Goal: Task Accomplishment & Management: Manage account settings

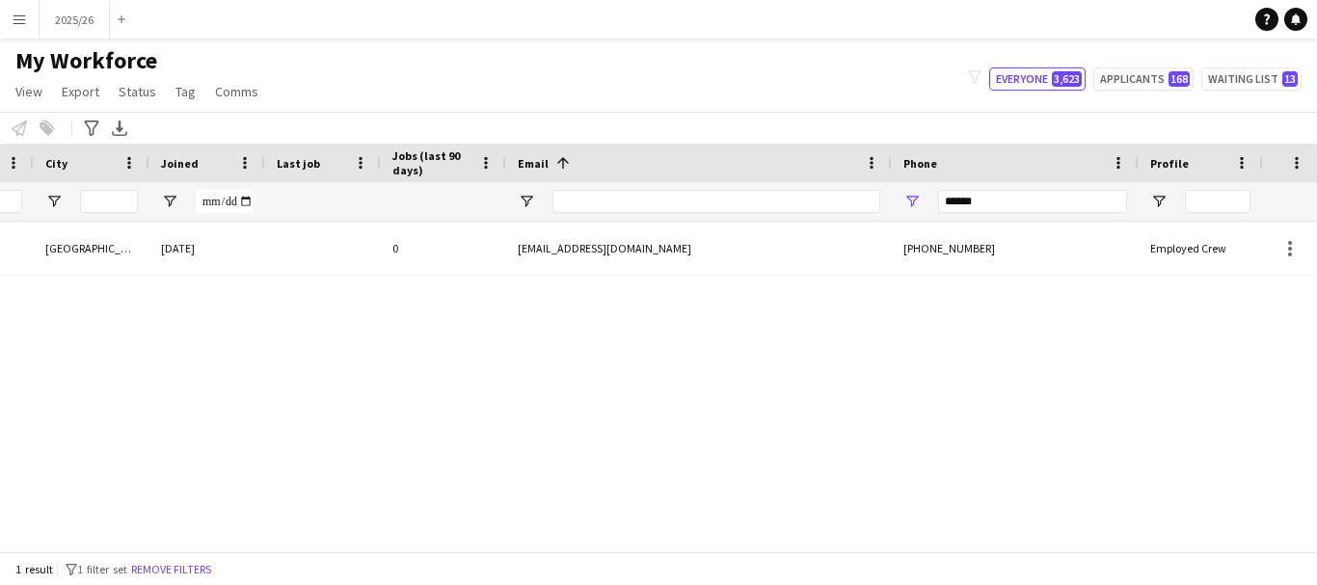
scroll to position [0, 633]
click at [1009, 206] on input "******" at bounding box center [1030, 201] width 189 height 23
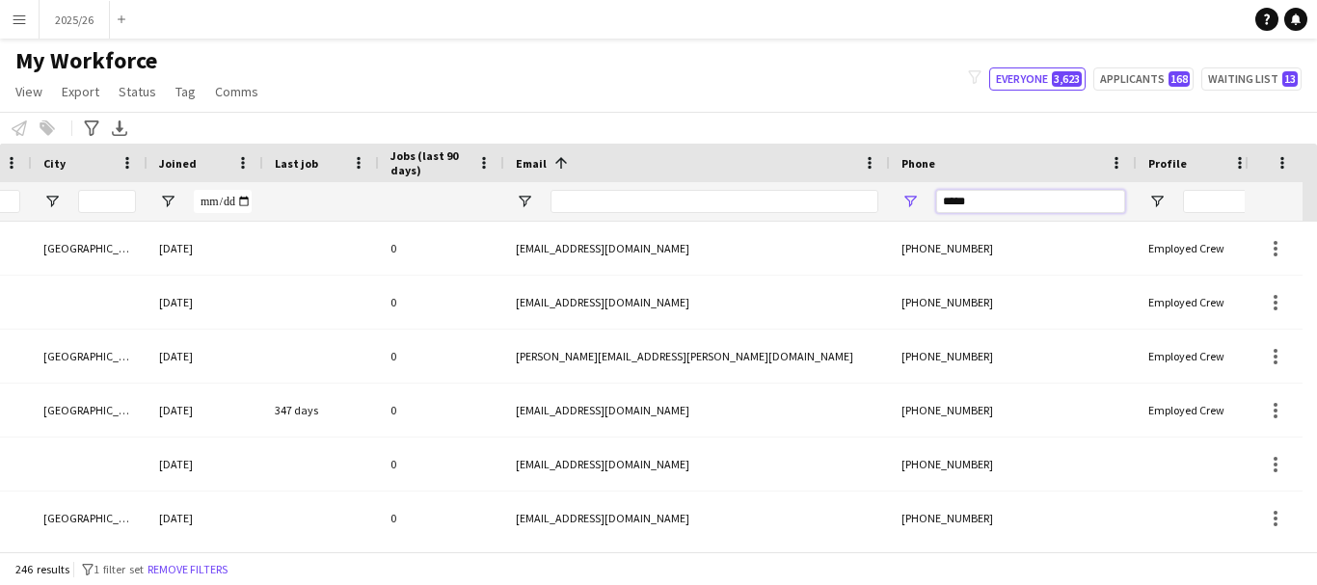
type input "******"
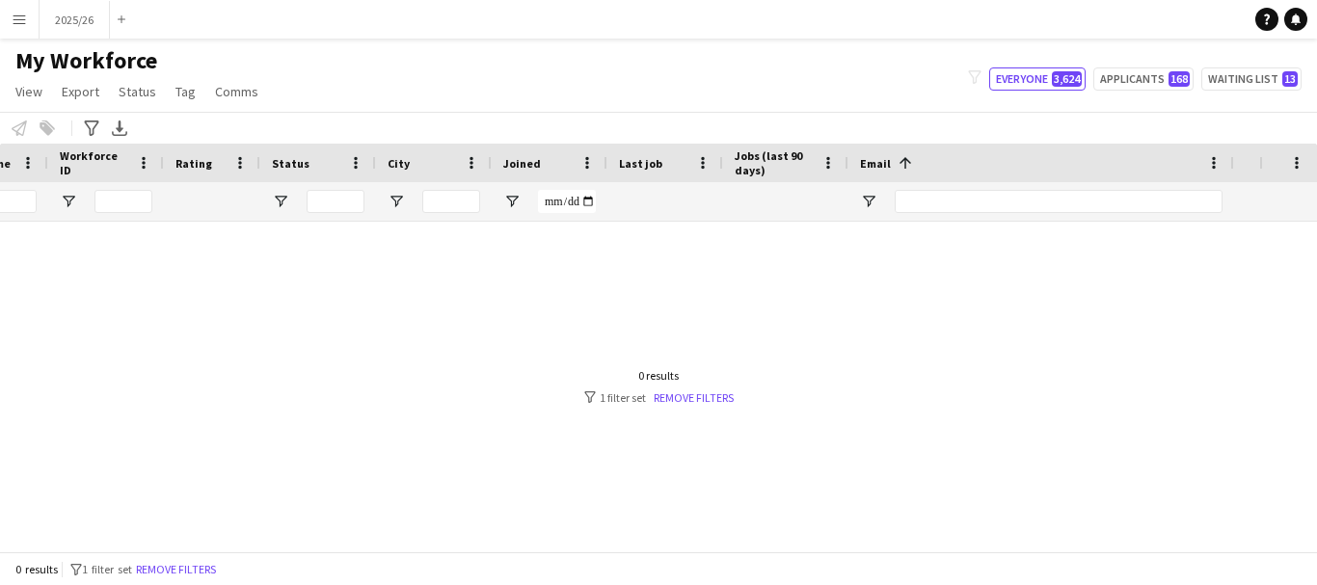
scroll to position [0, 548]
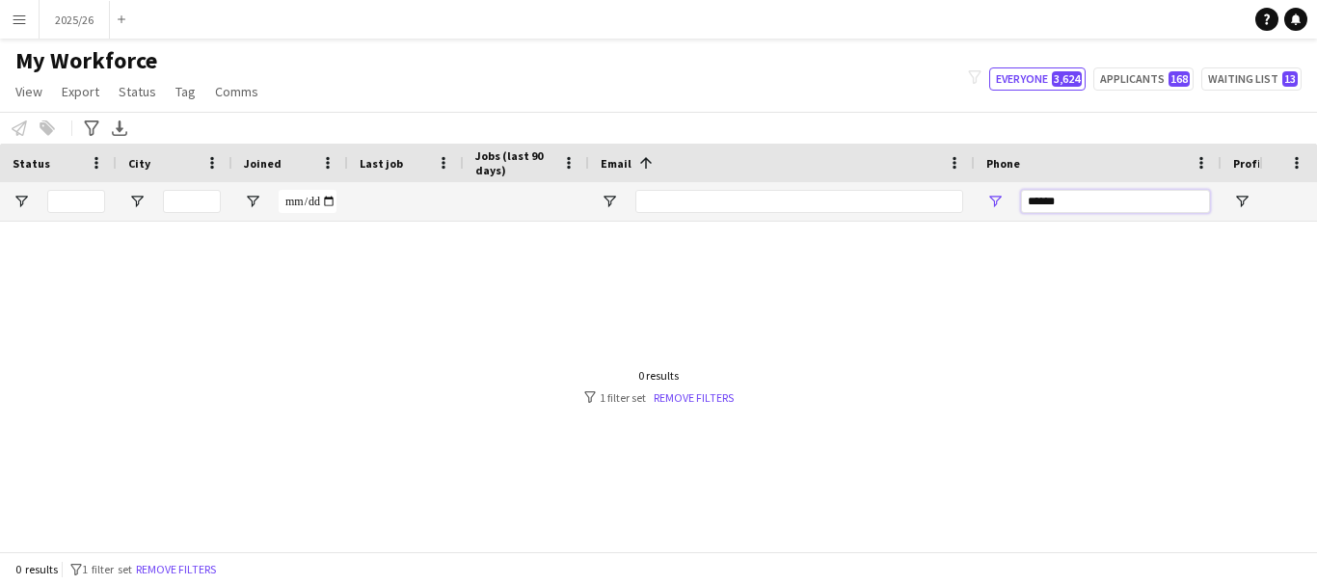
drag, startPoint x: 1113, startPoint y: 193, endPoint x: 805, endPoint y: 200, distance: 308.5
click at [805, 200] on div at bounding box center [497, 201] width 2090 height 39
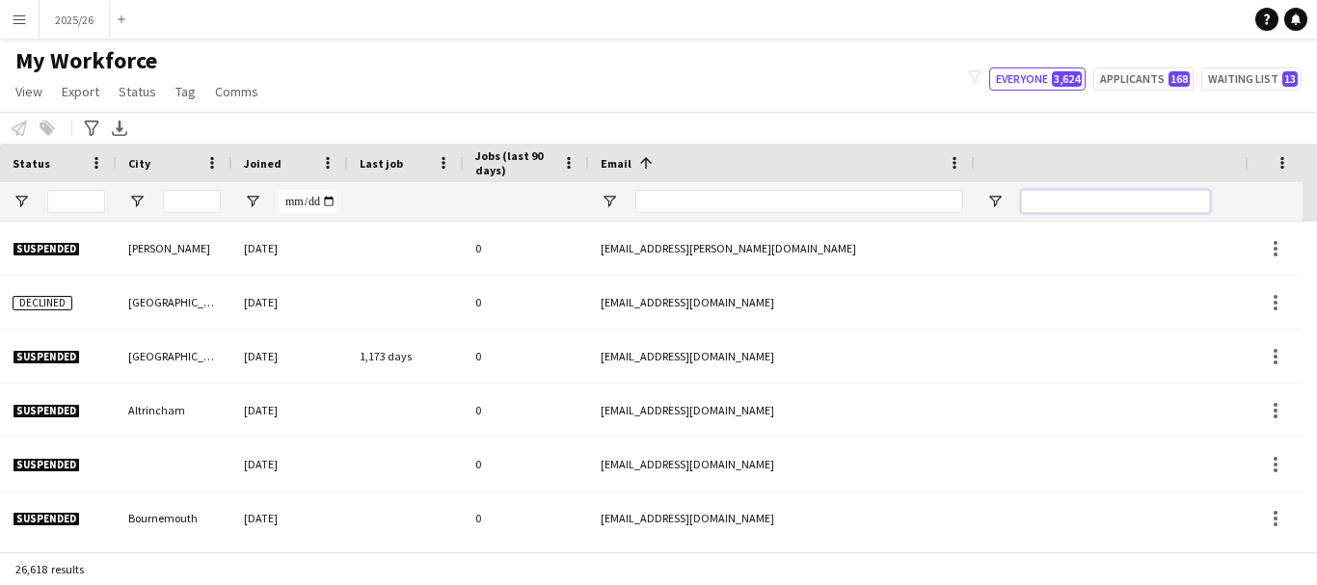
scroll to position [0, 0]
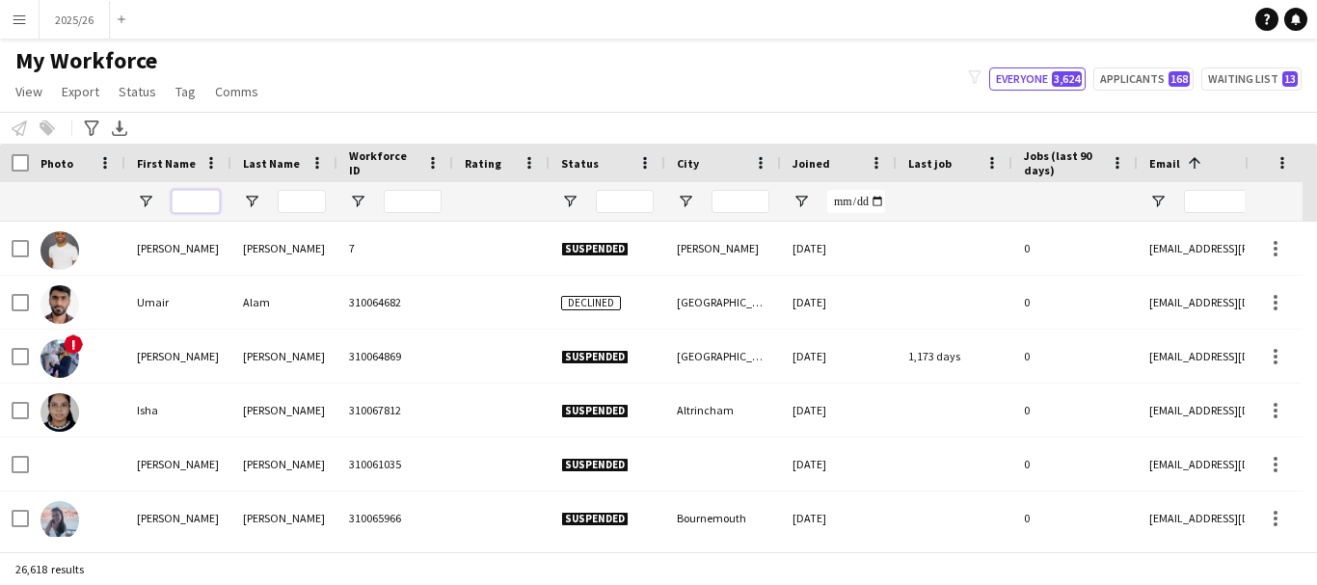
click at [184, 196] on input "First Name Filter Input" at bounding box center [196, 201] width 48 height 23
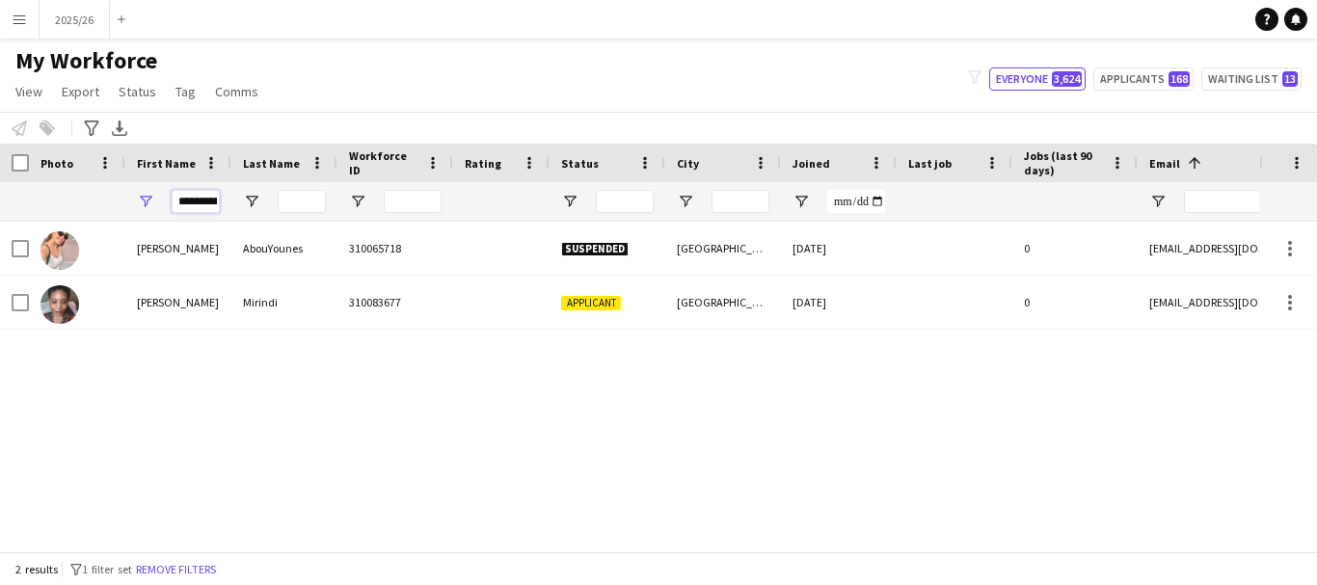
scroll to position [0, 5]
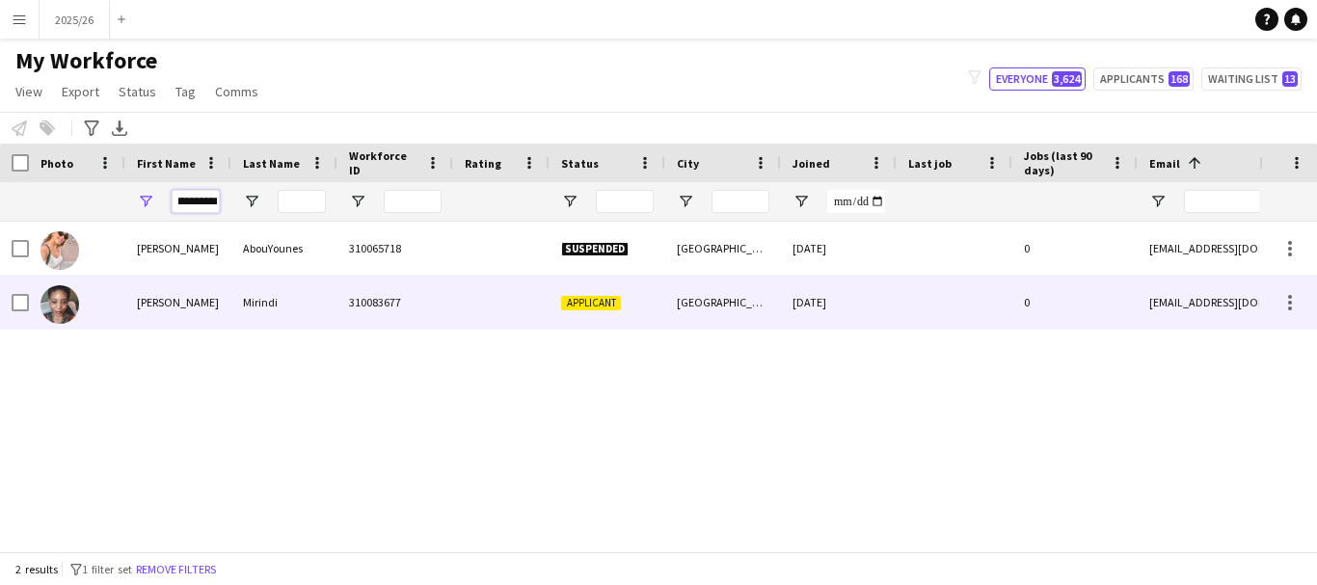
type input "**********"
click at [346, 281] on div "310083677" at bounding box center [395, 302] width 116 height 53
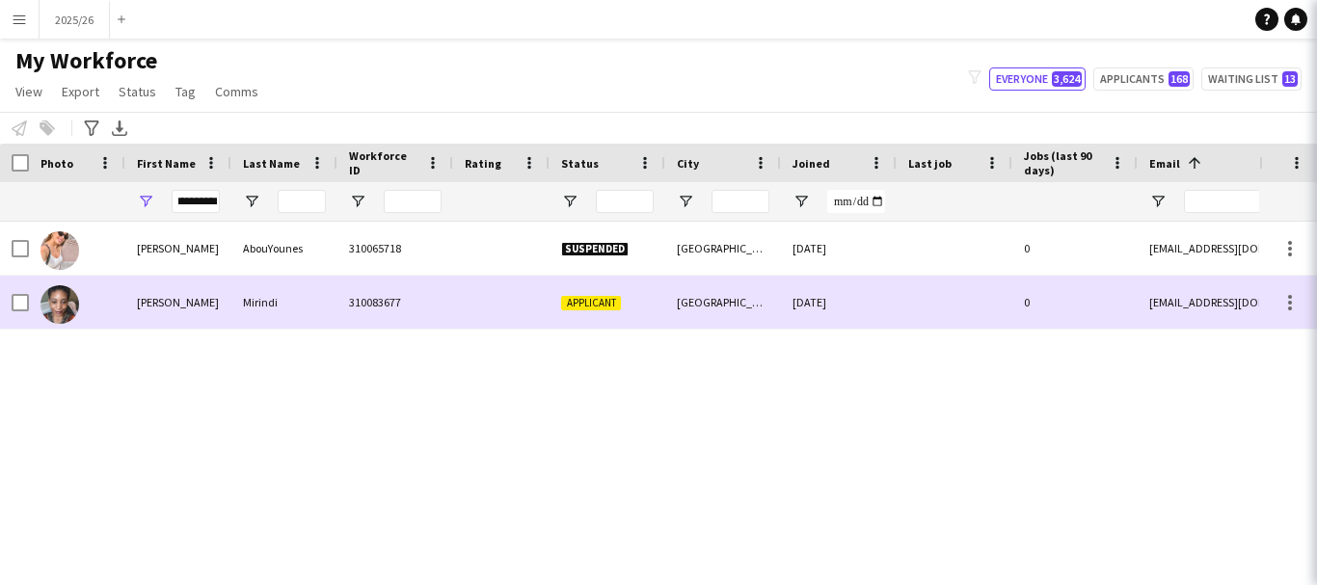
scroll to position [0, 0]
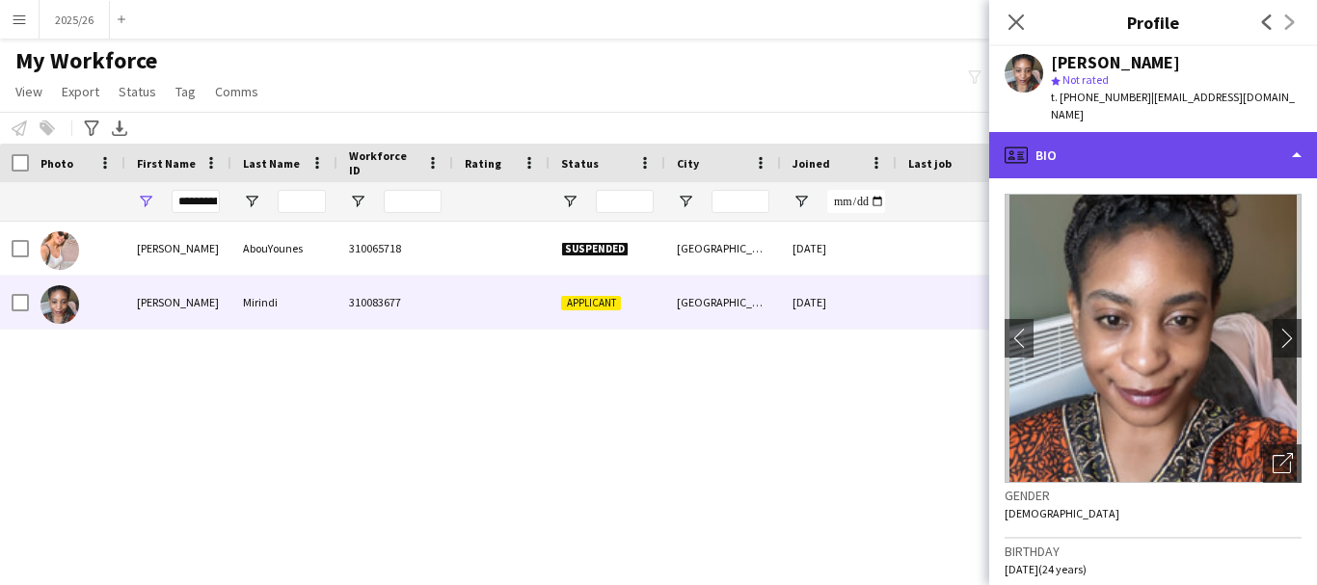
click at [1240, 146] on div "profile Bio" at bounding box center [1153, 155] width 328 height 46
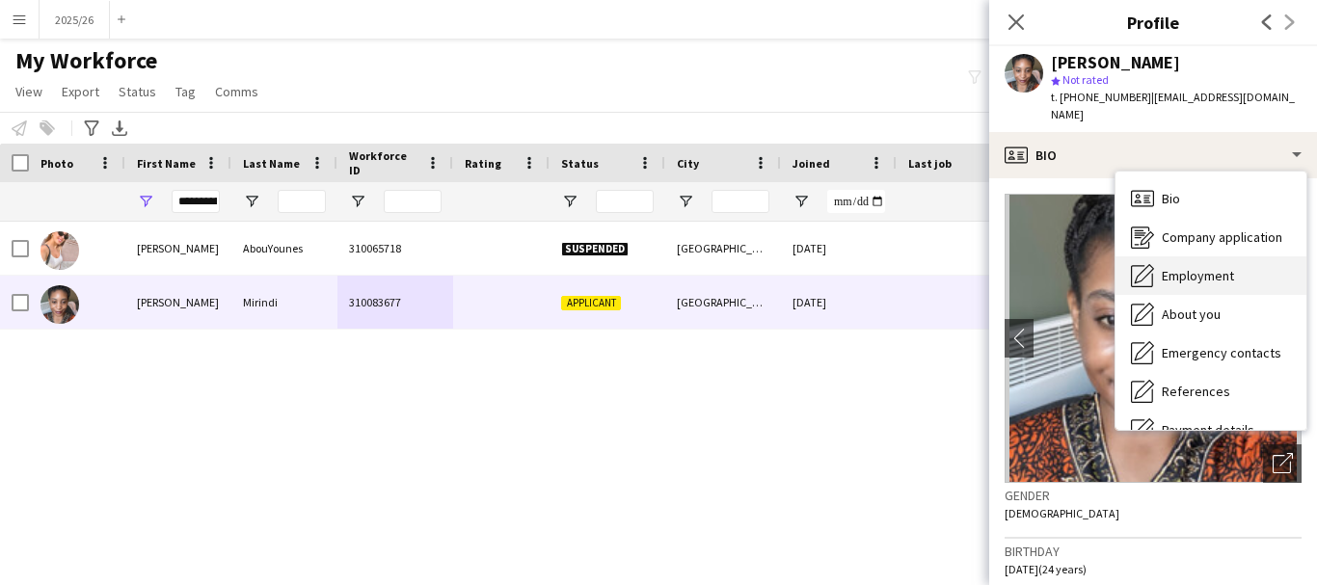
click at [1213, 267] on span "Employment" at bounding box center [1198, 275] width 72 height 17
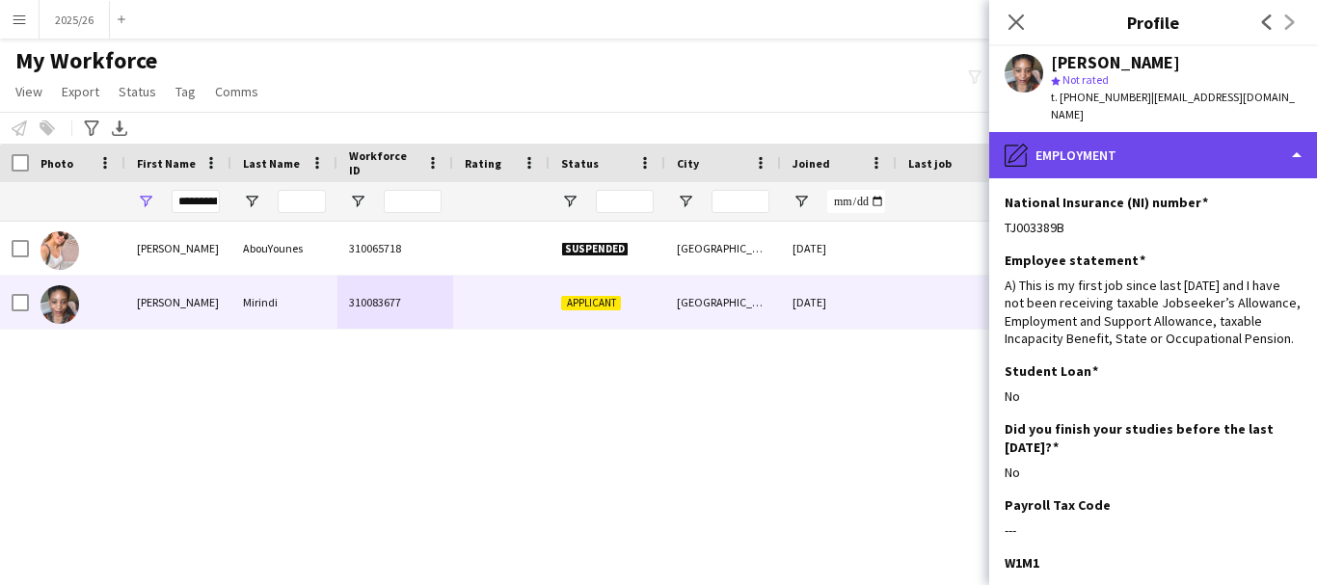
click at [1177, 156] on div "pencil4 Employment" at bounding box center [1153, 155] width 328 height 46
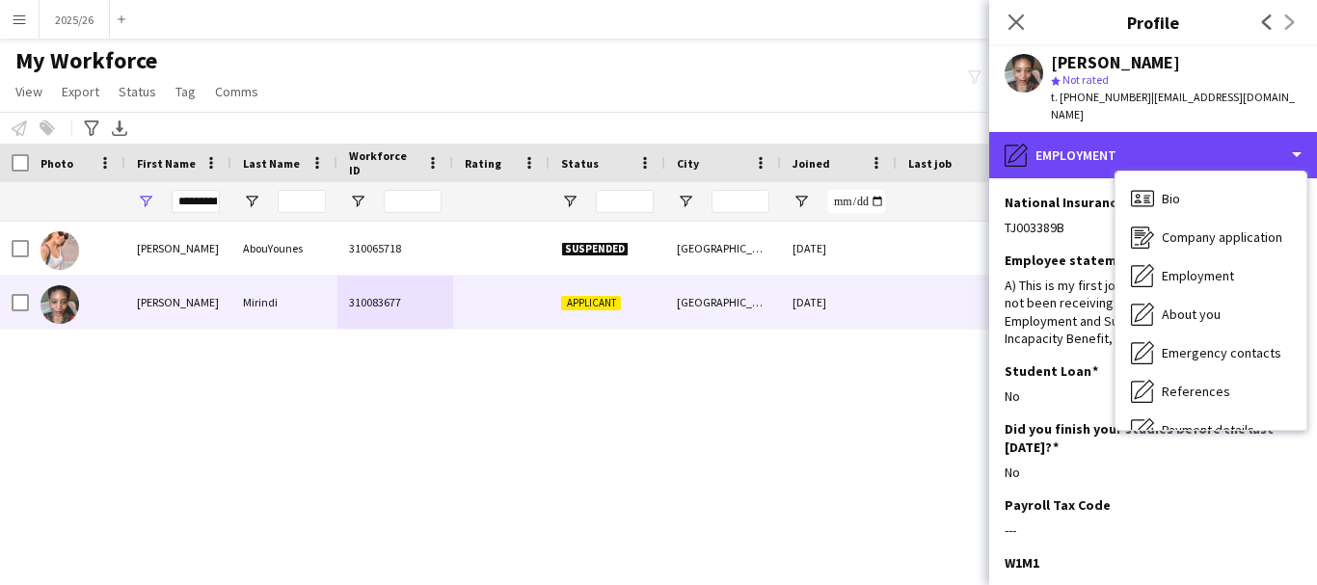
scroll to position [220, 0]
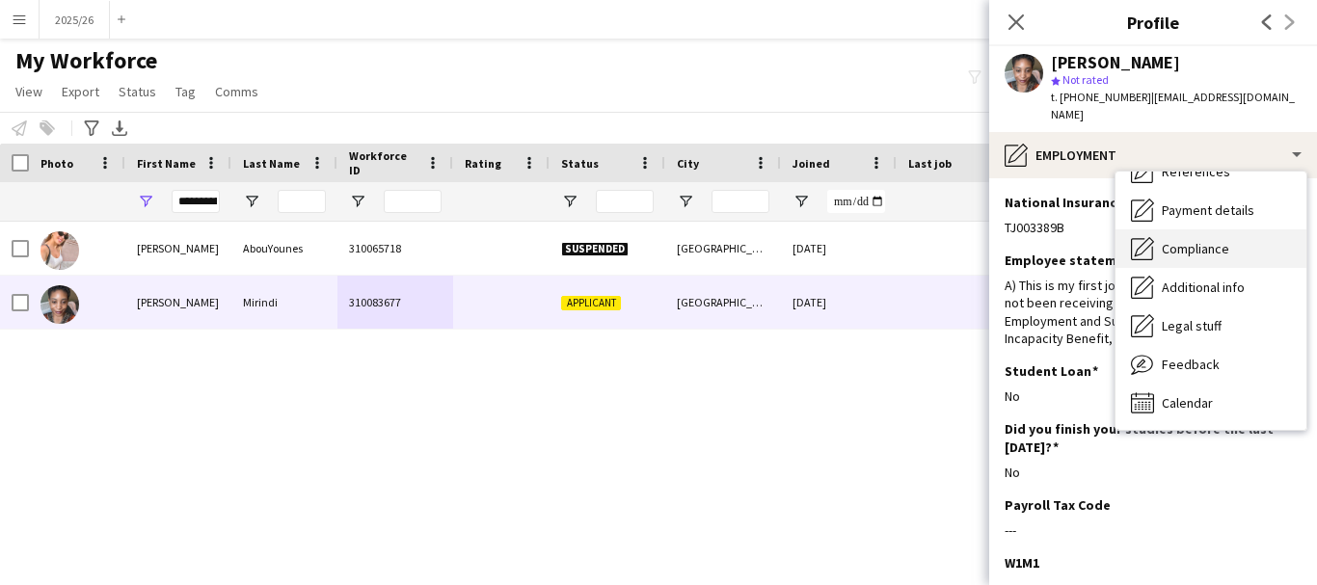
click at [1207, 240] on span "Compliance" at bounding box center [1195, 248] width 67 height 17
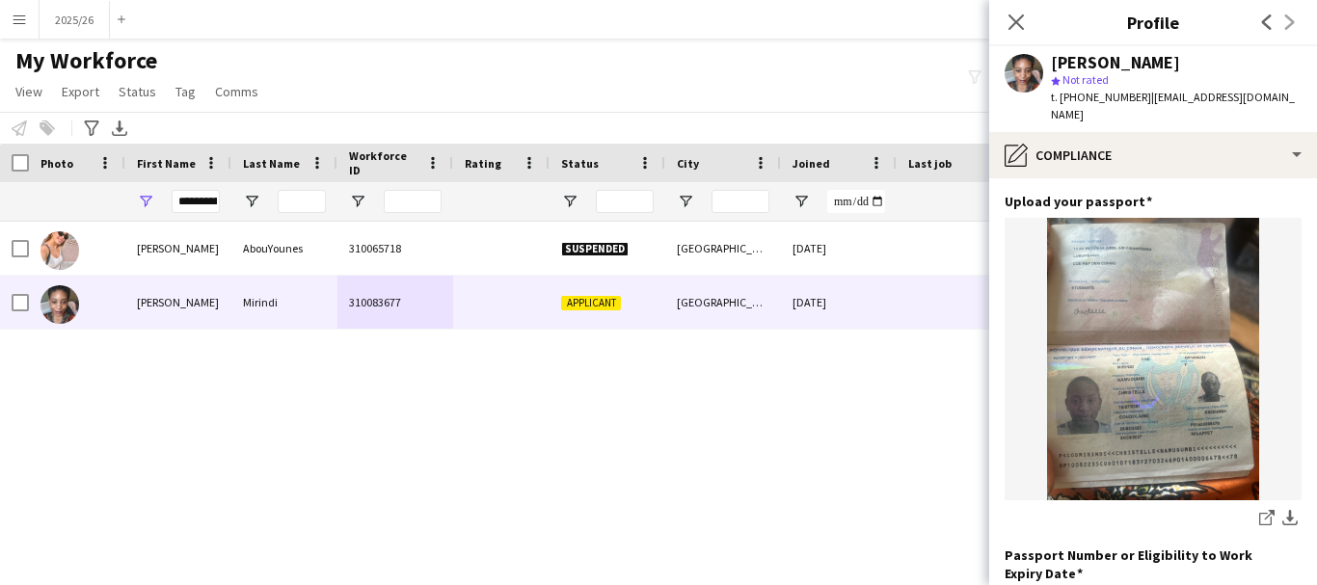
scroll to position [146, 0]
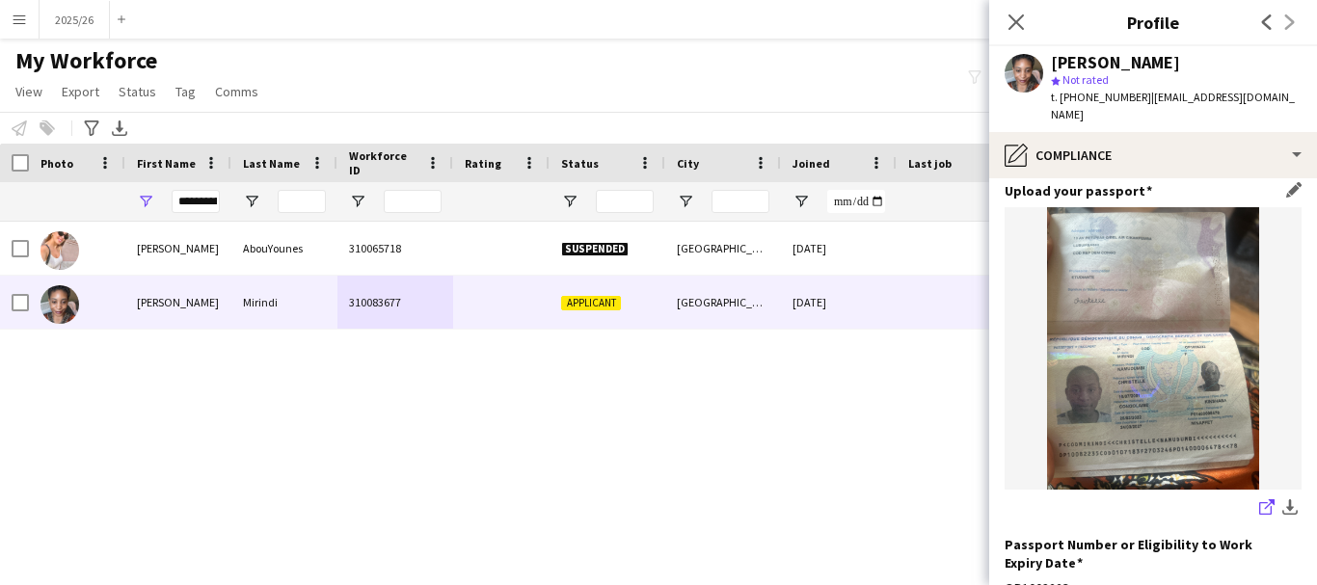
click at [1259, 499] on icon "share-external-link-1" at bounding box center [1266, 506] width 15 height 15
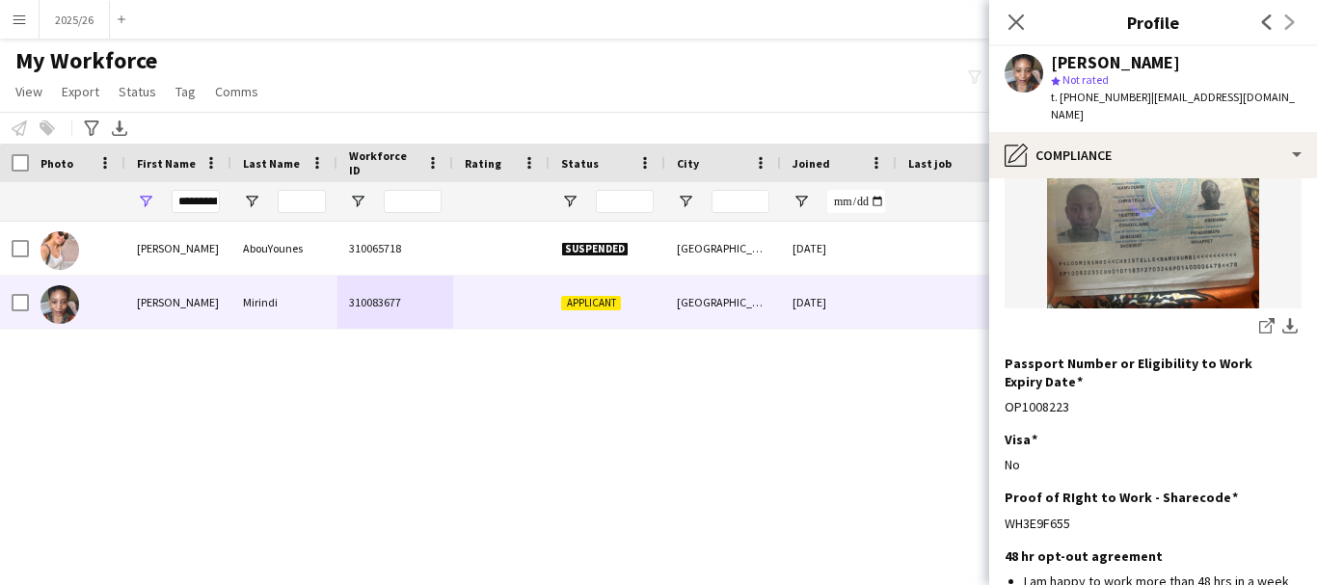
scroll to position [337, 0]
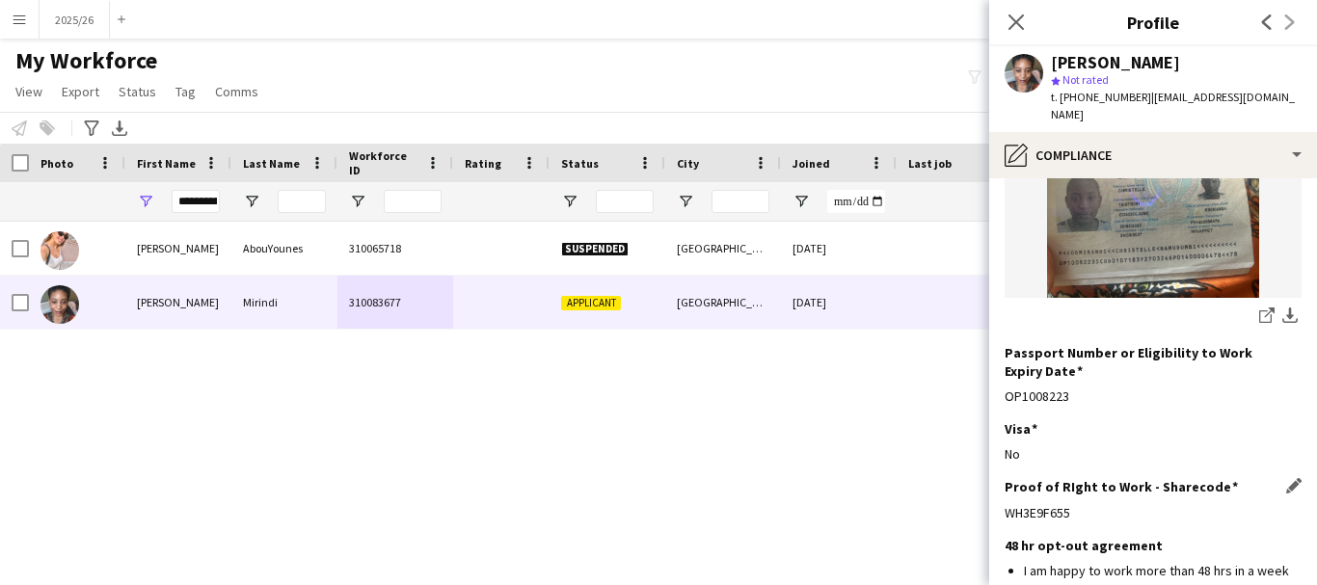
drag, startPoint x: 1075, startPoint y: 472, endPoint x: 1007, endPoint y: 486, distance: 68.8
click at [1007, 504] on div "WH3E9F655" at bounding box center [1152, 512] width 297 height 17
copy div "WH3E9F655"
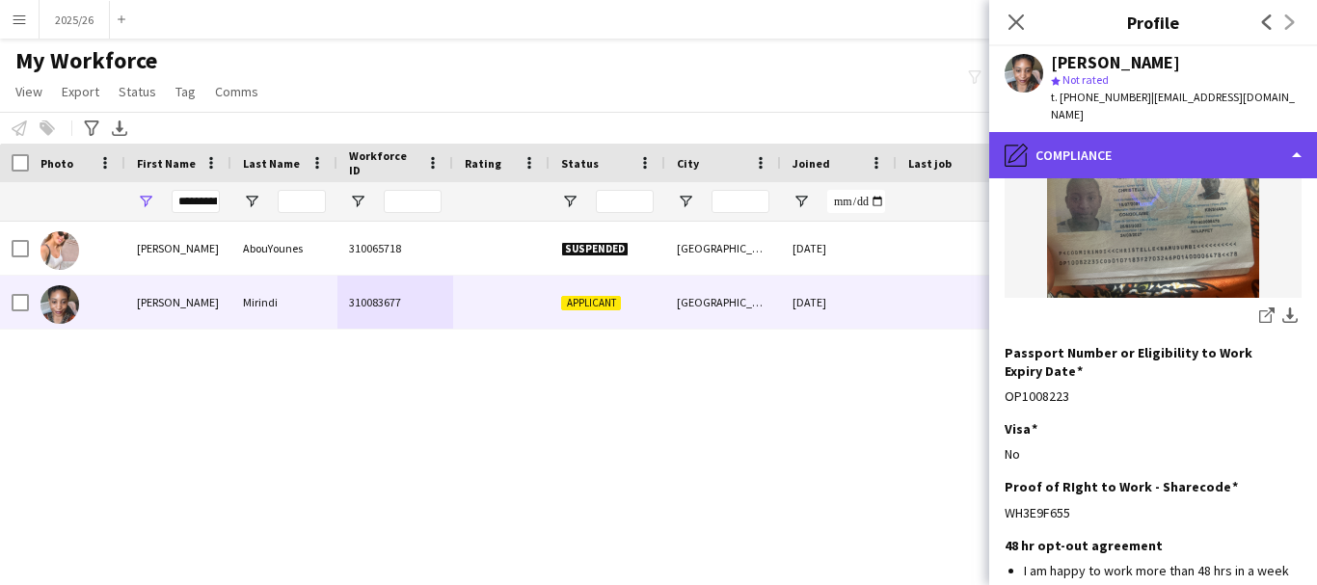
click at [1210, 132] on div "pencil4 Compliance" at bounding box center [1153, 155] width 328 height 46
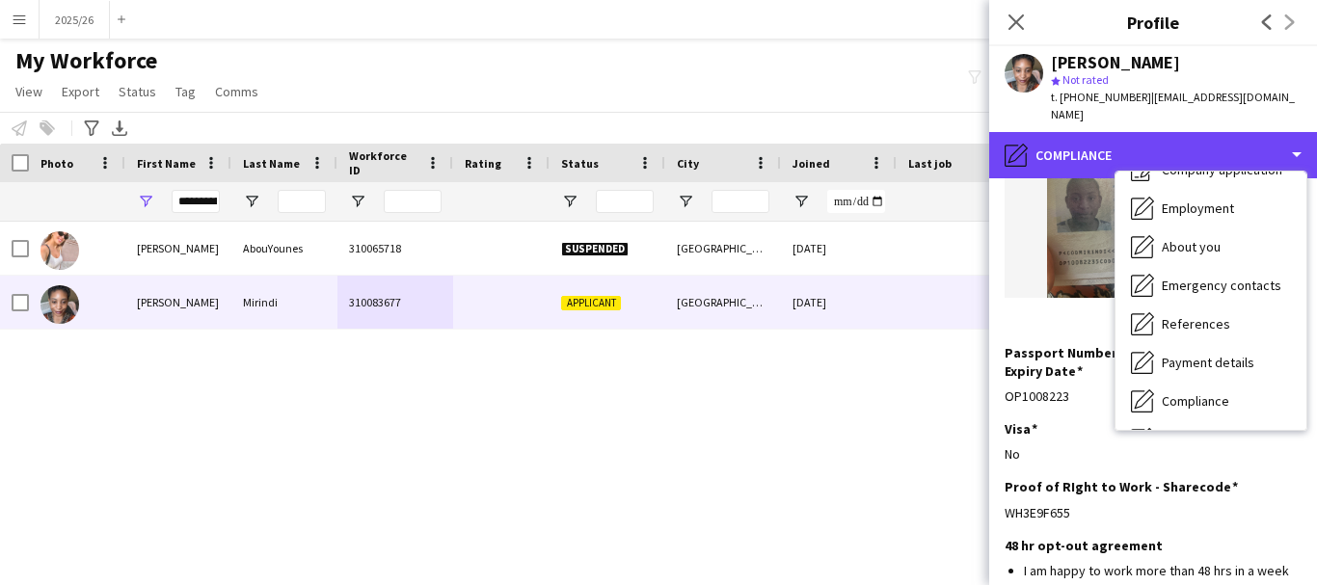
scroll to position [0, 0]
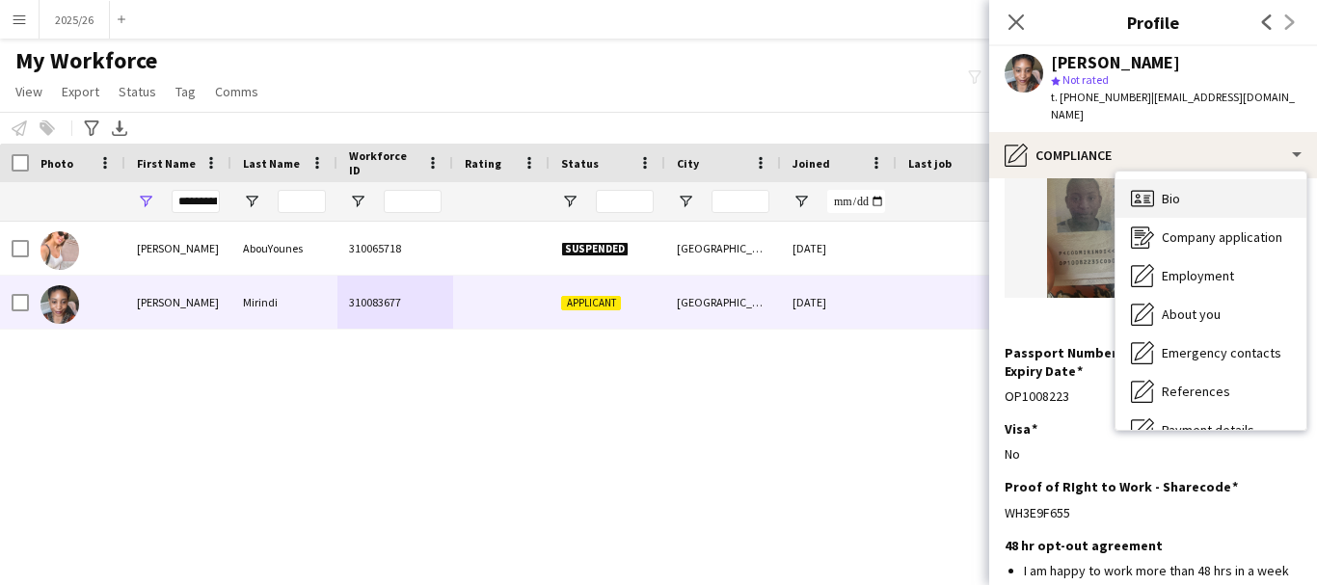
click at [1255, 180] on div "Bio Bio" at bounding box center [1210, 198] width 191 height 39
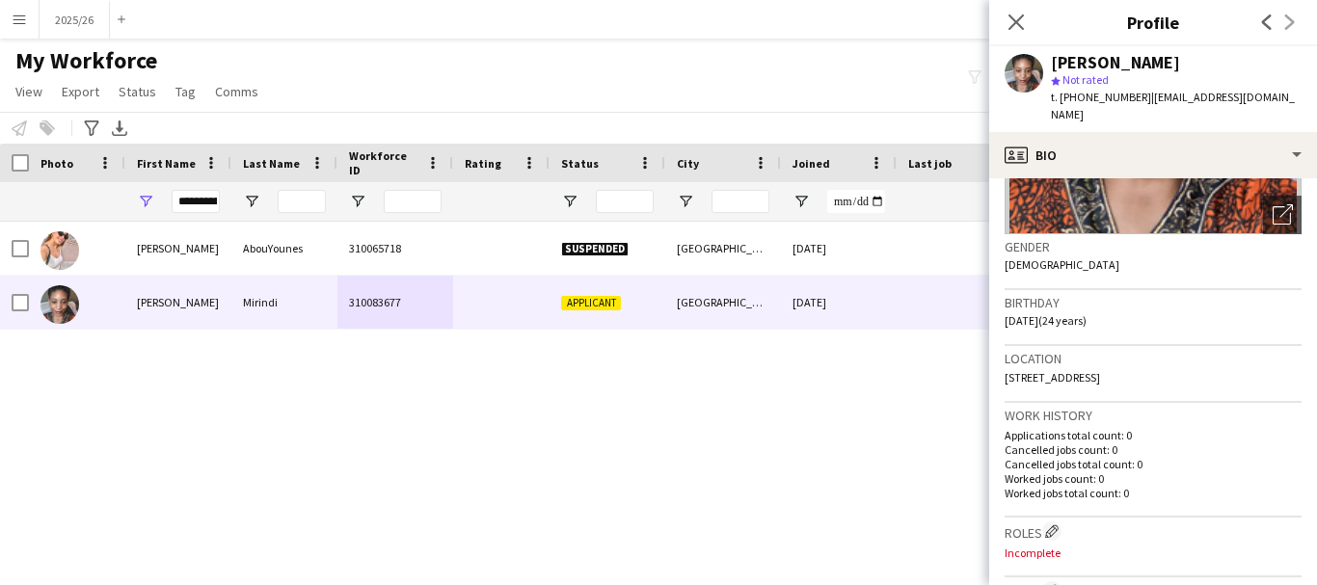
scroll to position [253, 0]
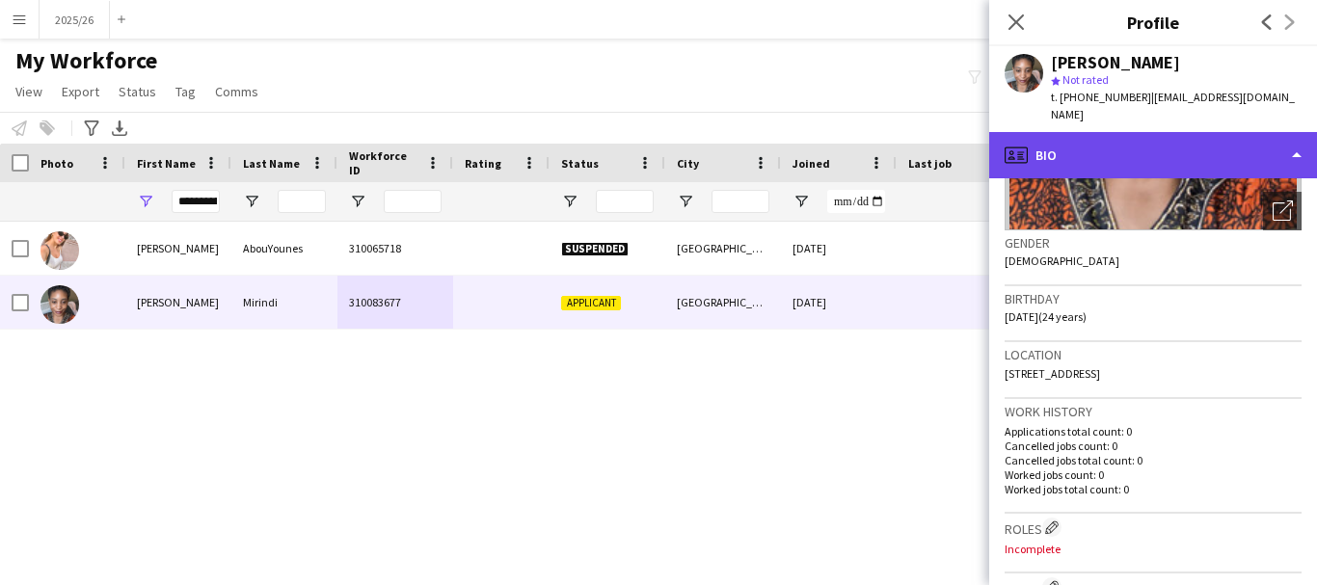
click at [1096, 135] on div "profile Bio" at bounding box center [1153, 155] width 328 height 46
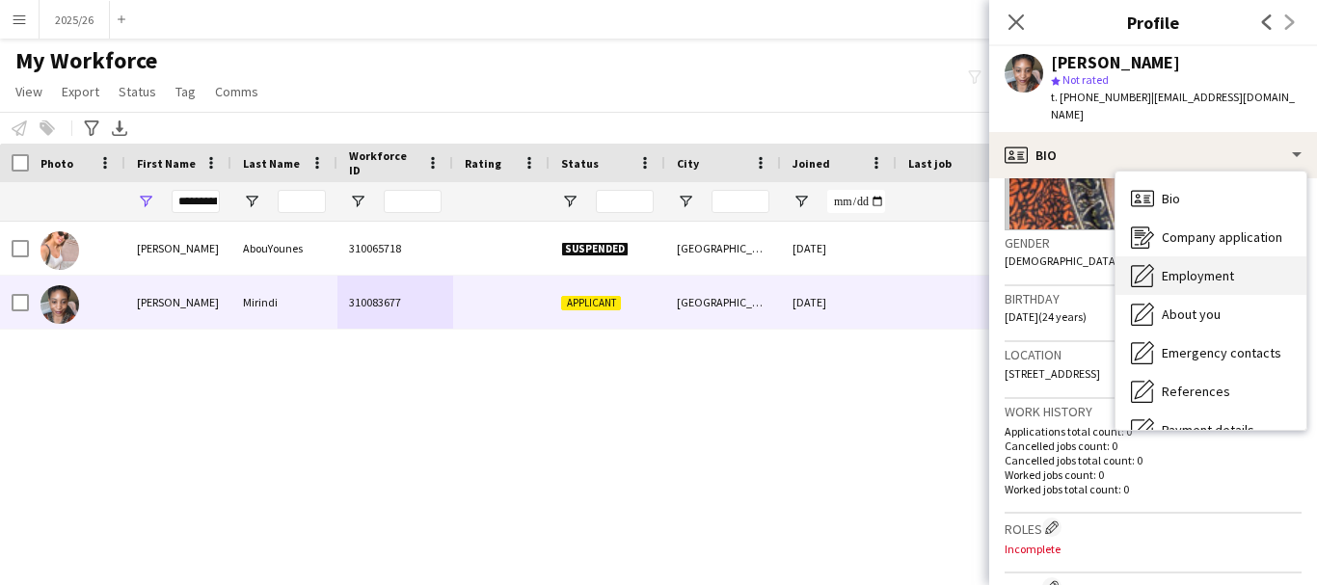
click at [1200, 267] on span "Employment" at bounding box center [1198, 275] width 72 height 17
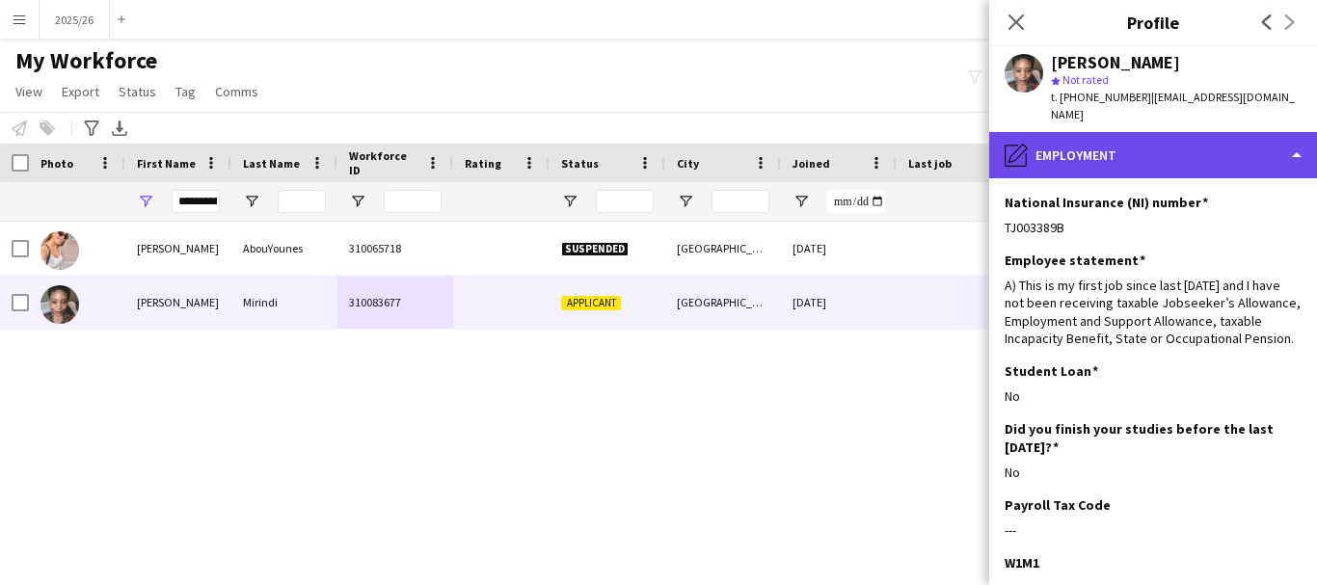
click at [1201, 155] on div "pencil4 Employment" at bounding box center [1153, 155] width 328 height 46
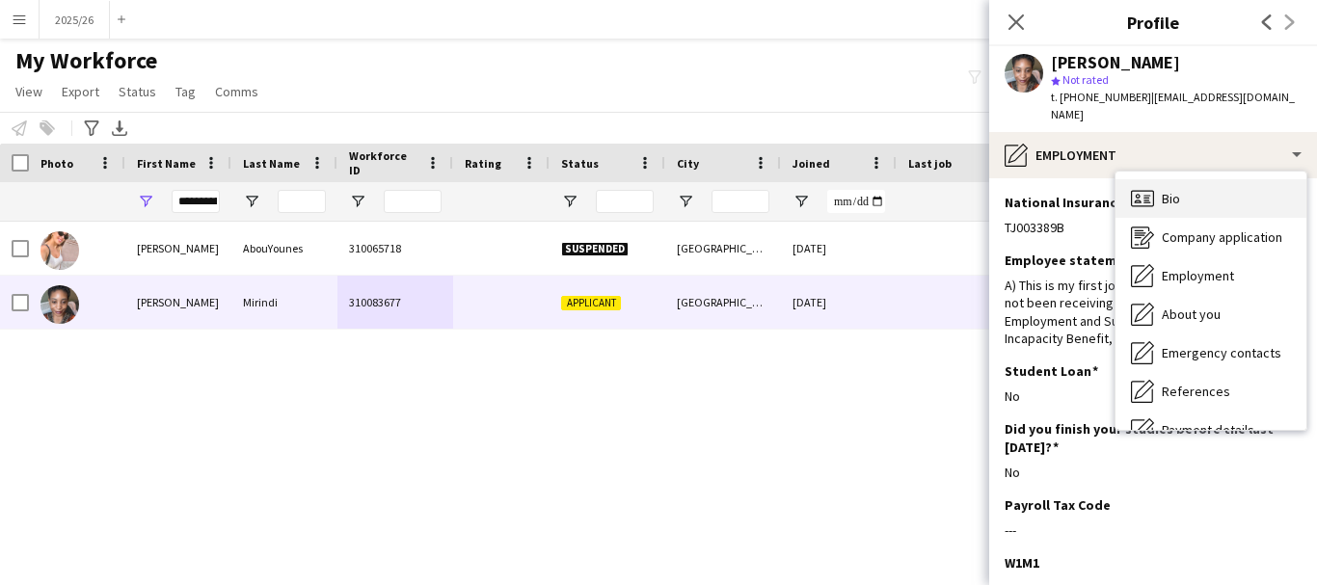
click at [1215, 179] on div "Bio Bio" at bounding box center [1210, 198] width 191 height 39
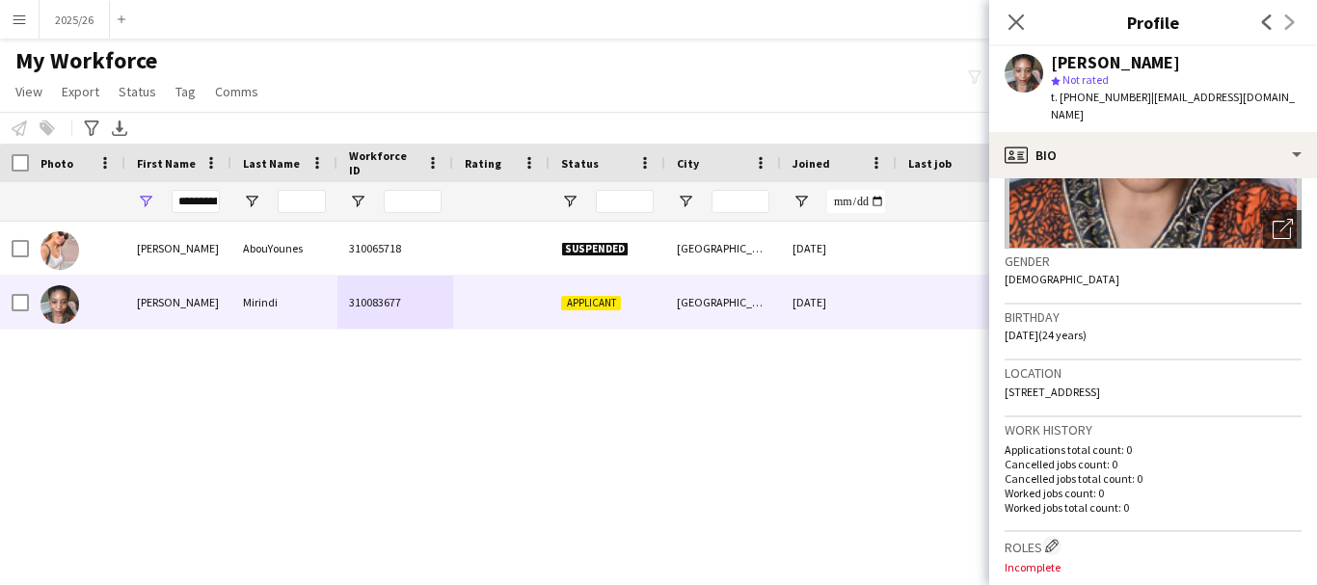
scroll to position [318, 0]
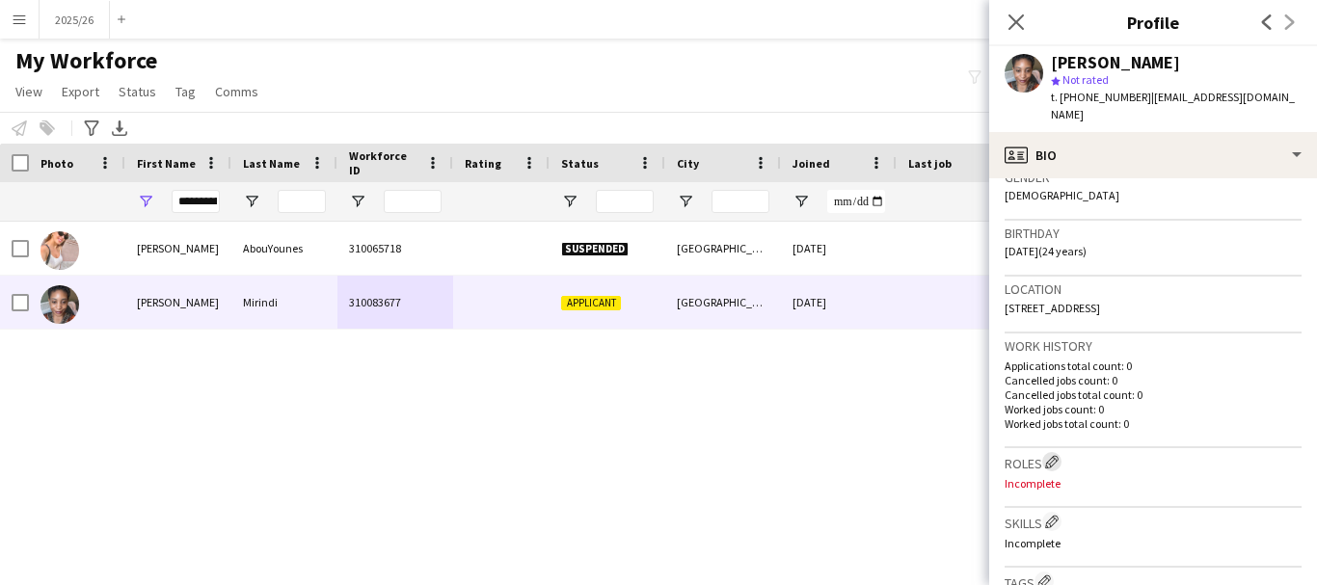
click at [1055, 455] on app-icon "Edit crew company roles" at bounding box center [1051, 461] width 13 height 13
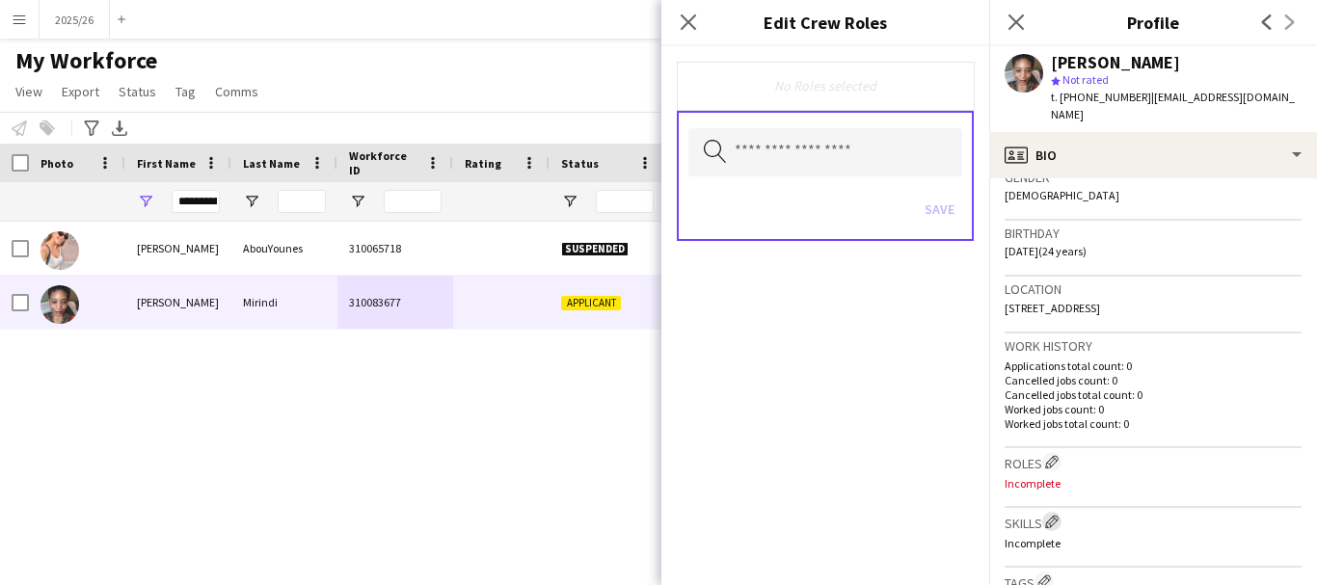
click at [1056, 515] on app-icon "Edit crew company skills" at bounding box center [1051, 521] width 13 height 13
click at [811, 153] on input "text" at bounding box center [825, 152] width 274 height 48
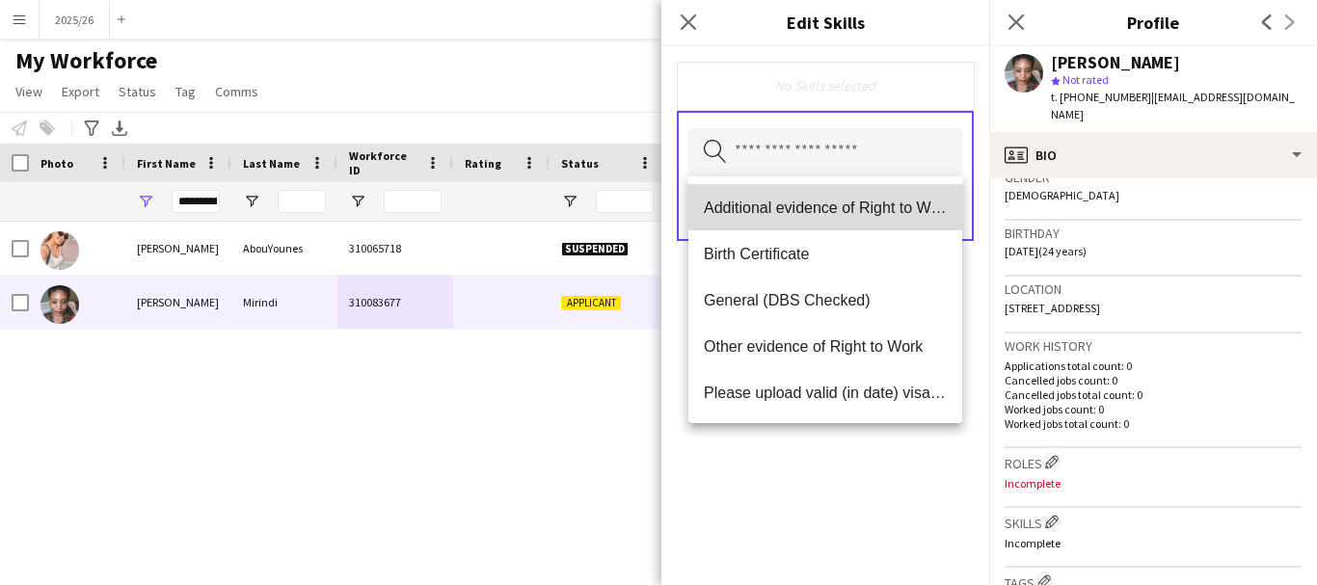
click at [826, 203] on span "Additional evidence of Right to Work" at bounding box center [825, 208] width 243 height 18
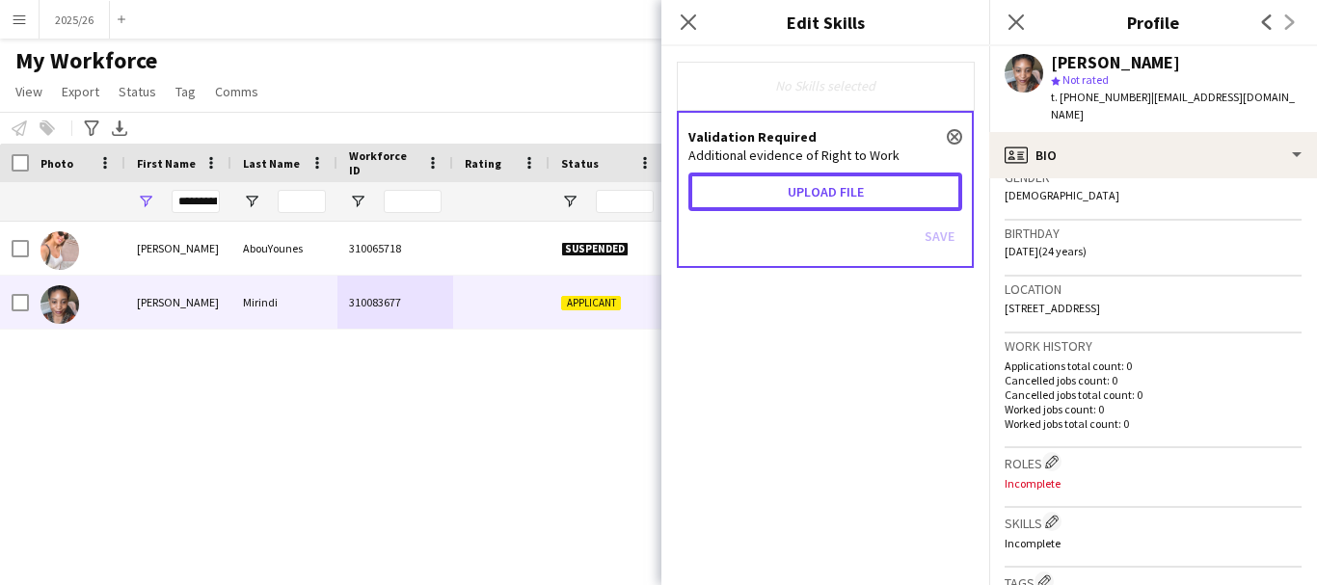
click at [826, 203] on button "Upload file" at bounding box center [825, 192] width 274 height 39
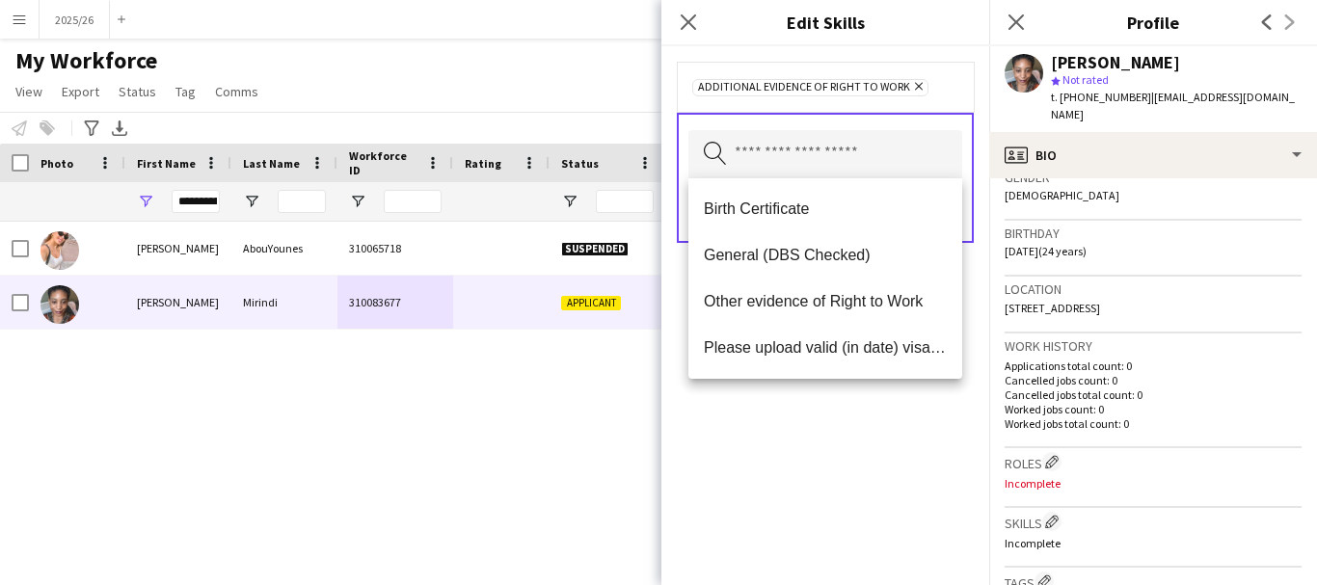
click at [831, 491] on div "Additional evidence of Right to Work Remove Search by skill name Save" at bounding box center [825, 315] width 328 height 539
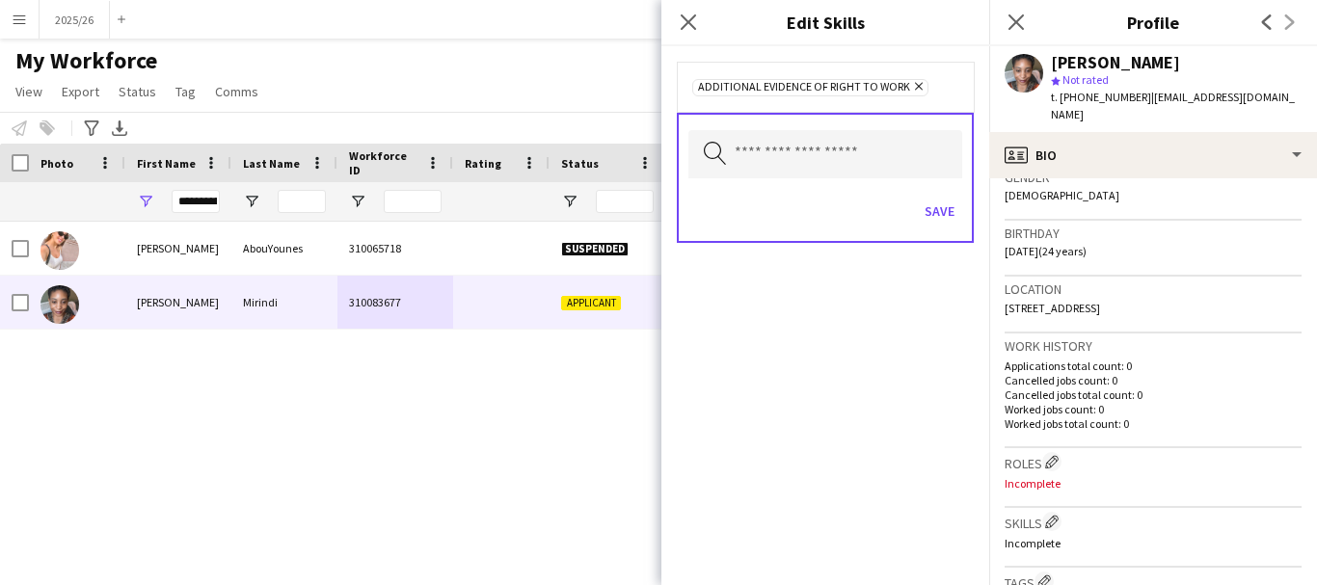
click at [936, 228] on div "Save" at bounding box center [825, 213] width 274 height 55
drag, startPoint x: 937, startPoint y: 214, endPoint x: 936, endPoint y: 228, distance: 14.5
click at [936, 228] on div "Save" at bounding box center [825, 213] width 274 height 55
click at [930, 221] on button "Save" at bounding box center [939, 211] width 45 height 31
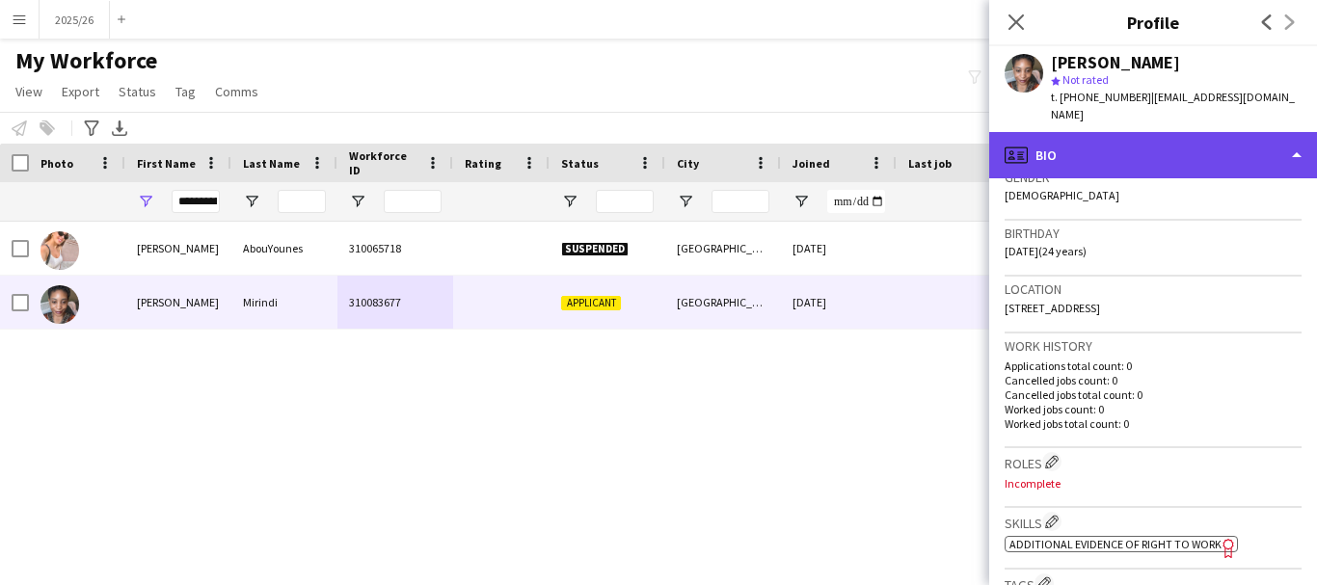
click at [1108, 132] on div "profile Bio" at bounding box center [1153, 155] width 328 height 46
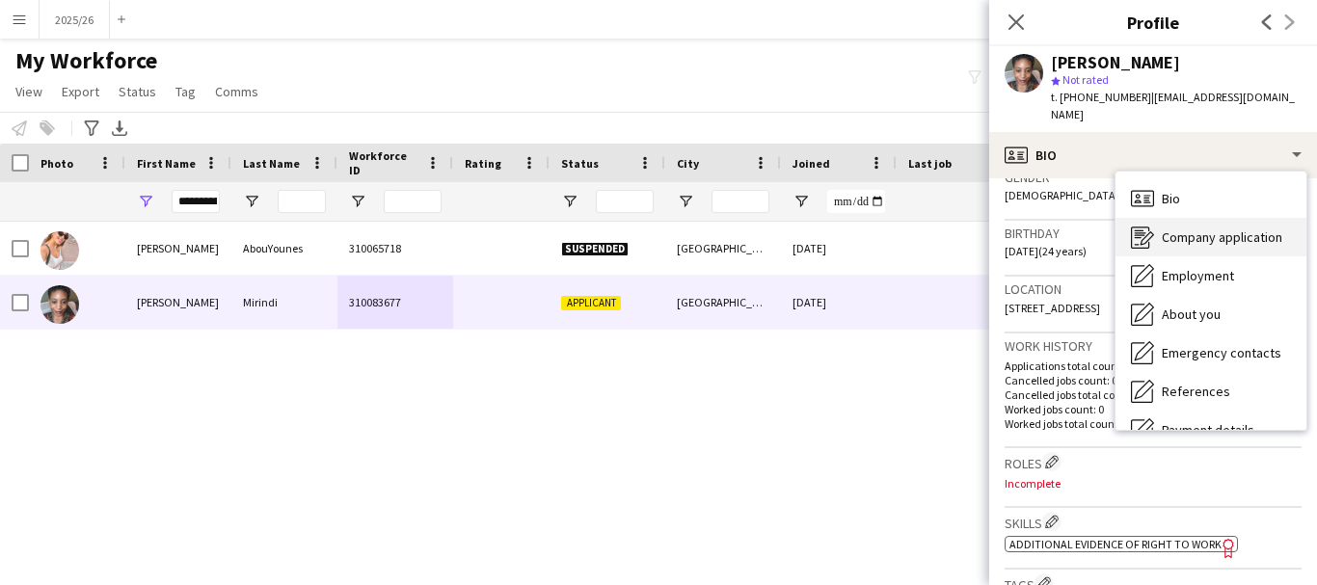
click at [1222, 228] on div "Company application Company application" at bounding box center [1210, 237] width 191 height 39
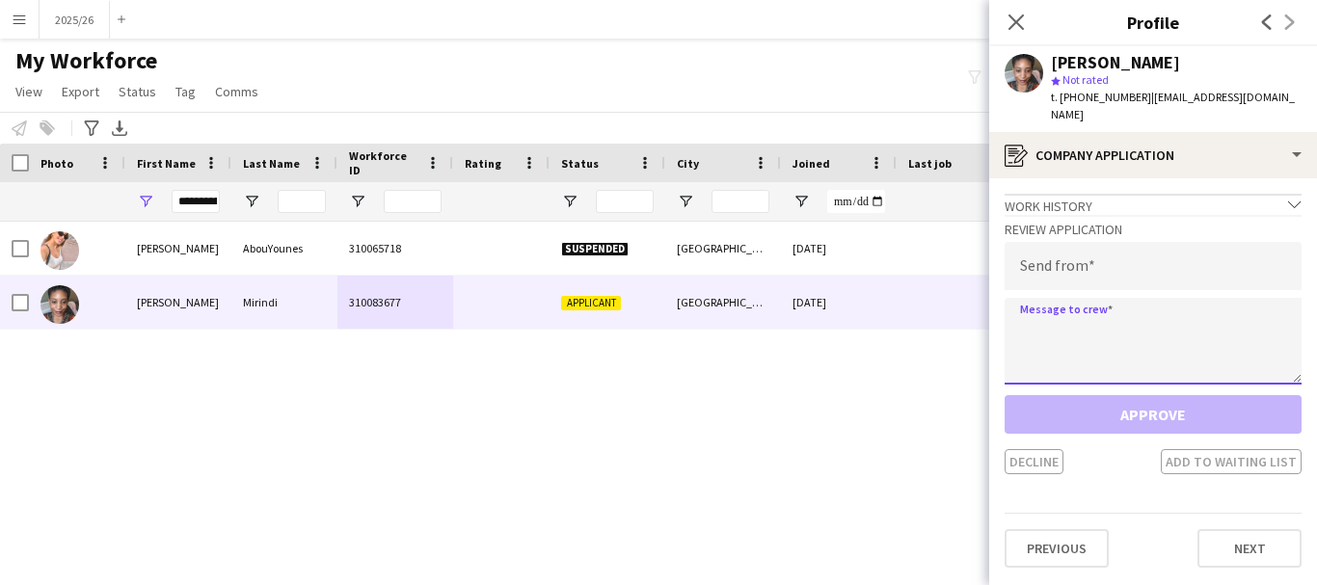
click at [1112, 349] on textarea at bounding box center [1152, 341] width 297 height 87
paste textarea "**********"
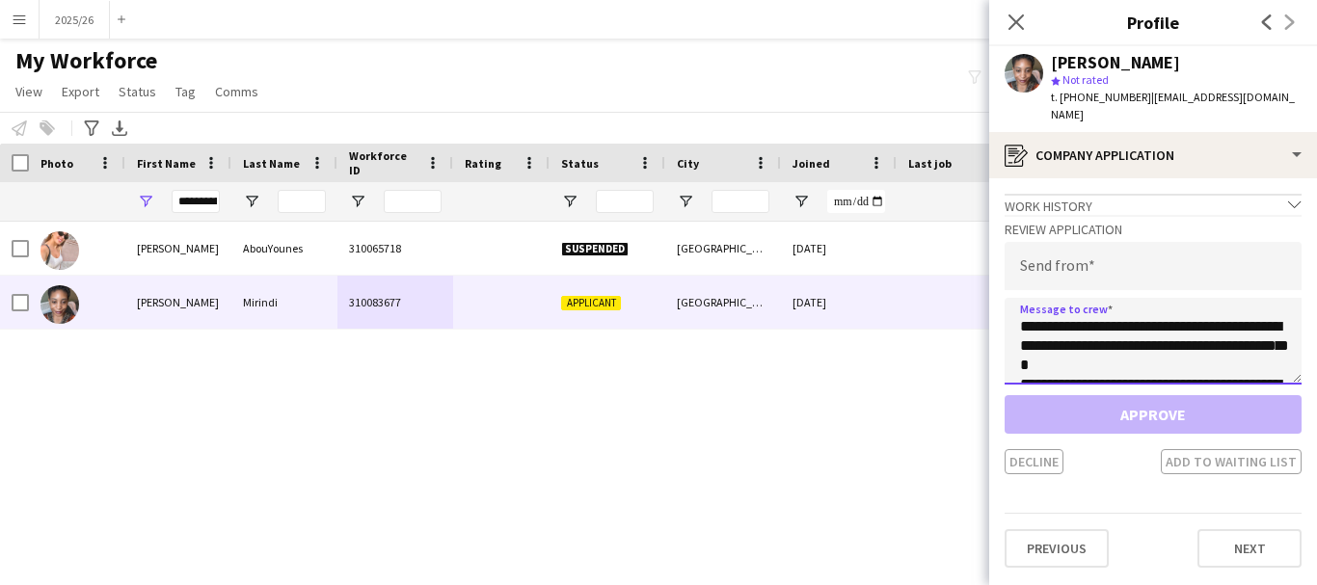
scroll to position [359, 0]
type textarea "**********"
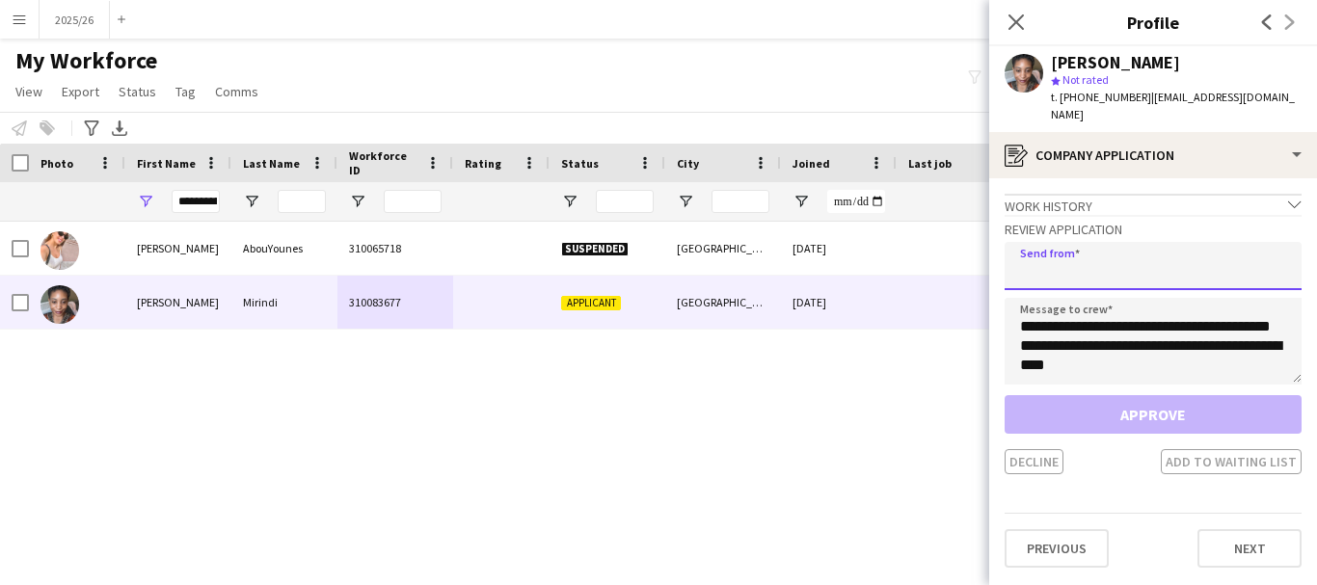
click at [1106, 258] on input "email" at bounding box center [1152, 266] width 297 height 48
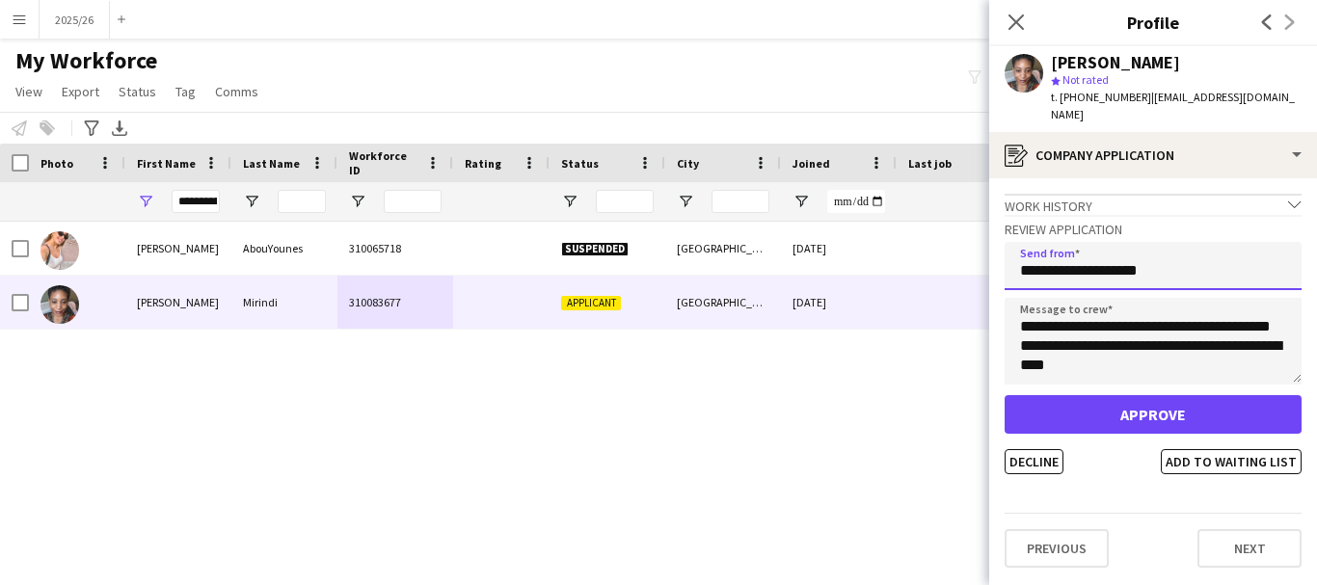
type input "**********"
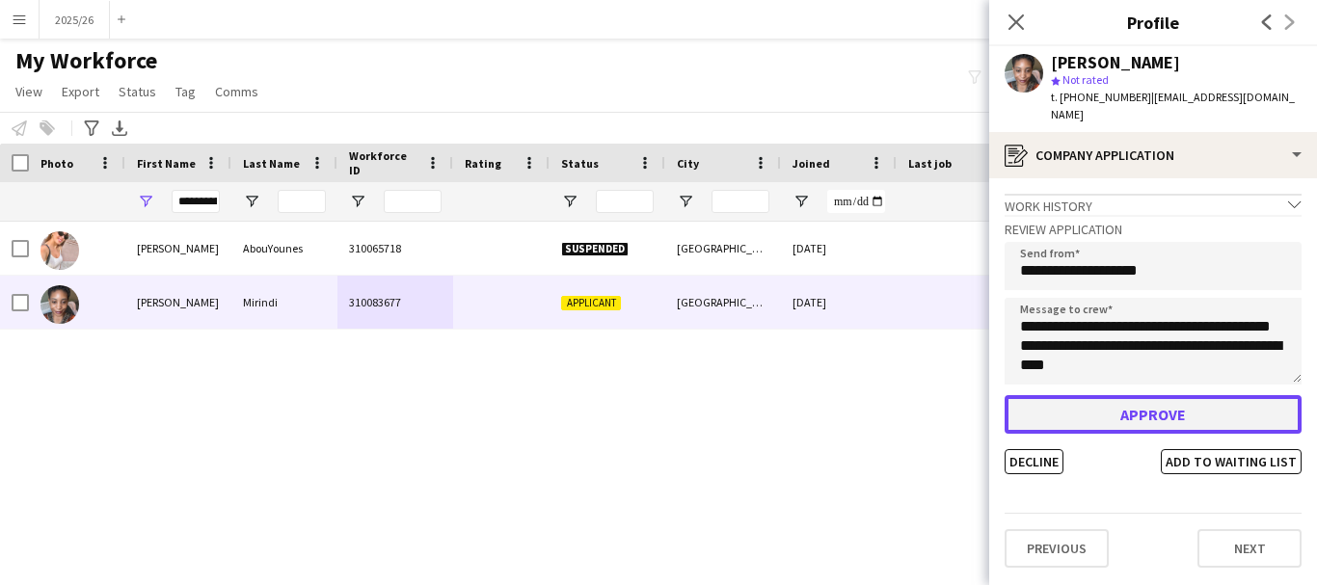
click at [1083, 405] on button "Approve" at bounding box center [1152, 414] width 297 height 39
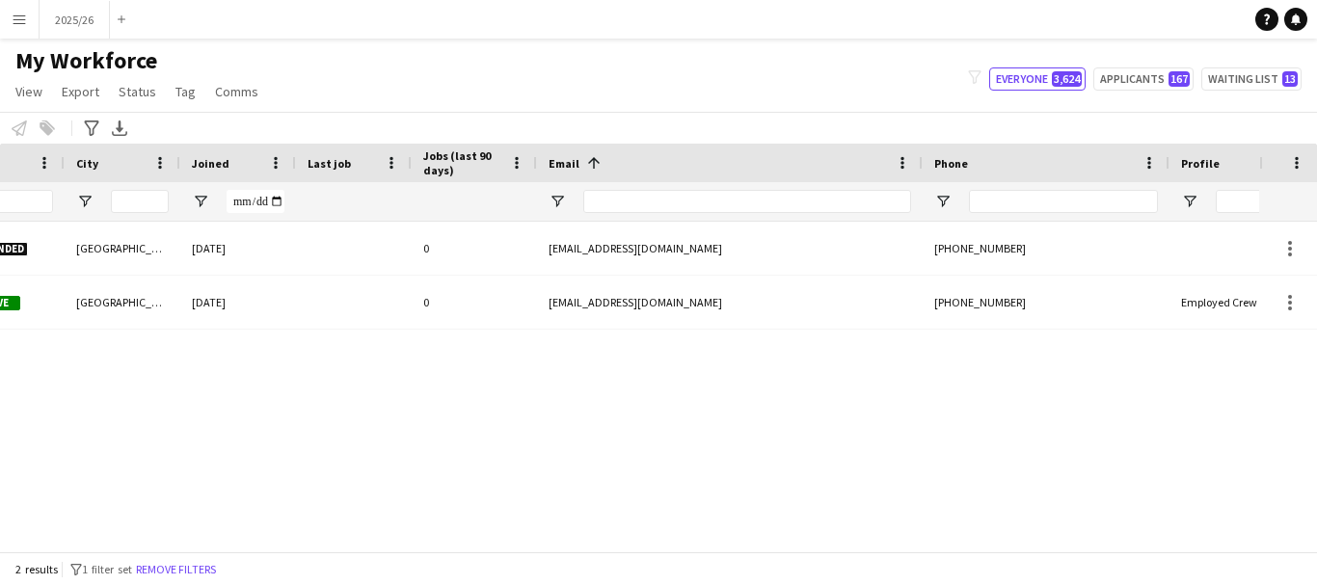
scroll to position [0, 0]
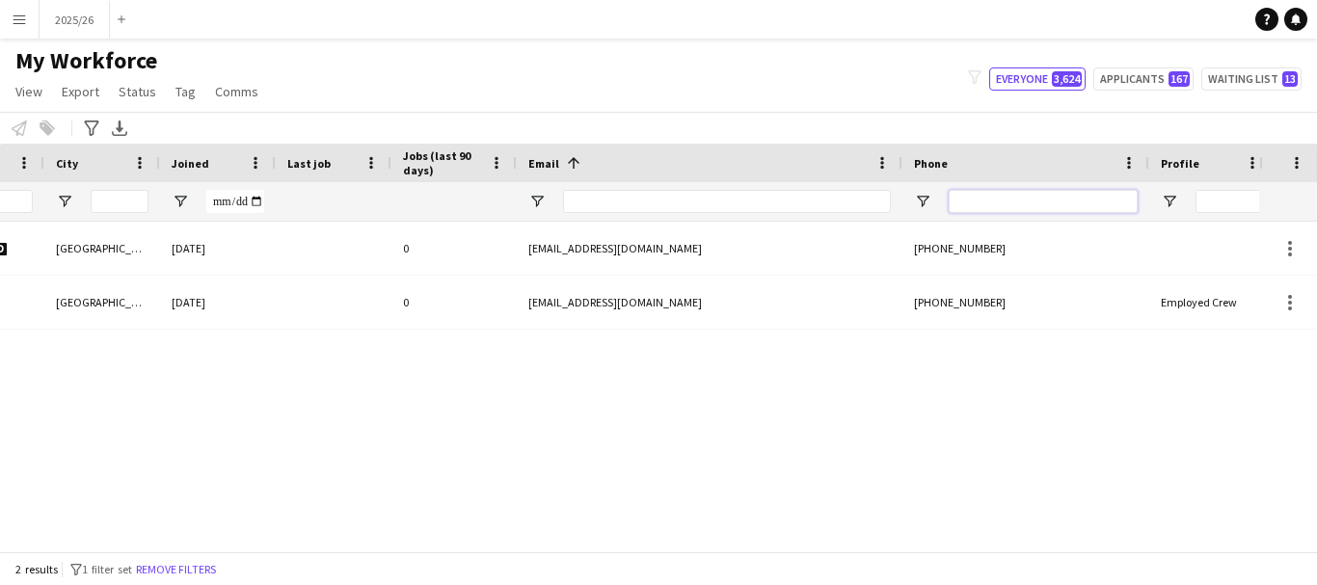
click at [982, 201] on input "Phone Filter Input" at bounding box center [1042, 201] width 189 height 23
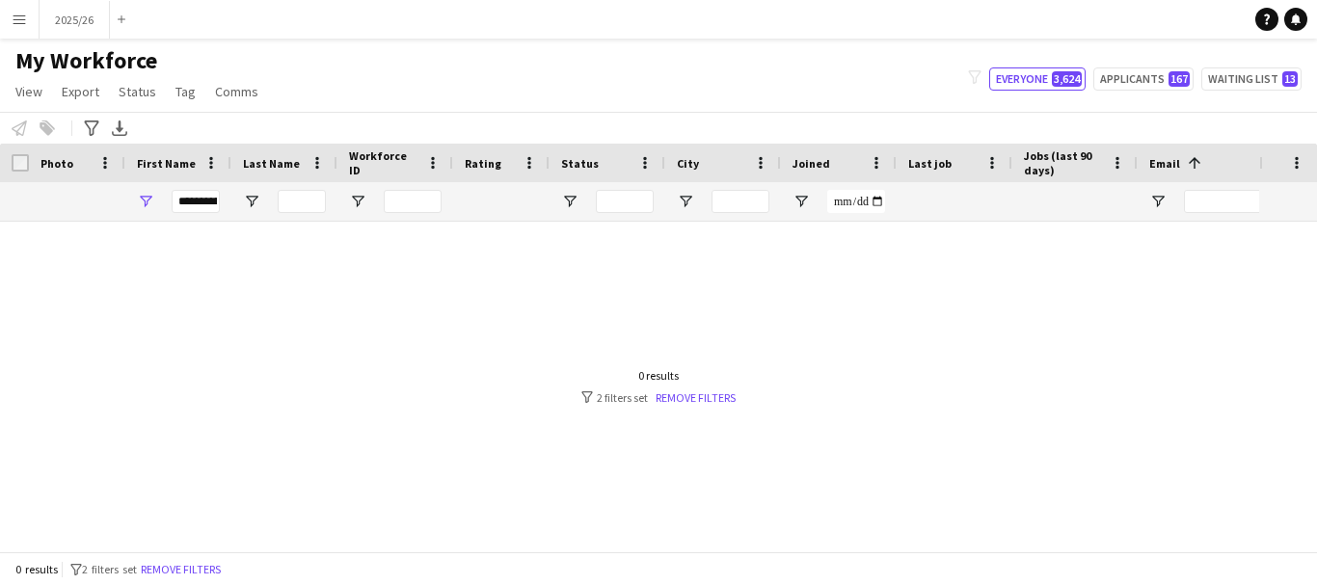
type input "******"
click at [214, 192] on input "**********" at bounding box center [196, 201] width 48 height 23
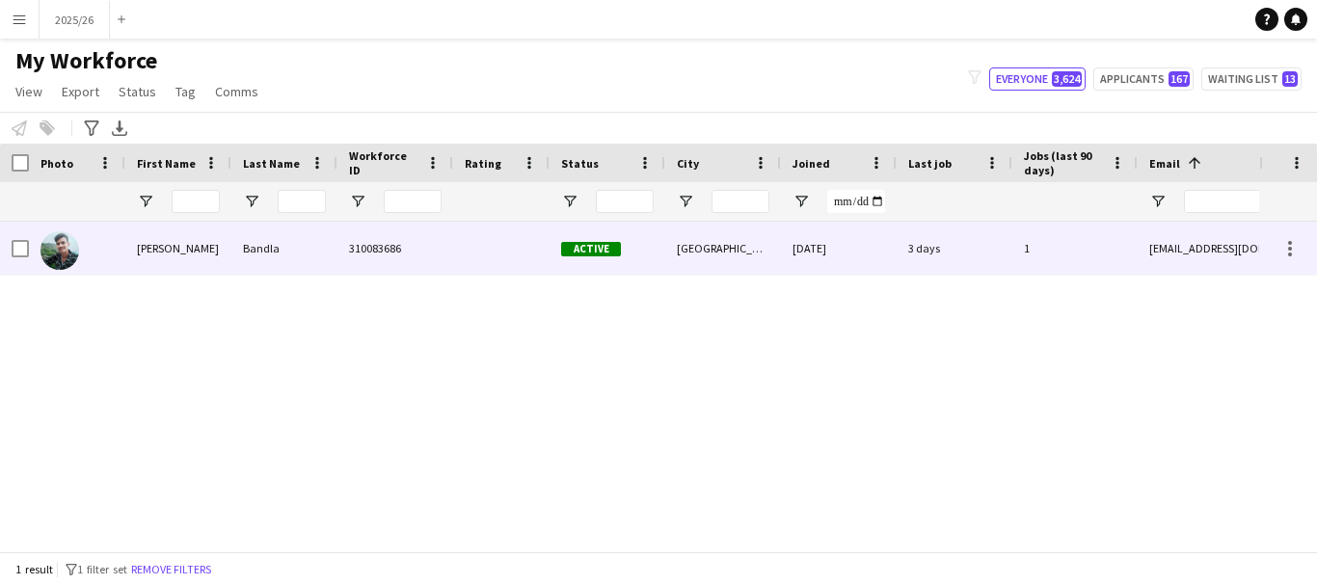
click at [187, 270] on div "sai kumar" at bounding box center [178, 248] width 106 height 53
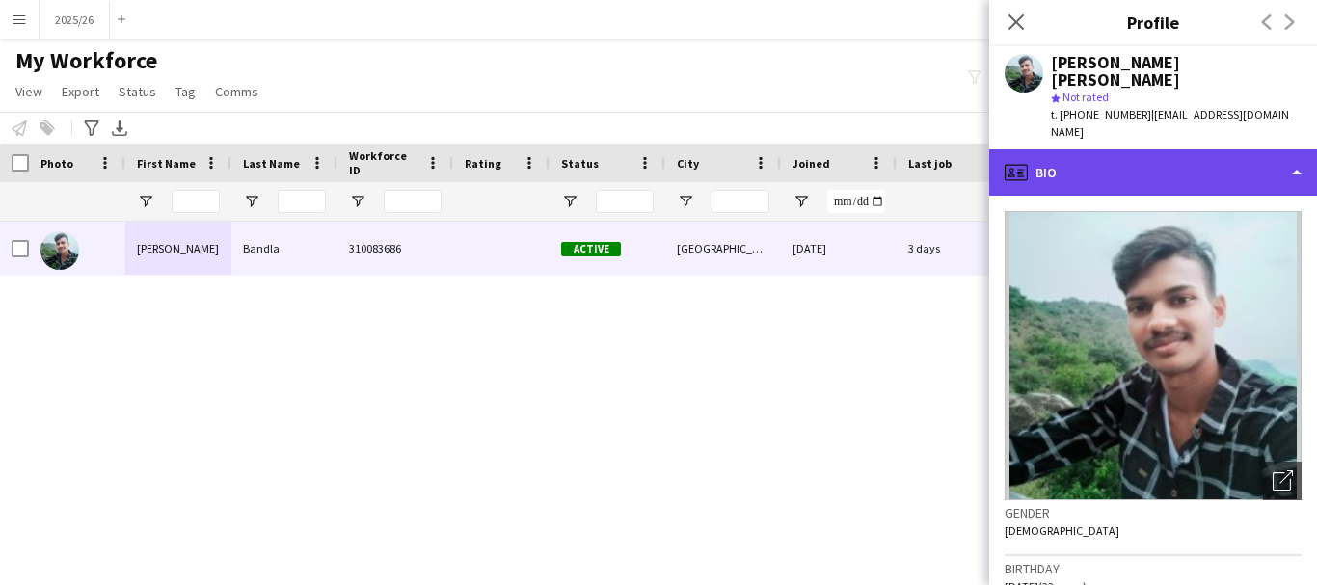
click at [1191, 149] on div "profile Bio" at bounding box center [1153, 172] width 328 height 46
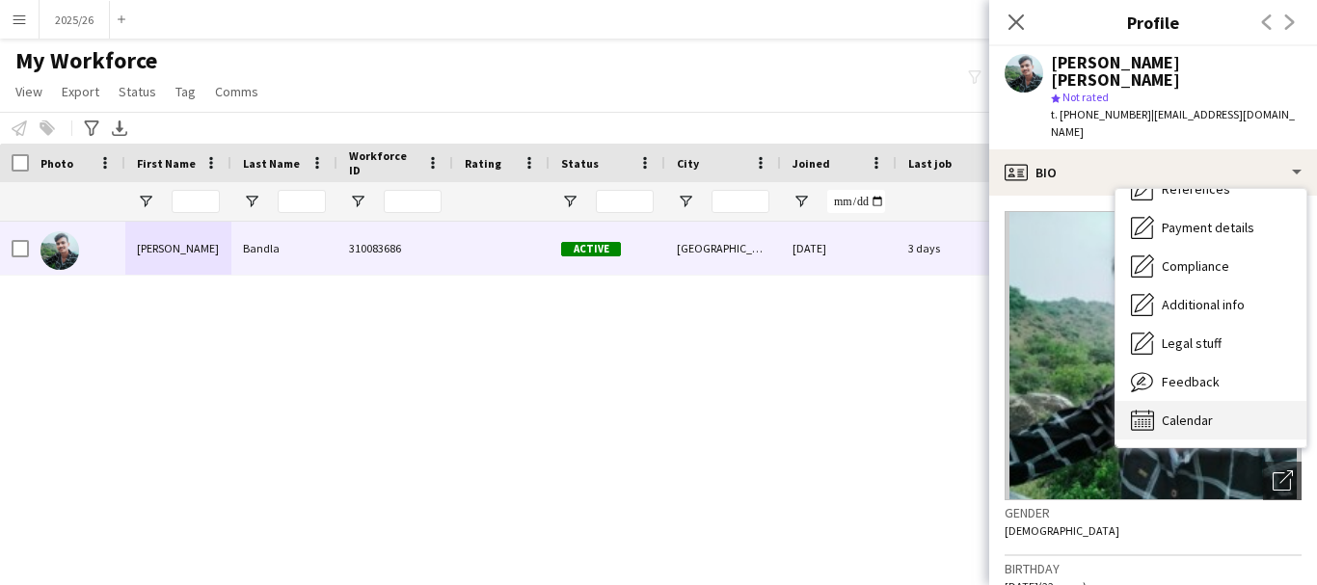
click at [1233, 401] on div "Calendar Calendar" at bounding box center [1210, 420] width 191 height 39
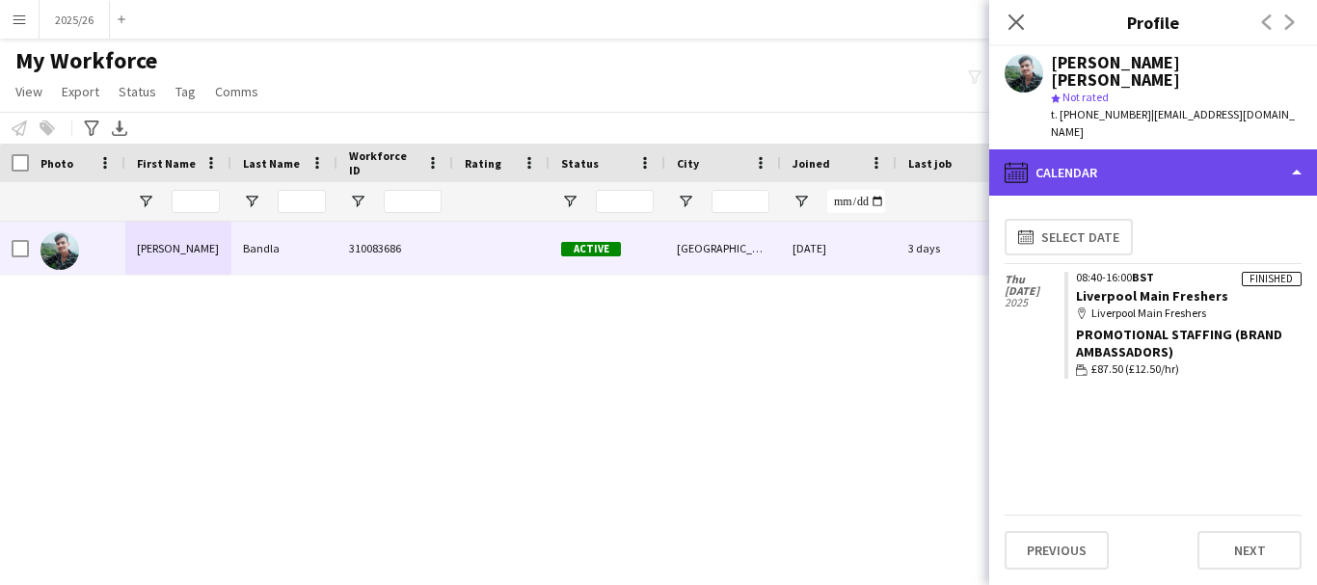
click at [1178, 149] on div "calendar-full Calendar" at bounding box center [1153, 172] width 328 height 46
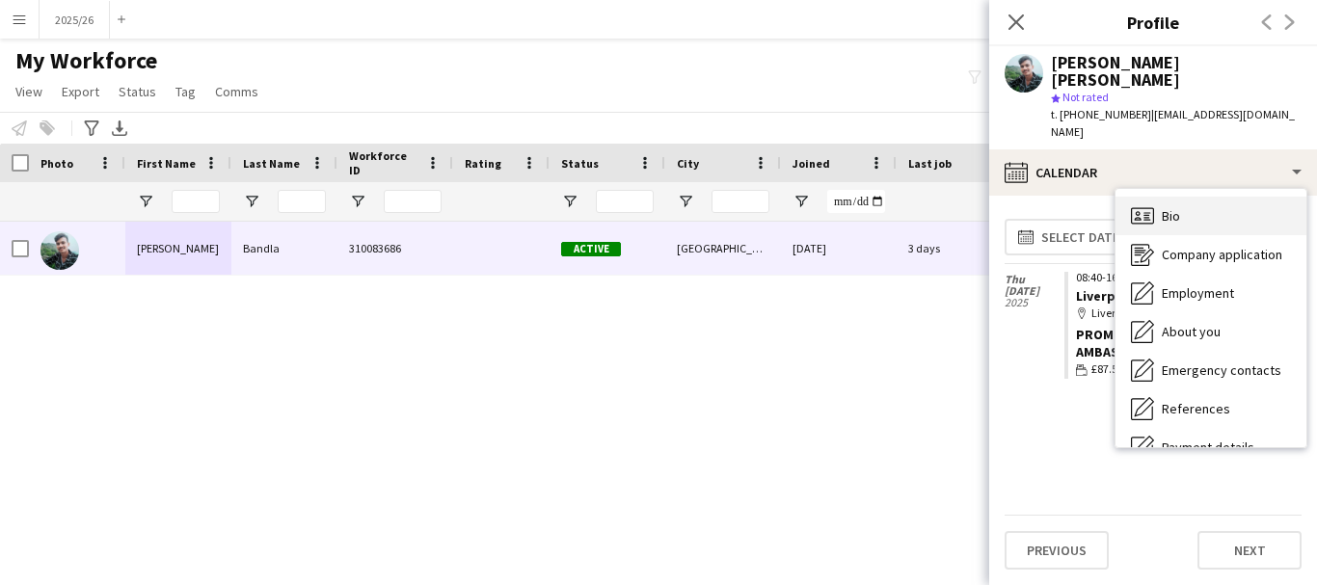
click at [1259, 197] on div "Bio Bio" at bounding box center [1210, 216] width 191 height 39
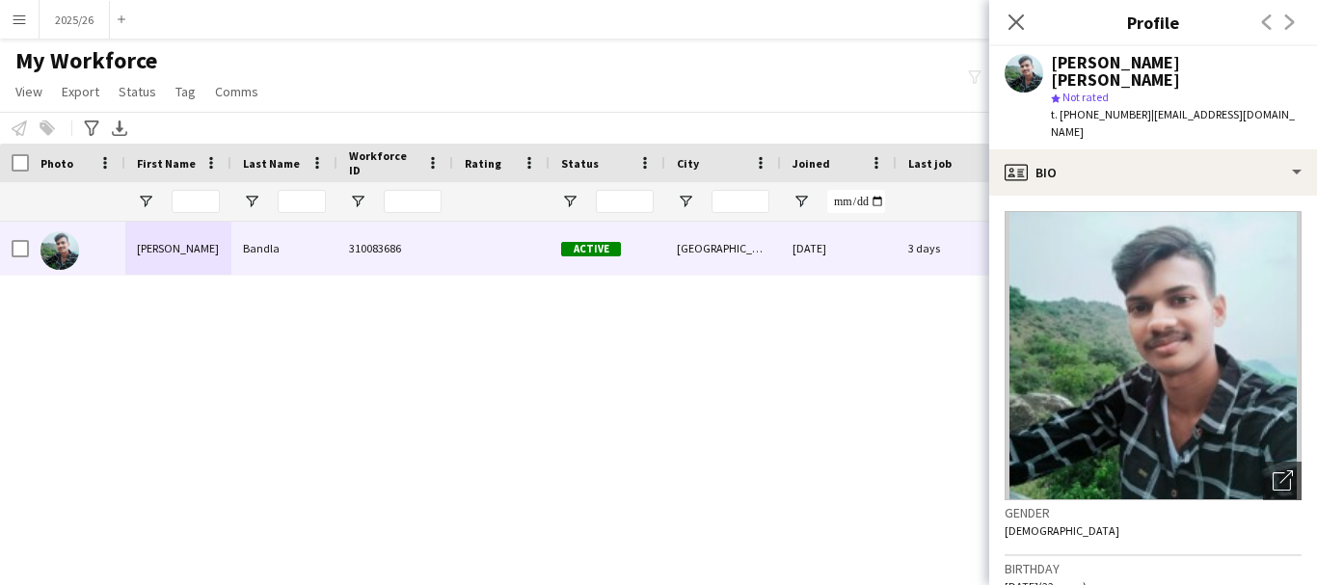
click at [1016, 3] on div "Close pop-in" at bounding box center [1016, 22] width 54 height 44
click at [1016, 8] on div "Close pop-in" at bounding box center [1016, 22] width 54 height 44
click at [1014, 29] on icon "Close pop-in" at bounding box center [1015, 22] width 18 height 18
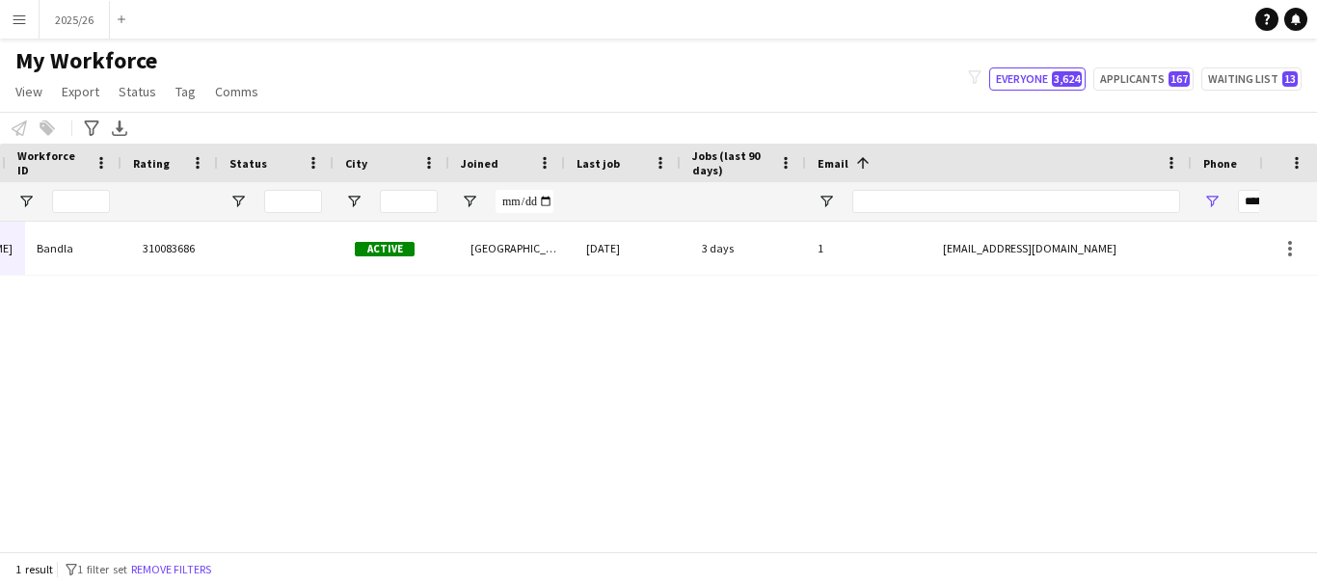
scroll to position [0, 332]
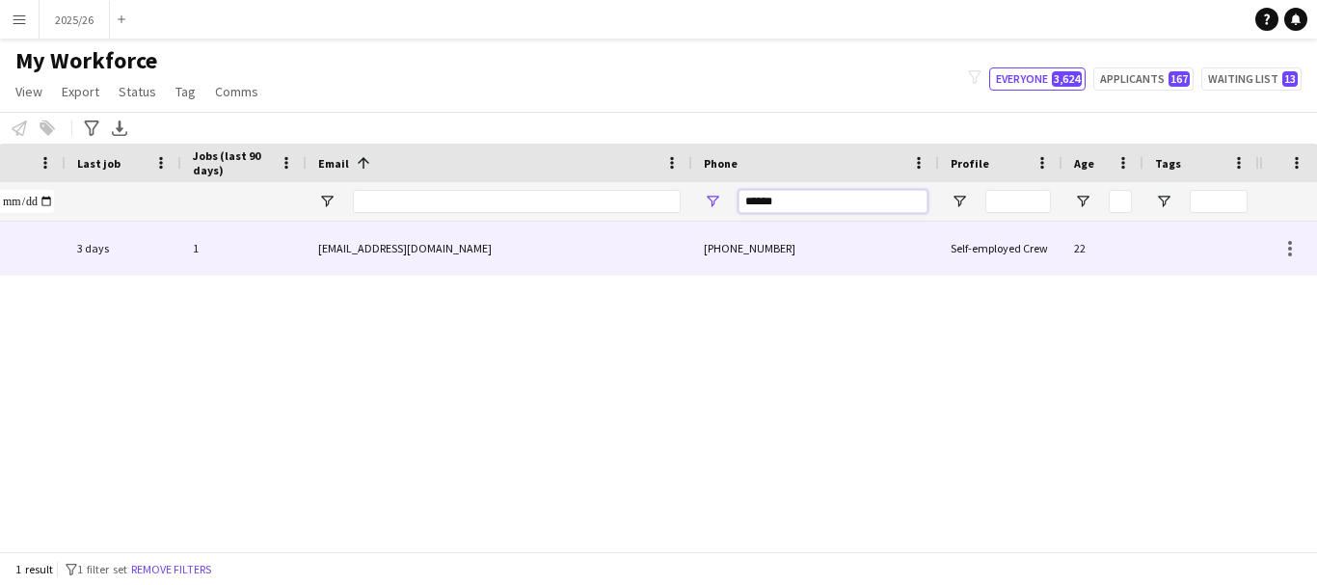
drag, startPoint x: 854, startPoint y: 206, endPoint x: 401, endPoint y: 279, distance: 458.8
click at [403, 279] on div "Workforce Details Status City Joined 1" at bounding box center [658, 348] width 1317 height 408
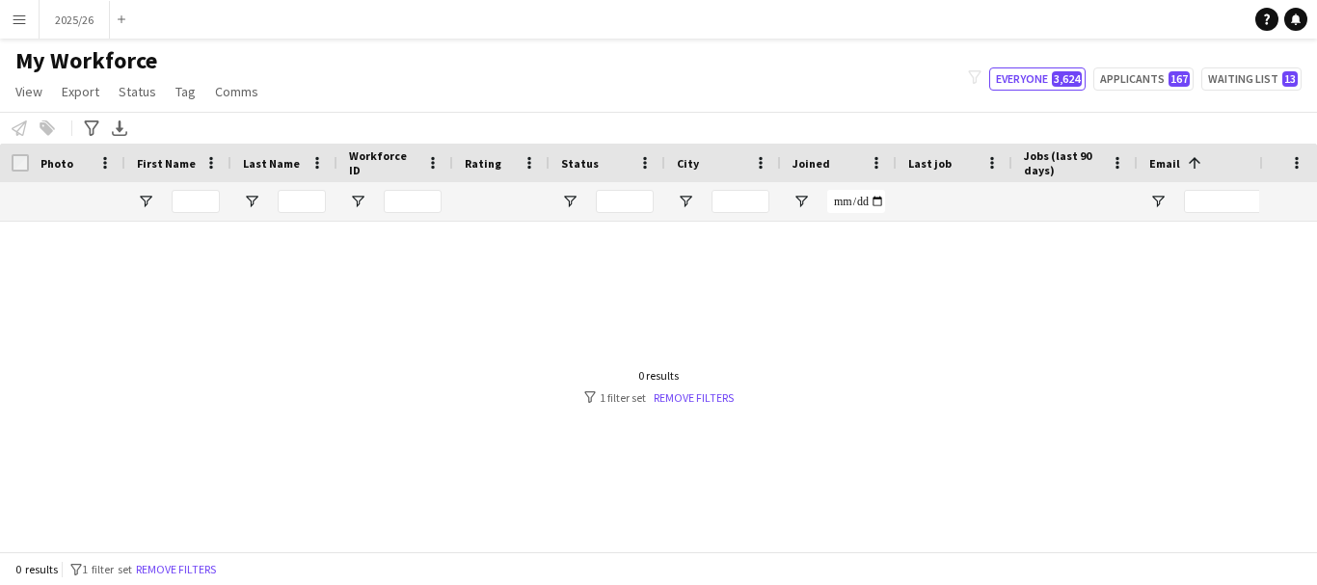
type input "******"
click at [201, 209] on input "First Name Filter Input" at bounding box center [196, 201] width 48 height 23
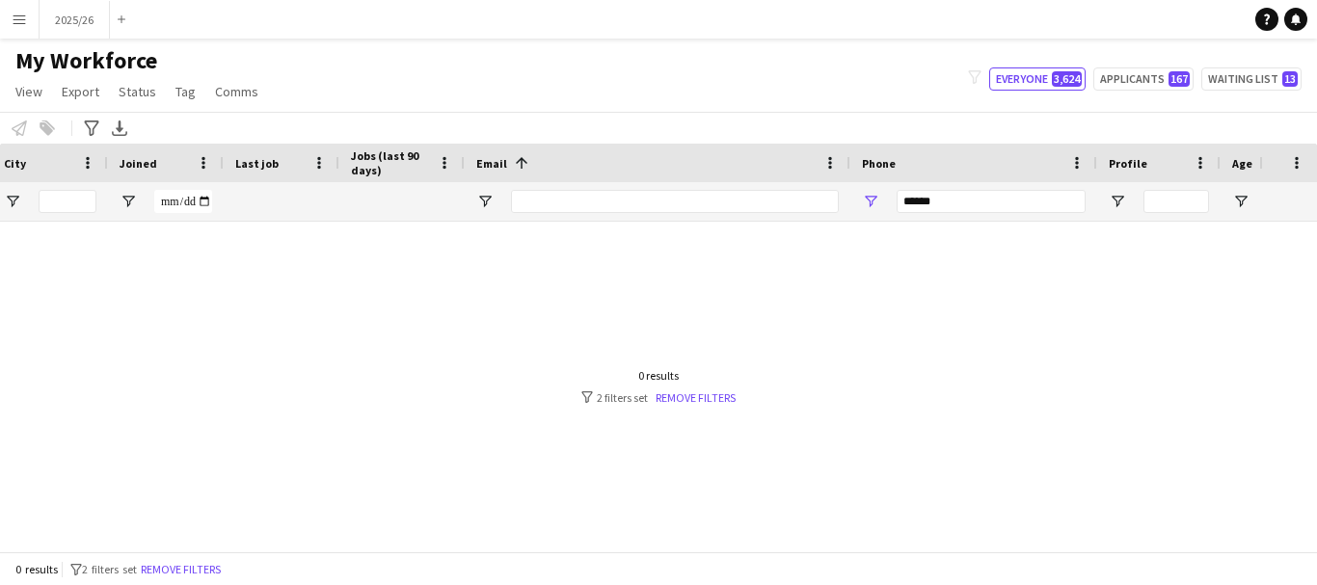
type input "******"
click at [985, 200] on input "******" at bounding box center [990, 201] width 189 height 23
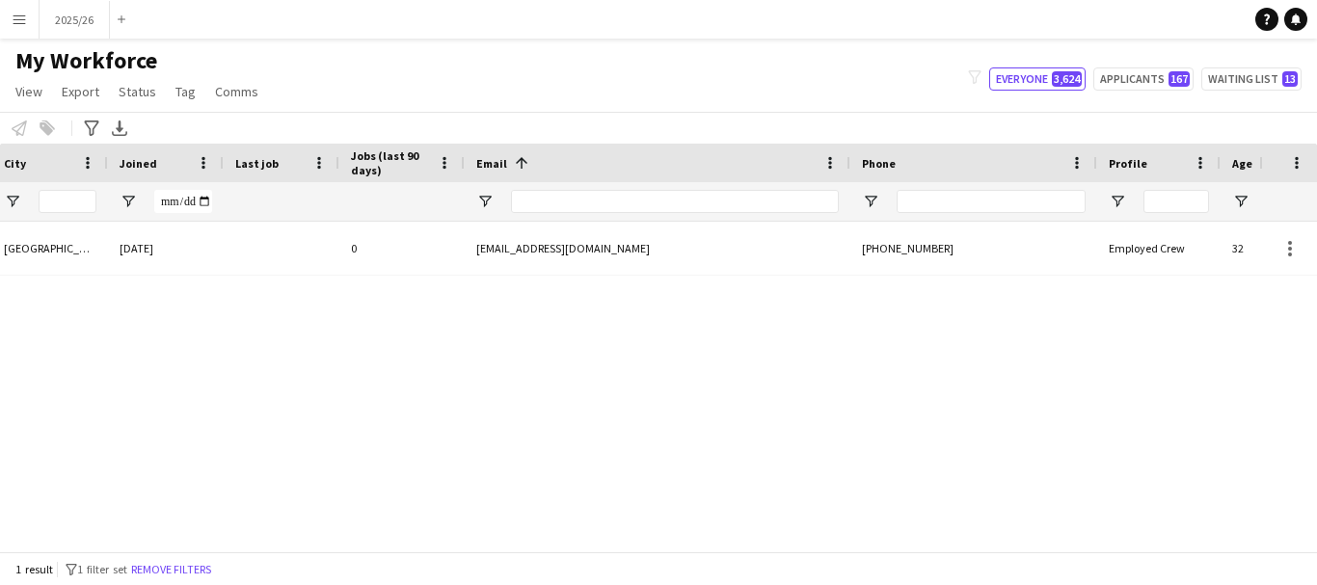
click at [437, 536] on div "Active Manchester 06-09-2025 0 arotimiademola@gmail.com +447881178702 Employed …" at bounding box center [629, 379] width 1259 height 315
drag, startPoint x: 437, startPoint y: 536, endPoint x: 63, endPoint y: 528, distance: 374.1
click at [62, 534] on div "Active Manchester 06-09-2025 0 arotimiademola@gmail.com +447881178702 Employed …" at bounding box center [629, 379] width 1259 height 315
click at [124, 551] on div at bounding box center [629, 544] width 1259 height 14
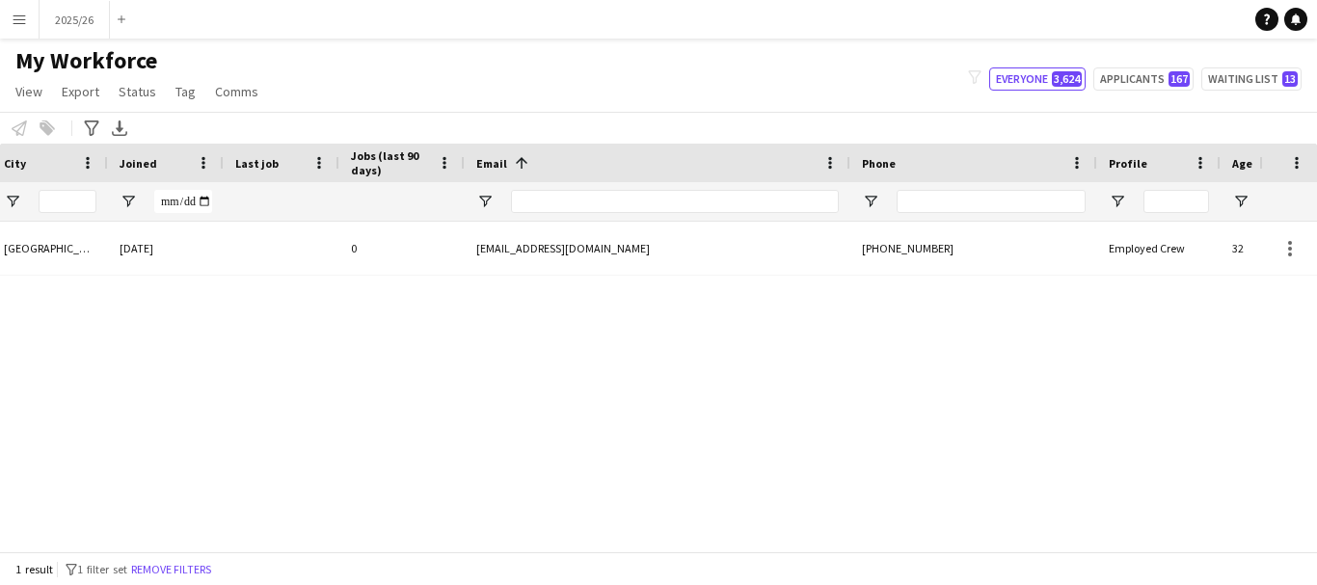
click at [109, 551] on div at bounding box center [629, 544] width 1259 height 14
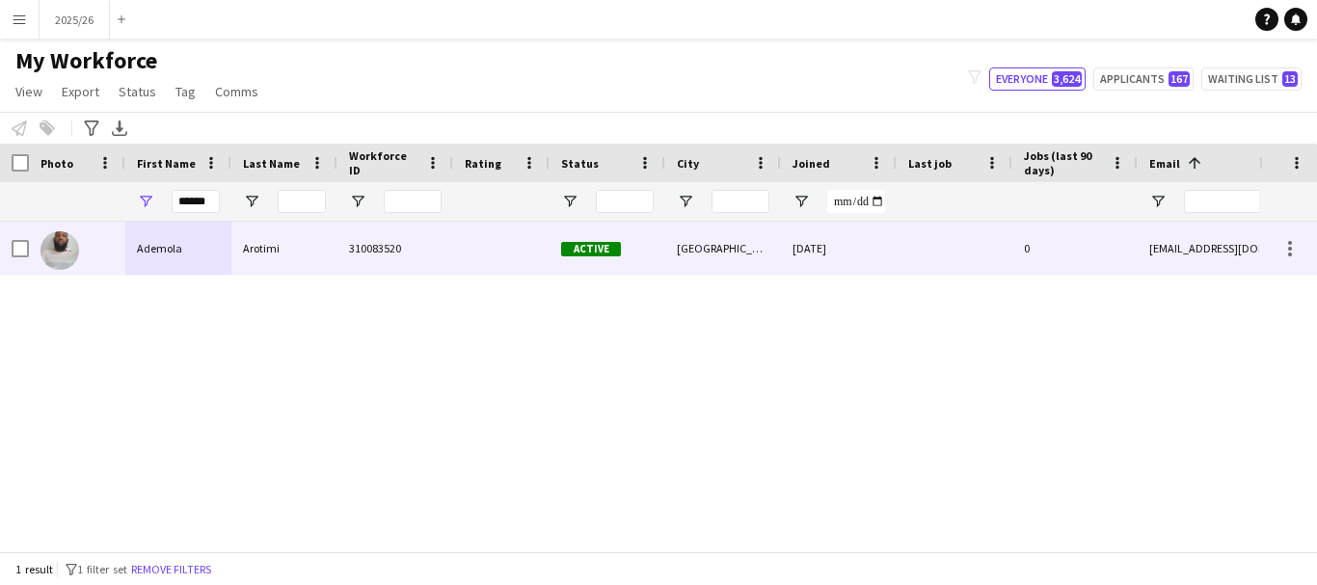
click at [219, 272] on div "Ademola" at bounding box center [178, 248] width 106 height 53
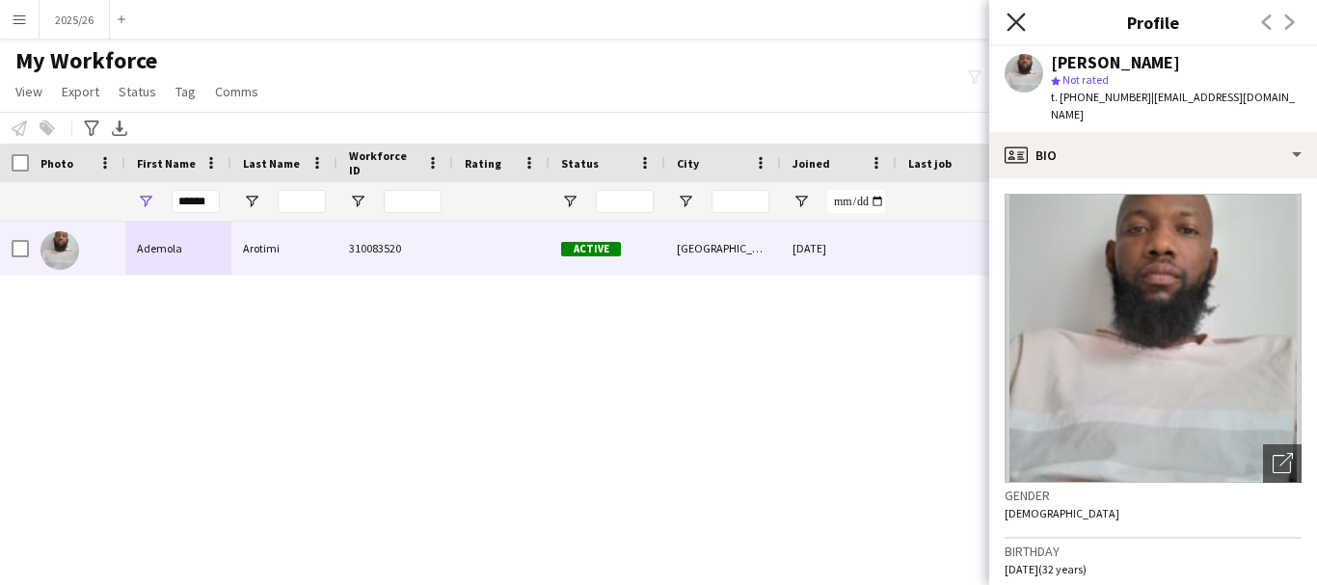
click at [1019, 21] on icon "Close pop-in" at bounding box center [1015, 22] width 18 height 18
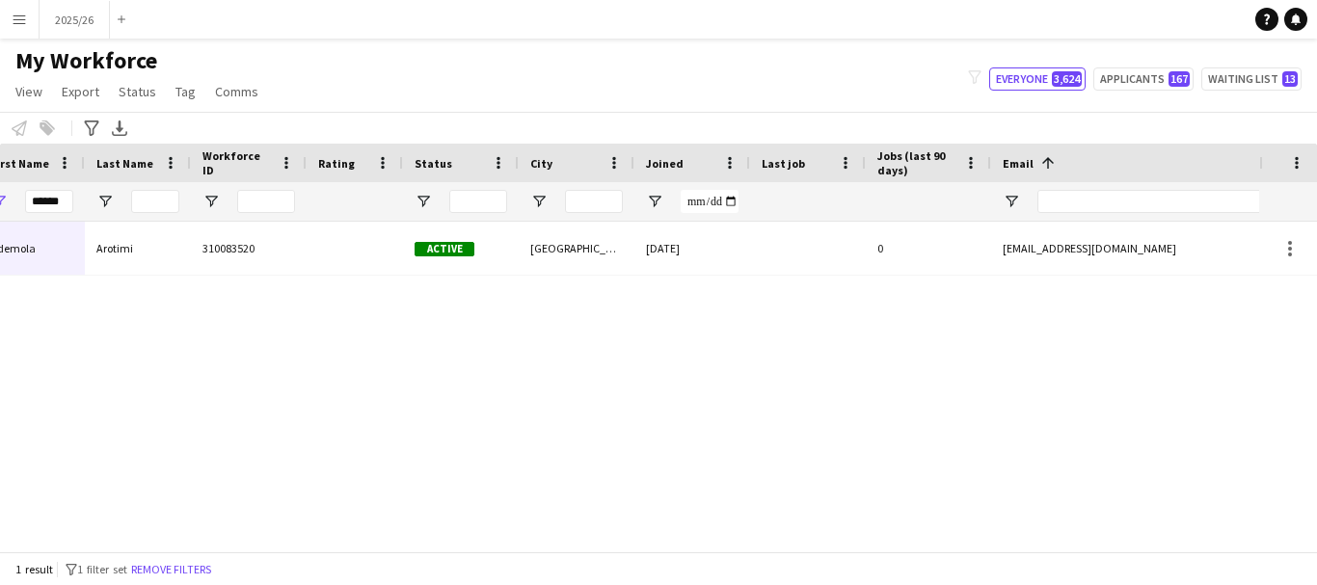
scroll to position [0, 286]
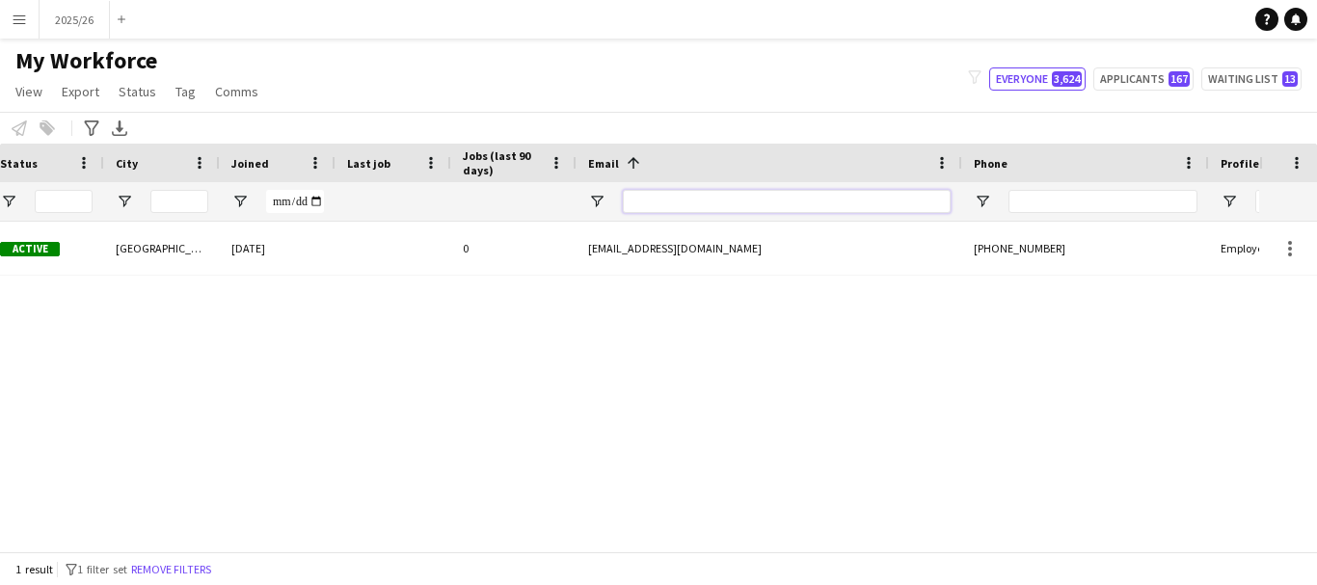
click at [931, 212] on input "Email Filter Input" at bounding box center [787, 201] width 328 height 23
type input "****"
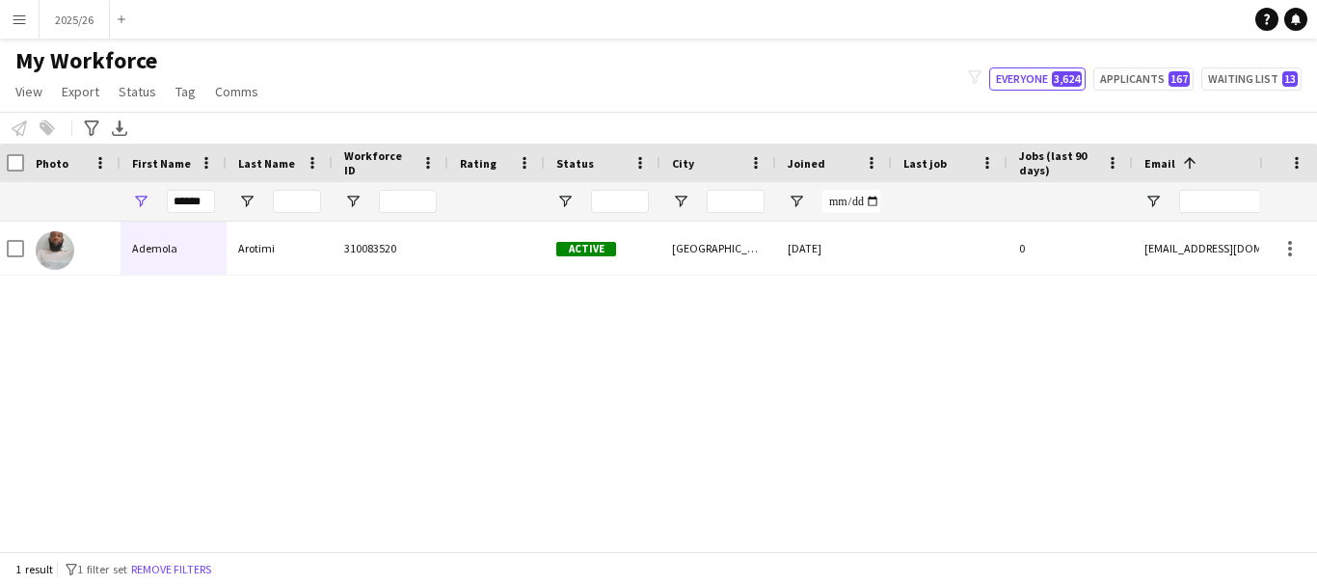
click at [125, 281] on div "310083520 Active Manchester 06-09-2025 0 arotimiademola@gmail.com Arotimi Ademo…" at bounding box center [629, 379] width 1259 height 315
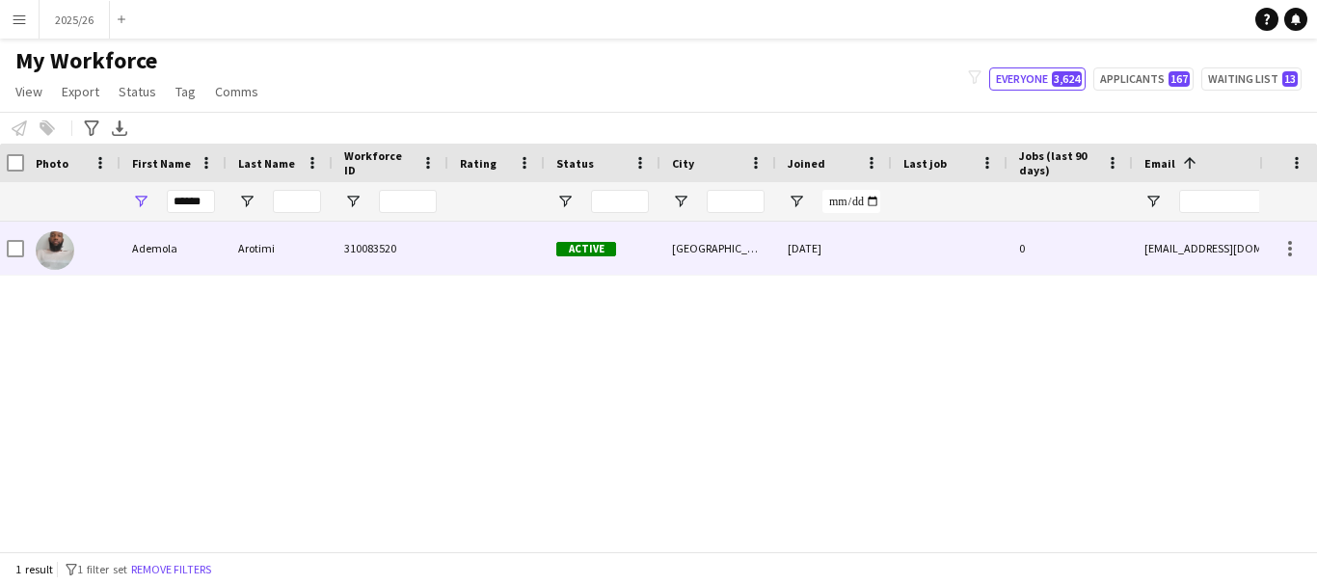
click at [120, 263] on div "Ademola" at bounding box center [173, 248] width 106 height 53
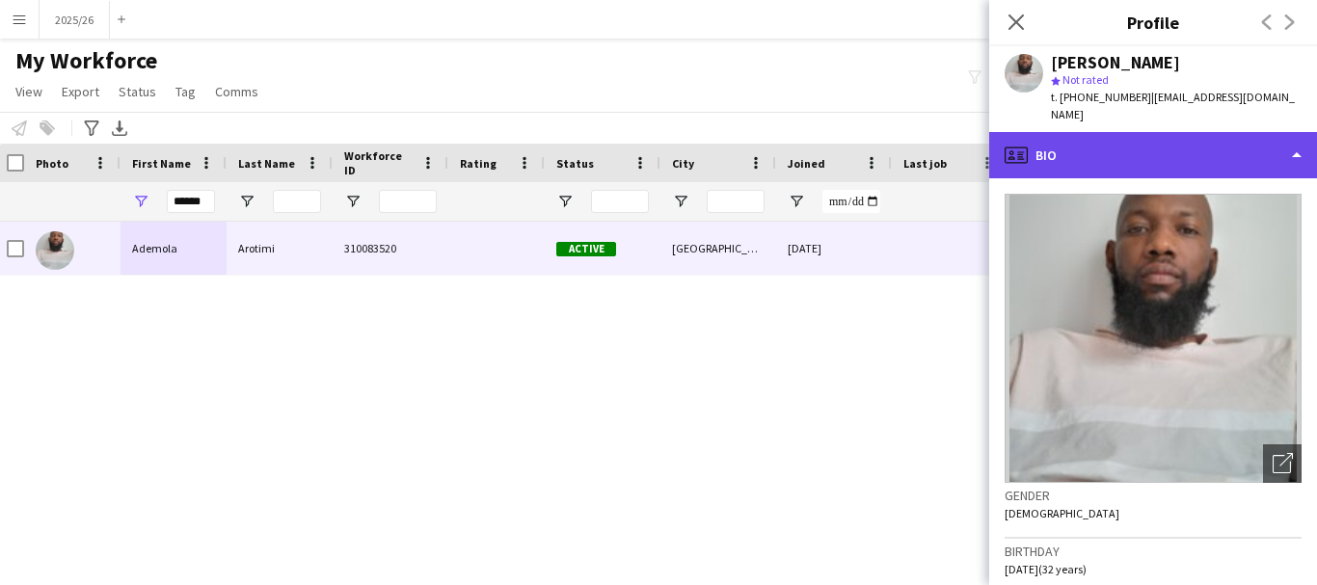
click at [1160, 141] on div "profile Bio" at bounding box center [1153, 155] width 328 height 46
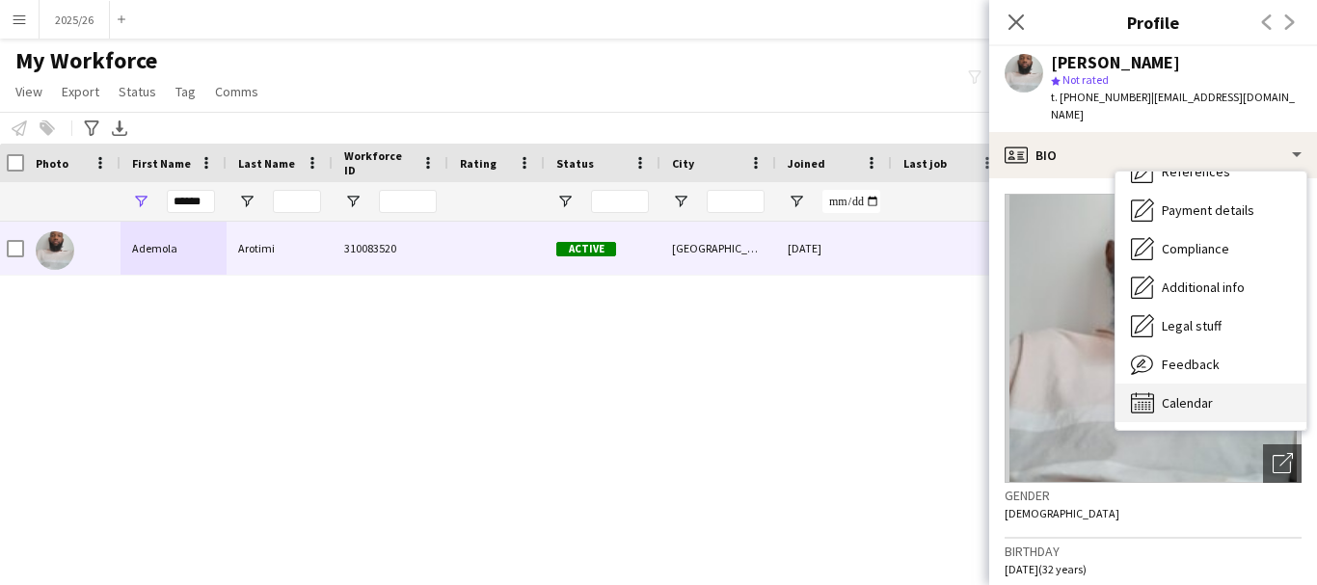
click at [1261, 384] on div "Calendar Calendar" at bounding box center [1210, 403] width 191 height 39
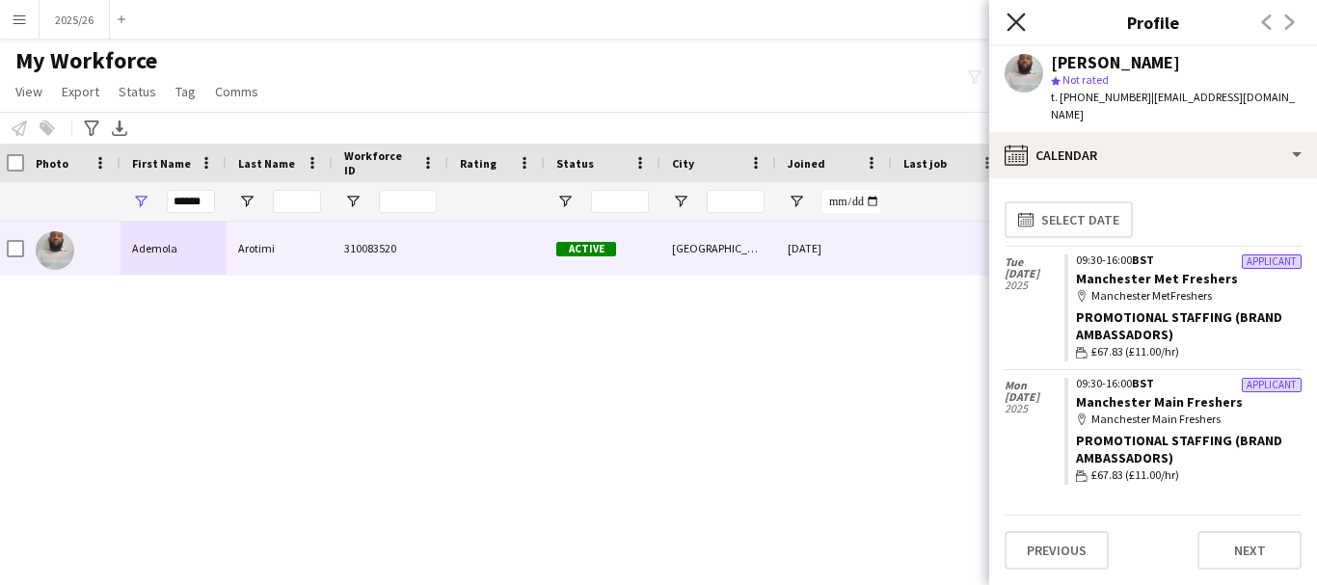
click at [1007, 24] on icon "Close pop-in" at bounding box center [1015, 22] width 18 height 18
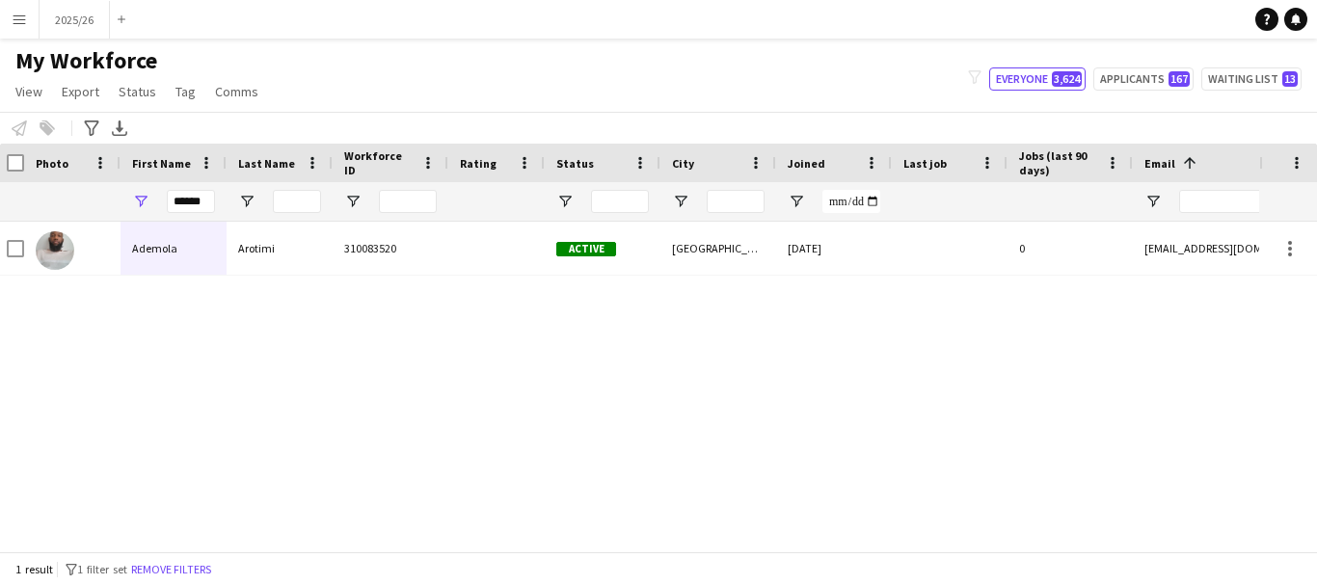
click at [191, 189] on div "******" at bounding box center [191, 201] width 48 height 39
click at [195, 194] on input "******" at bounding box center [191, 201] width 48 height 23
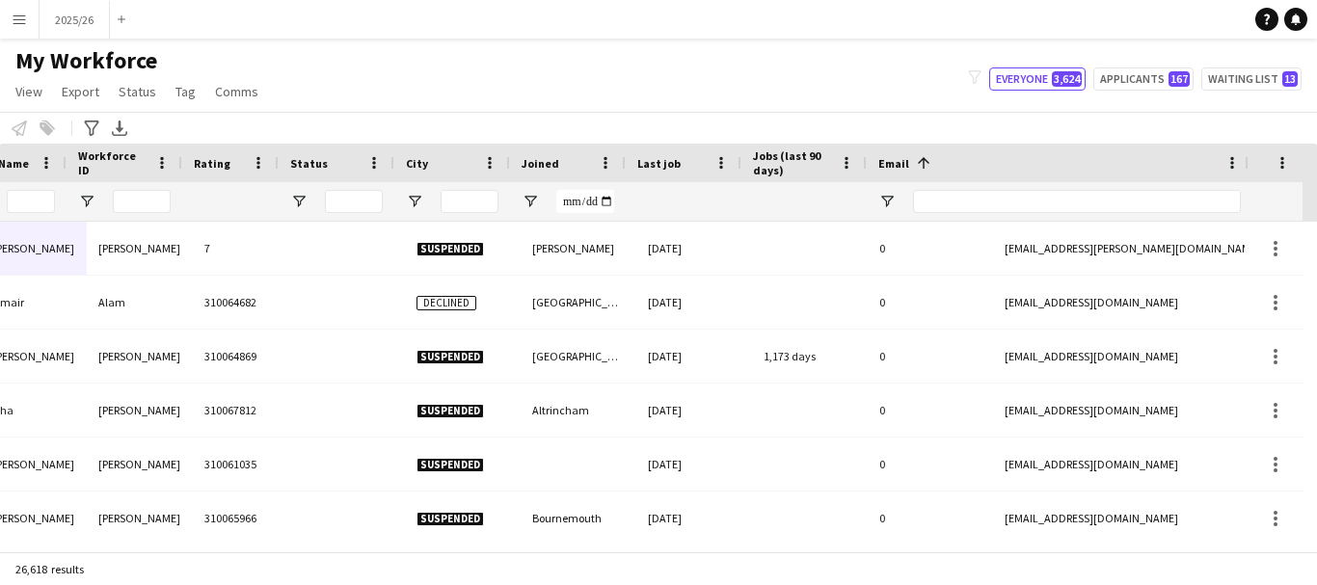
scroll to position [0, 271]
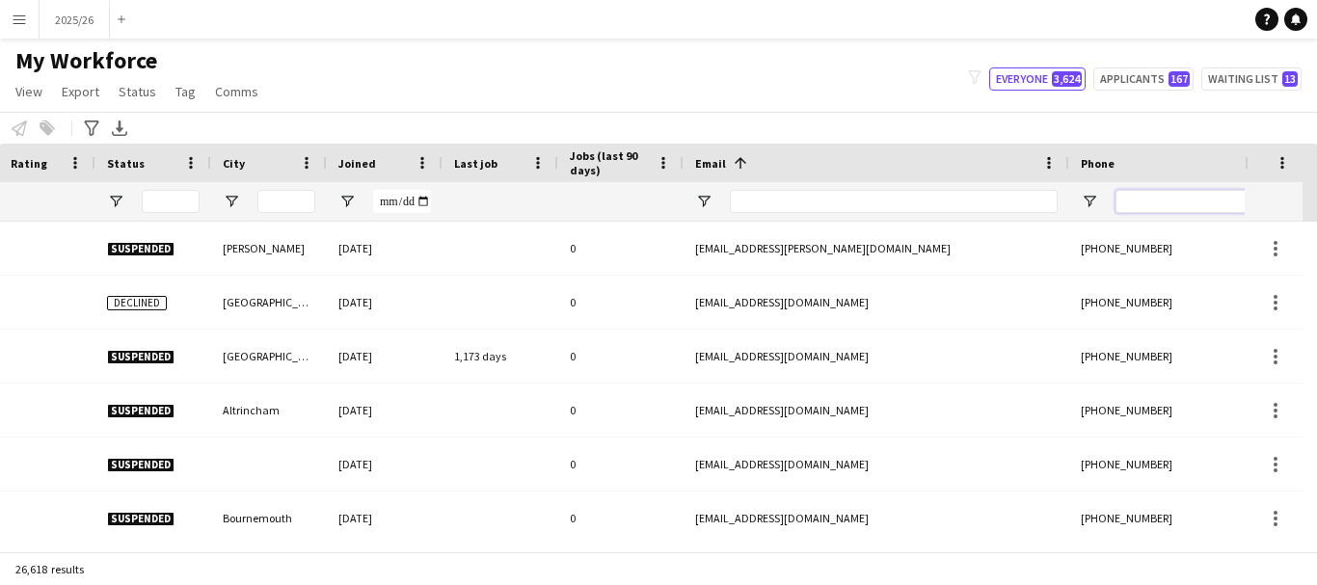
click at [1193, 197] on input "Phone Filter Input" at bounding box center [1209, 201] width 189 height 23
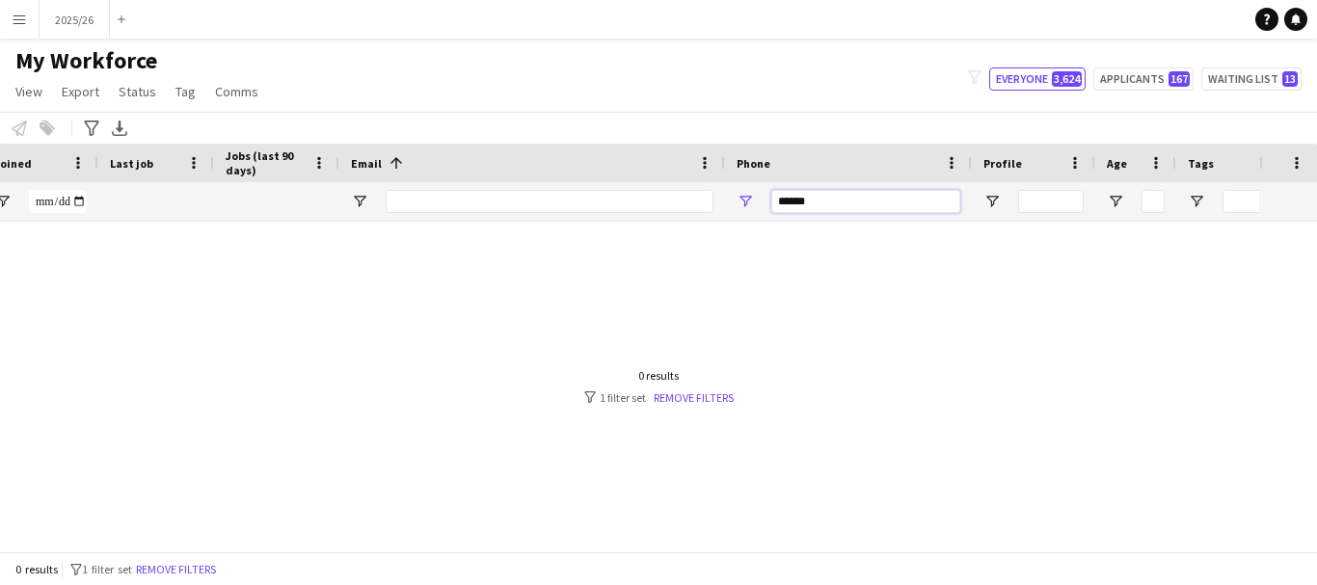
scroll to position [0, 820]
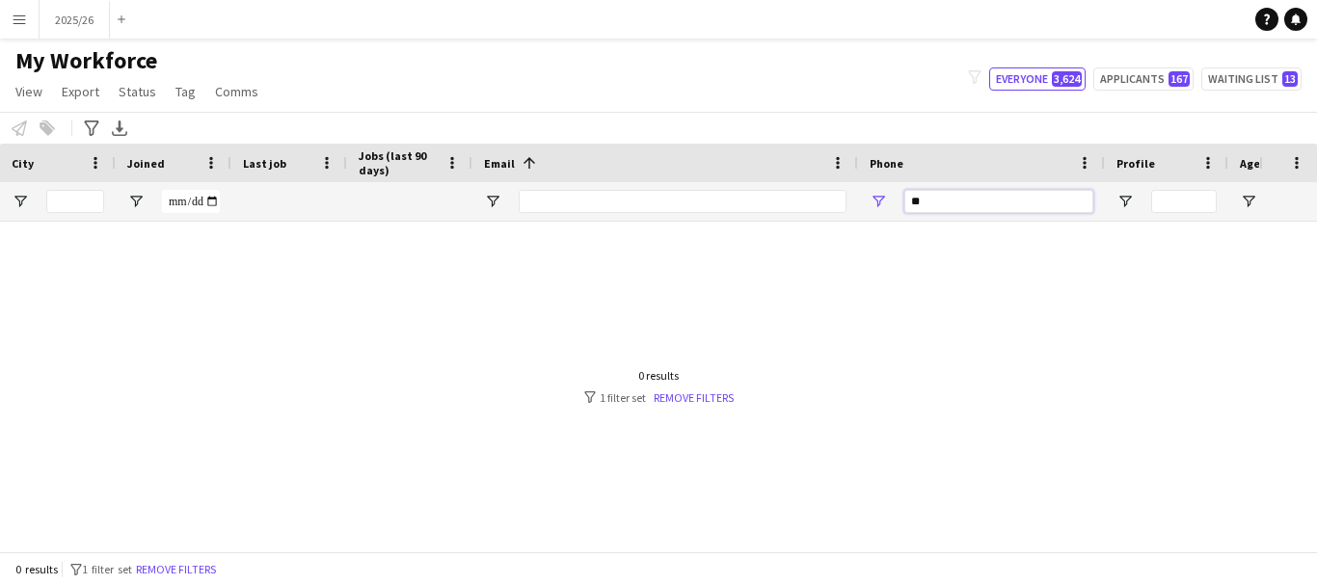
type input "*"
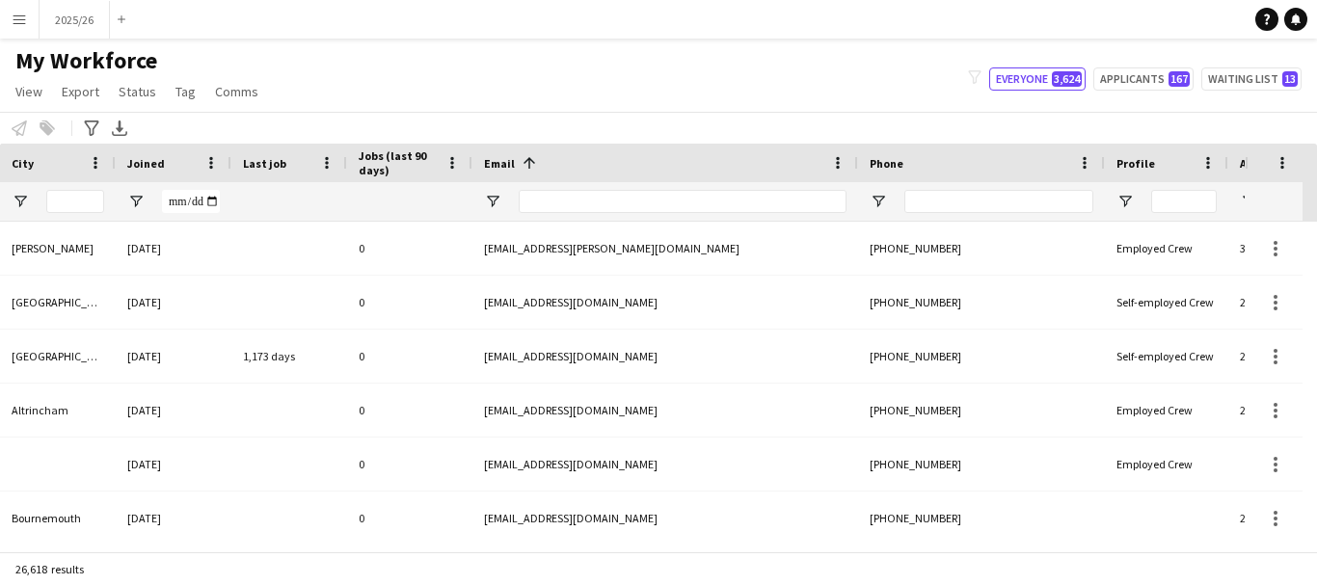
scroll to position [116, 0]
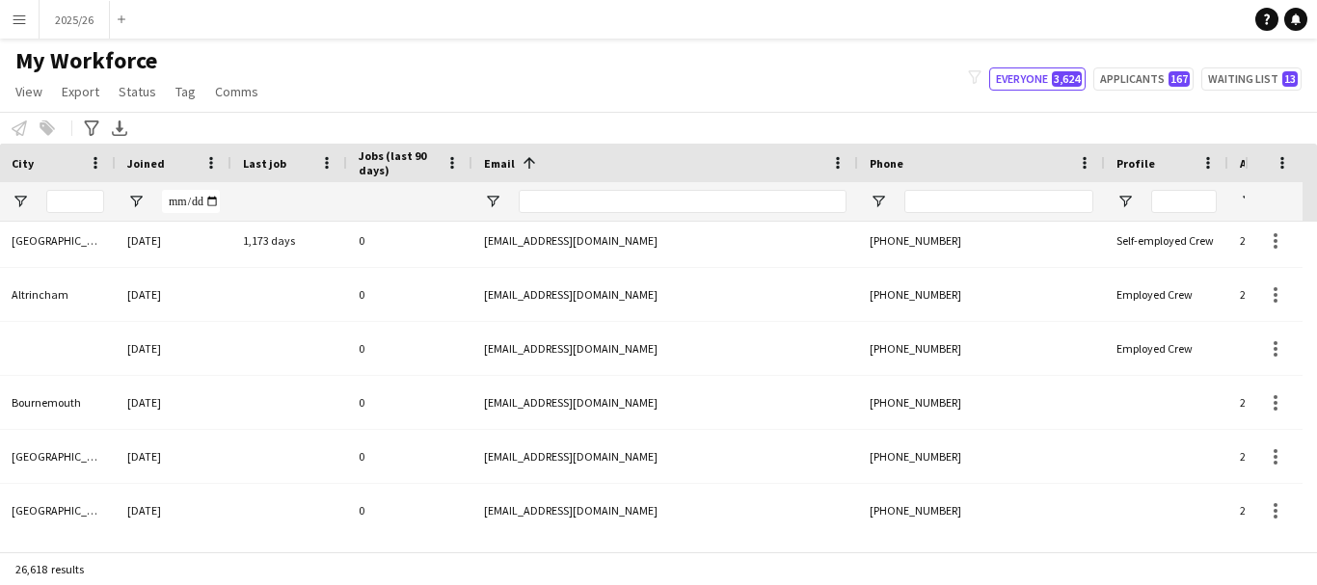
drag, startPoint x: 583, startPoint y: 535, endPoint x: 551, endPoint y: 544, distance: 33.0
click at [551, 544] on div "Workforce Details Status City Joined 1" at bounding box center [658, 348] width 1317 height 408
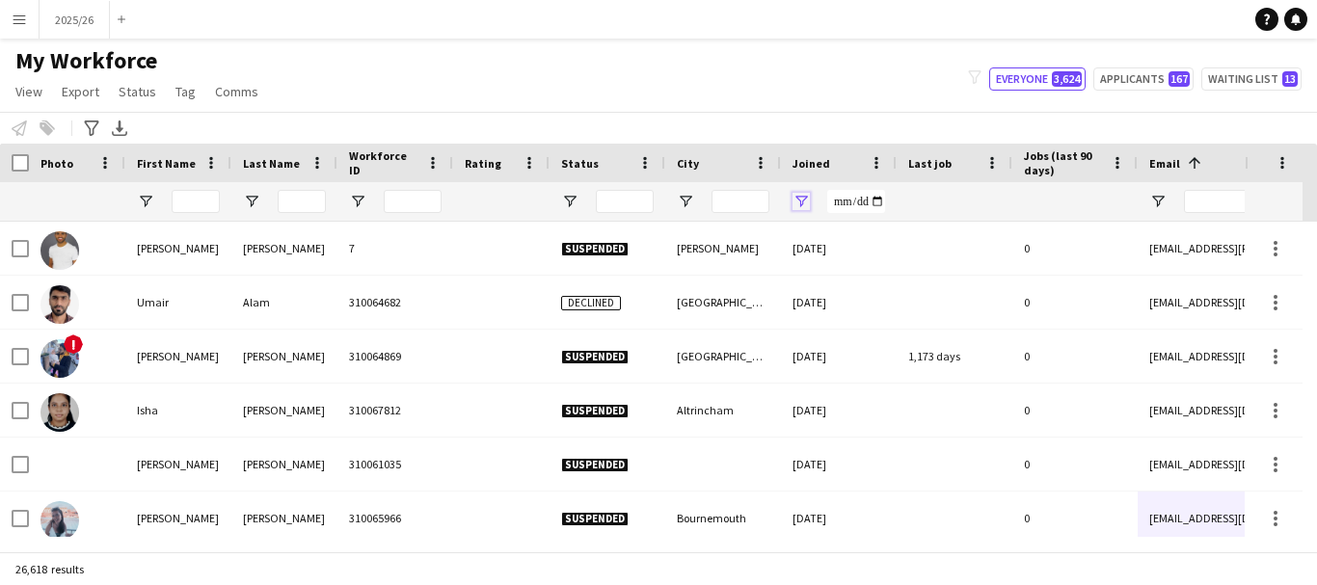
click at [797, 205] on span "Open Filter Menu" at bounding box center [800, 201] width 17 height 17
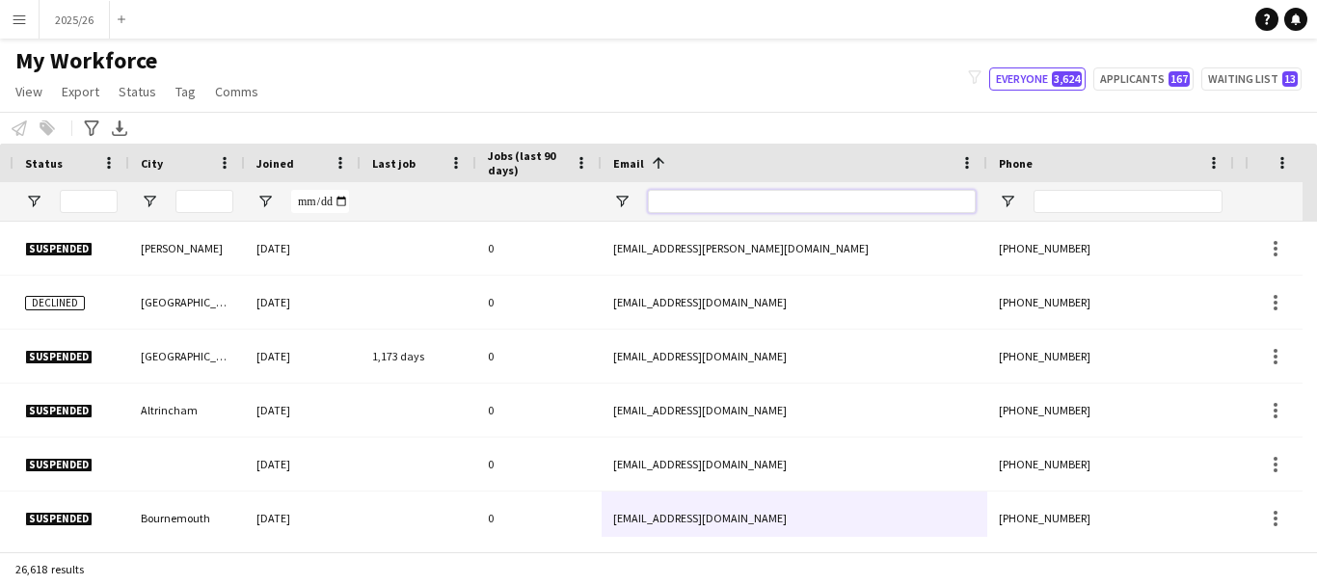
click at [747, 200] on input "Email Filter Input" at bounding box center [812, 201] width 328 height 23
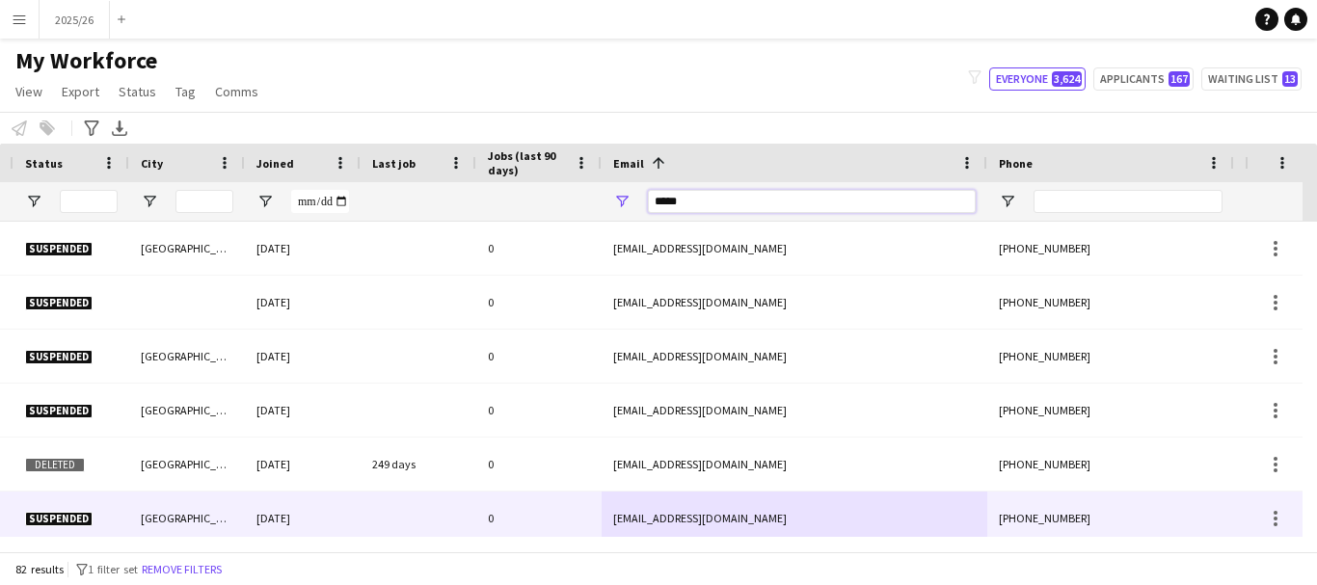
type input "******"
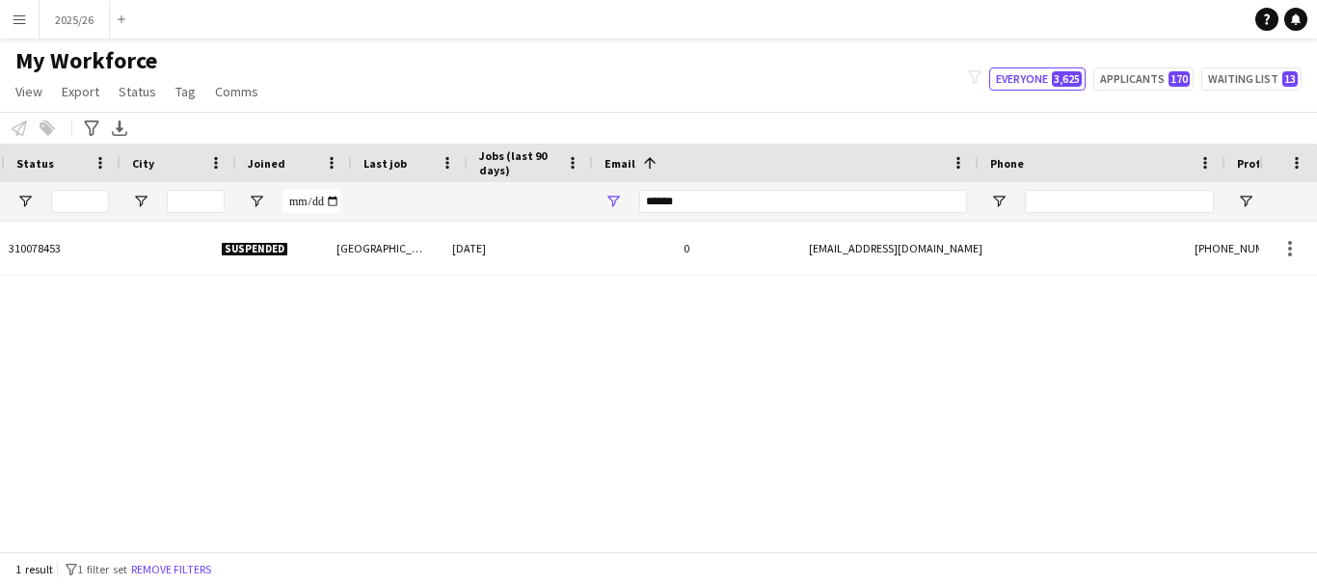
scroll to position [0, 545]
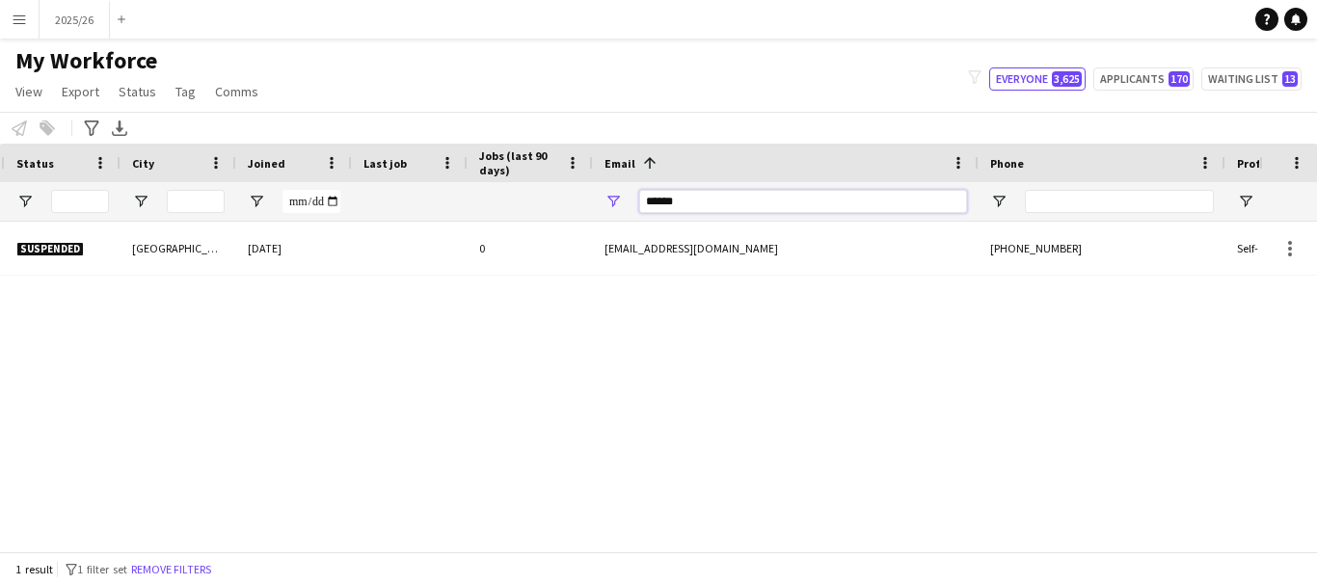
click at [759, 197] on input "******" at bounding box center [803, 201] width 328 height 23
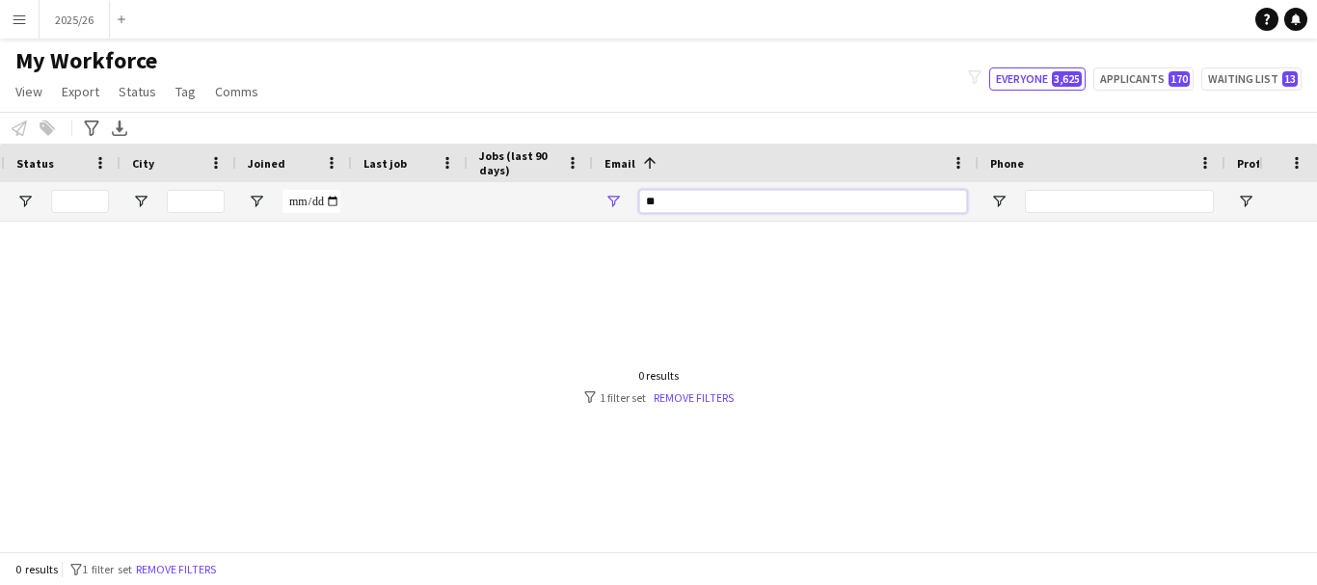
type input "*"
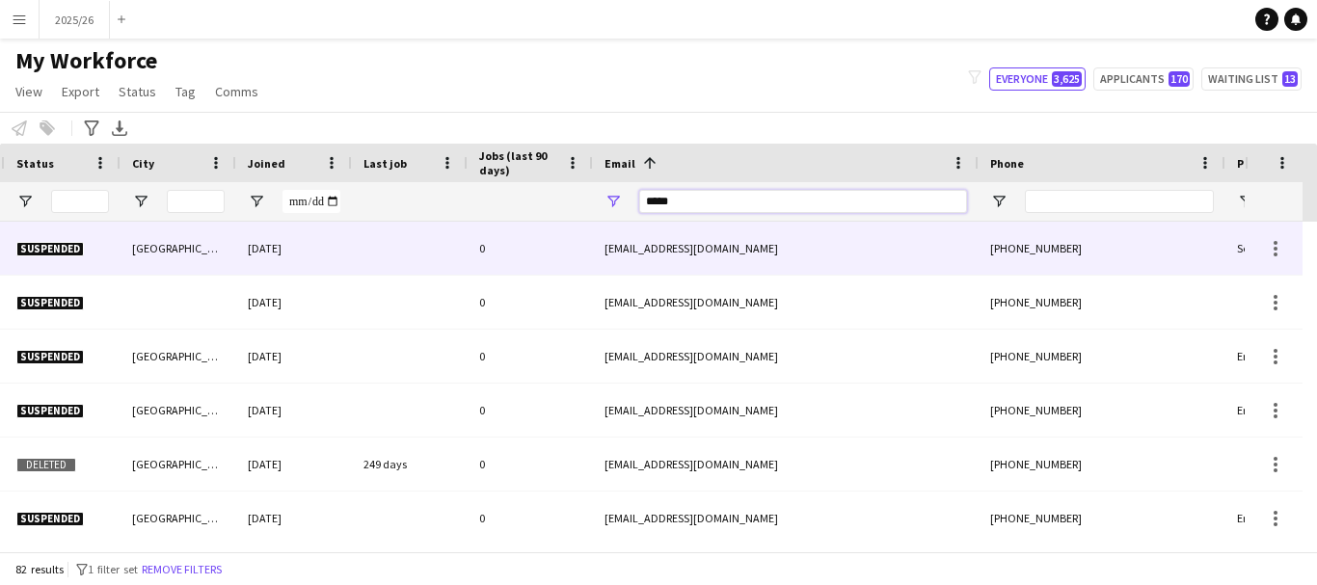
type input "******"
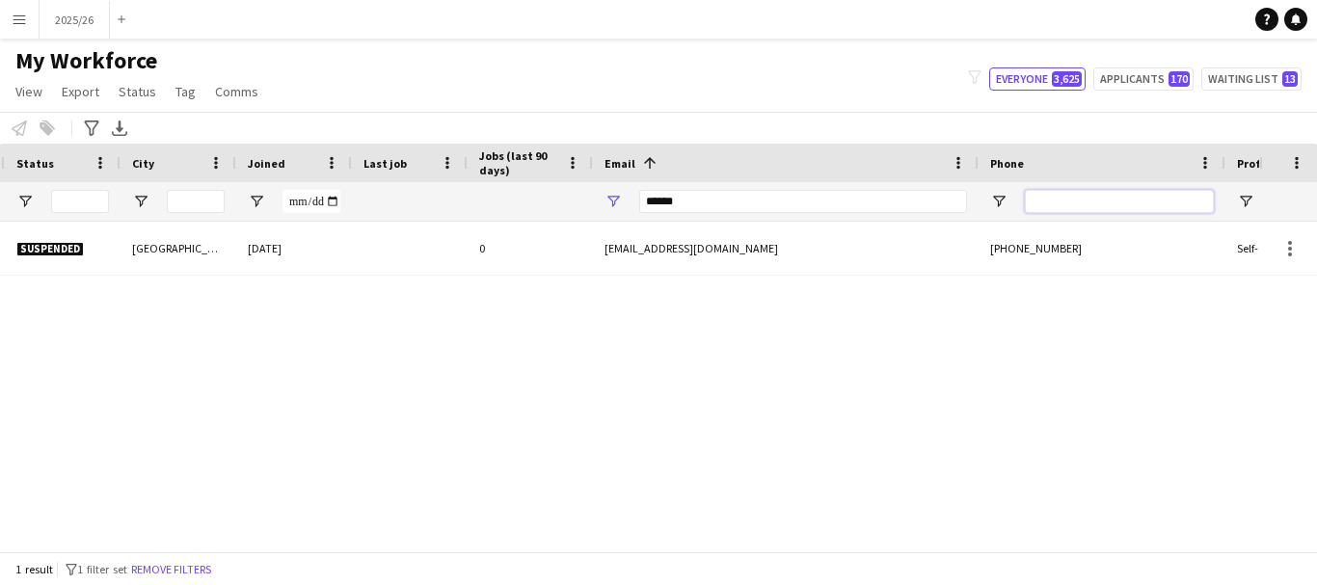
click at [1067, 202] on input "Phone Filter Input" at bounding box center [1119, 201] width 189 height 23
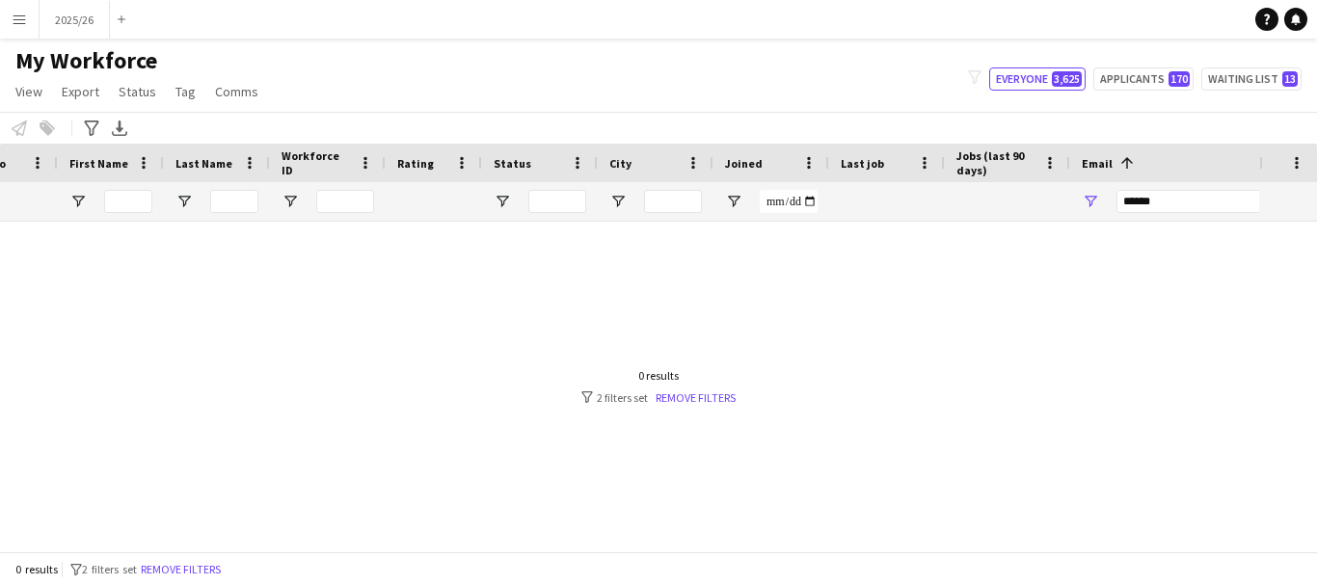
scroll to position [0, 0]
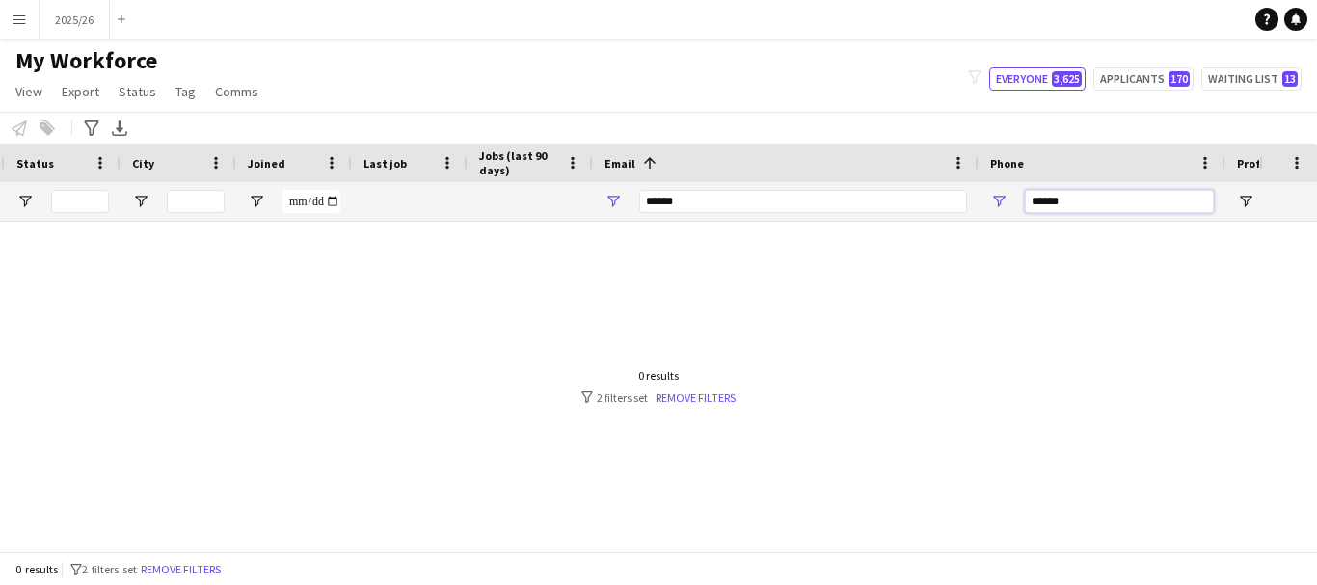
type input "******"
click at [728, 208] on input "******" at bounding box center [803, 201] width 328 height 23
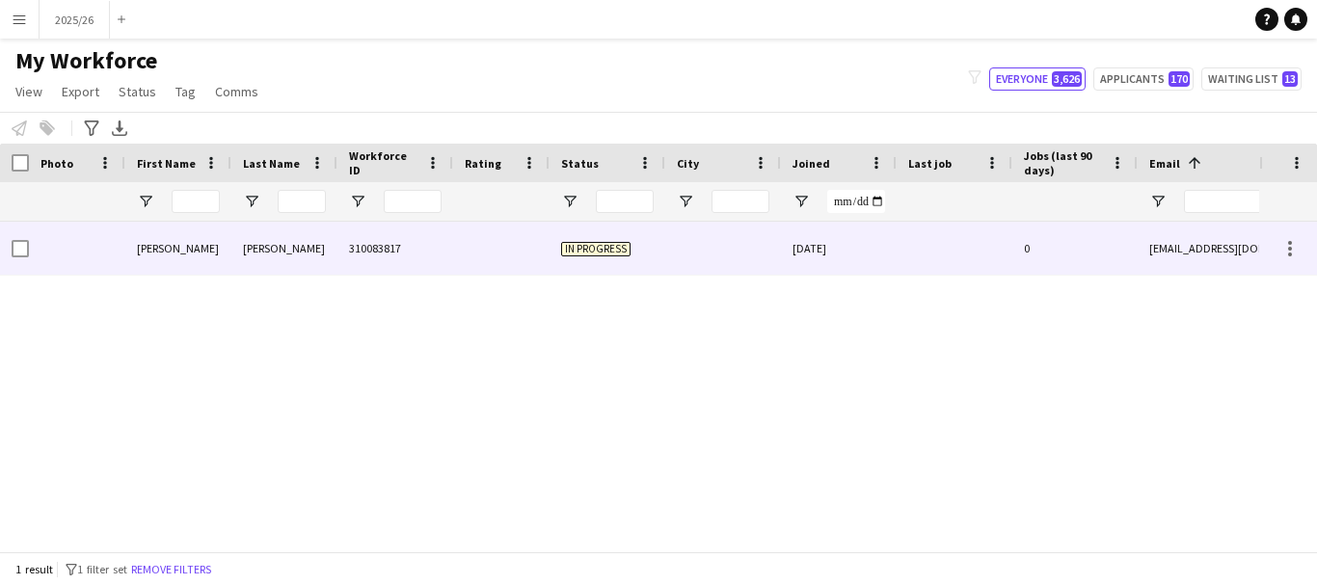
click at [533, 238] on div at bounding box center [501, 248] width 96 height 53
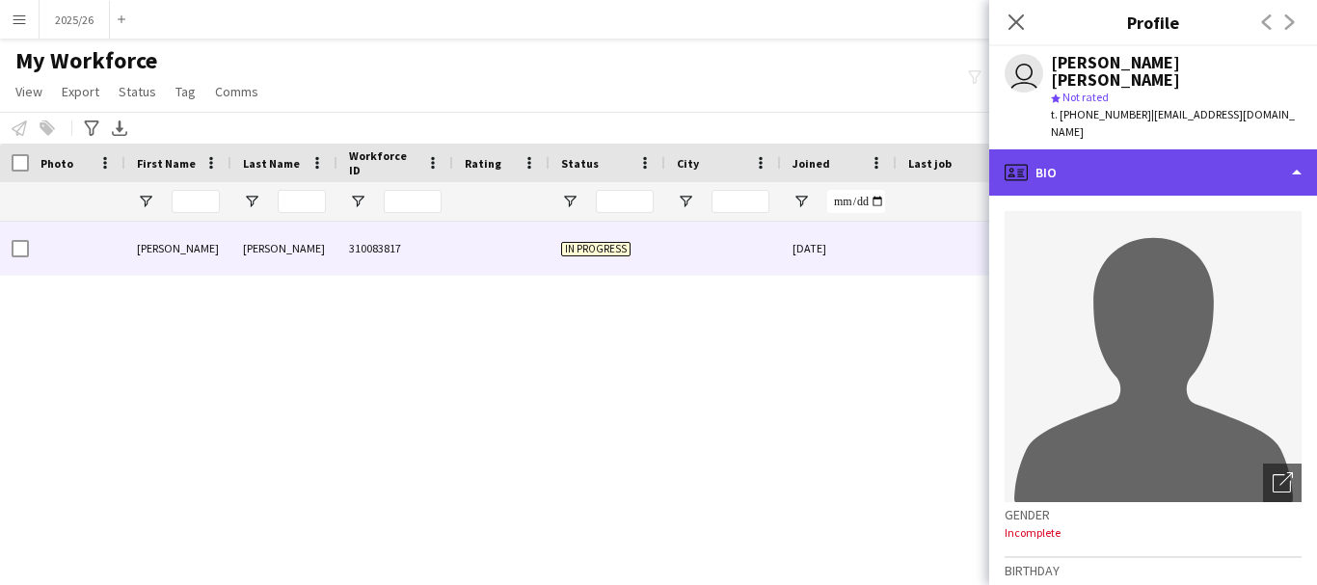
click at [1060, 149] on div "profile Bio" at bounding box center [1153, 172] width 328 height 46
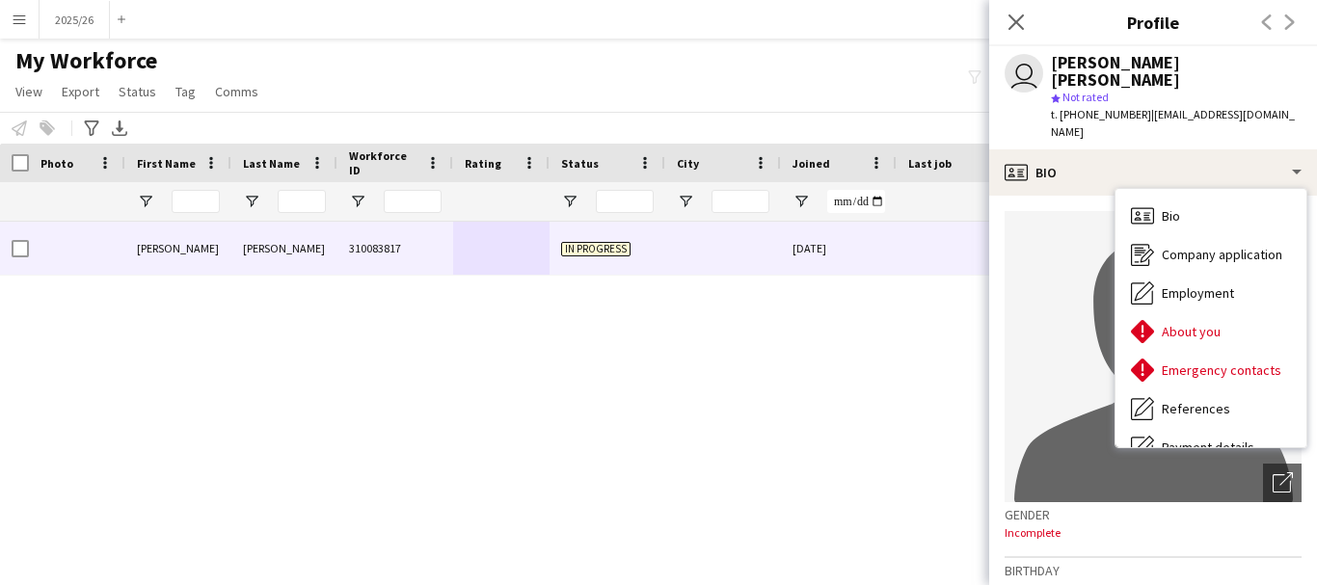
click at [1011, 27] on icon at bounding box center [1015, 21] width 15 height 15
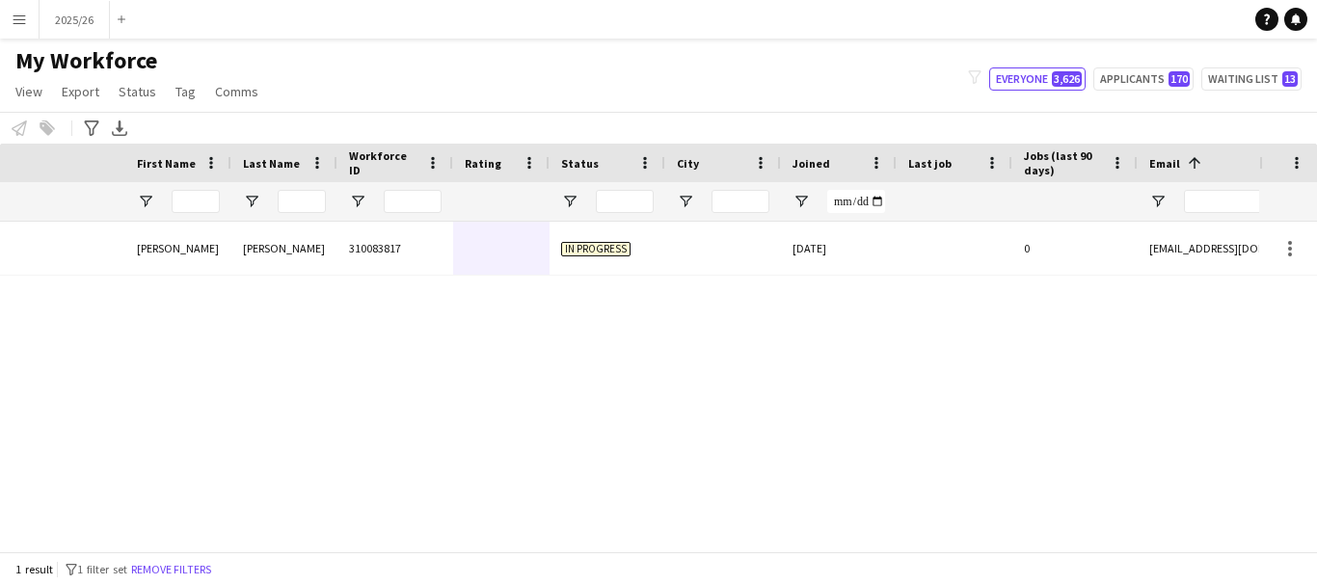
scroll to position [0, 579]
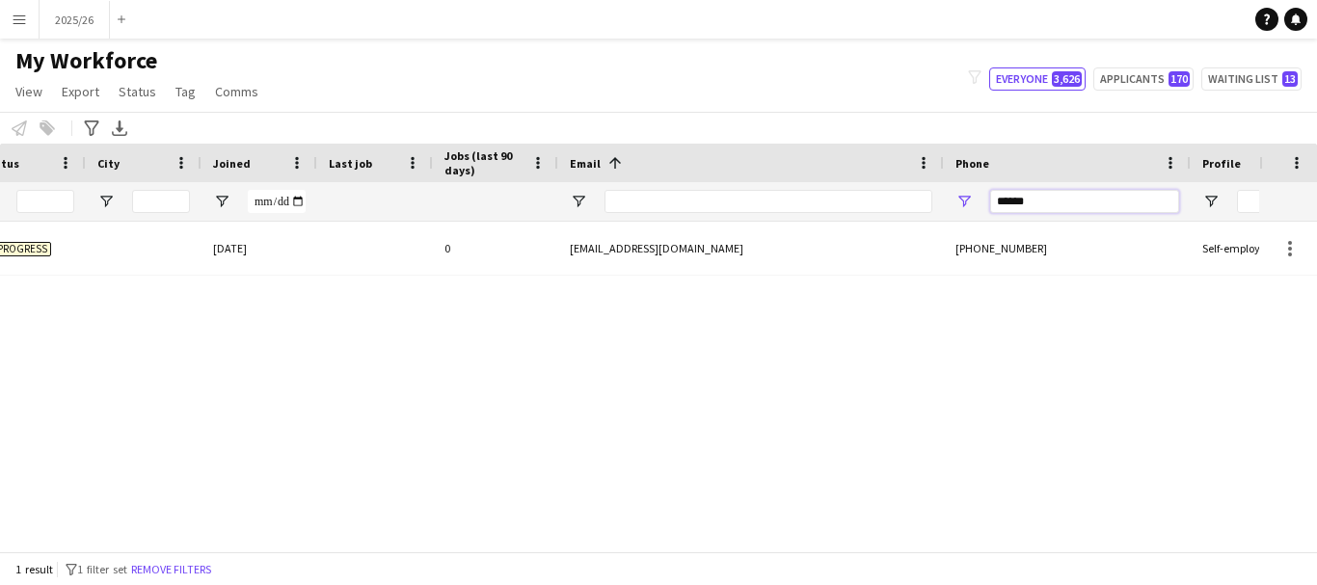
click at [1052, 207] on input "******" at bounding box center [1084, 201] width 189 height 23
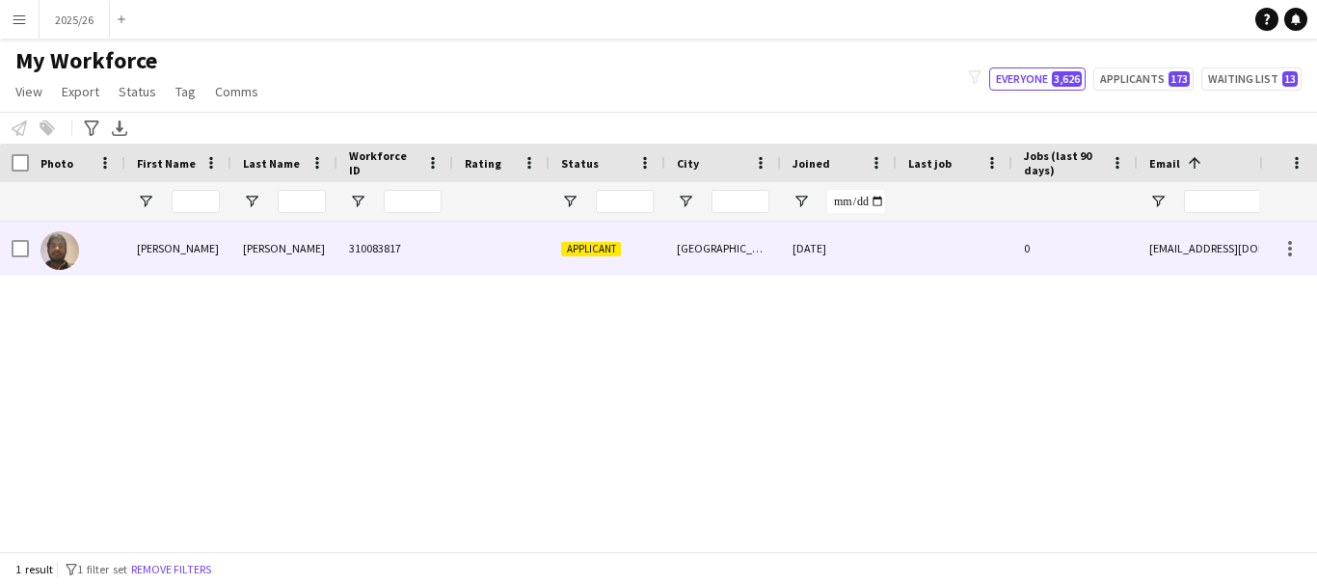
click at [494, 265] on div at bounding box center [501, 248] width 96 height 53
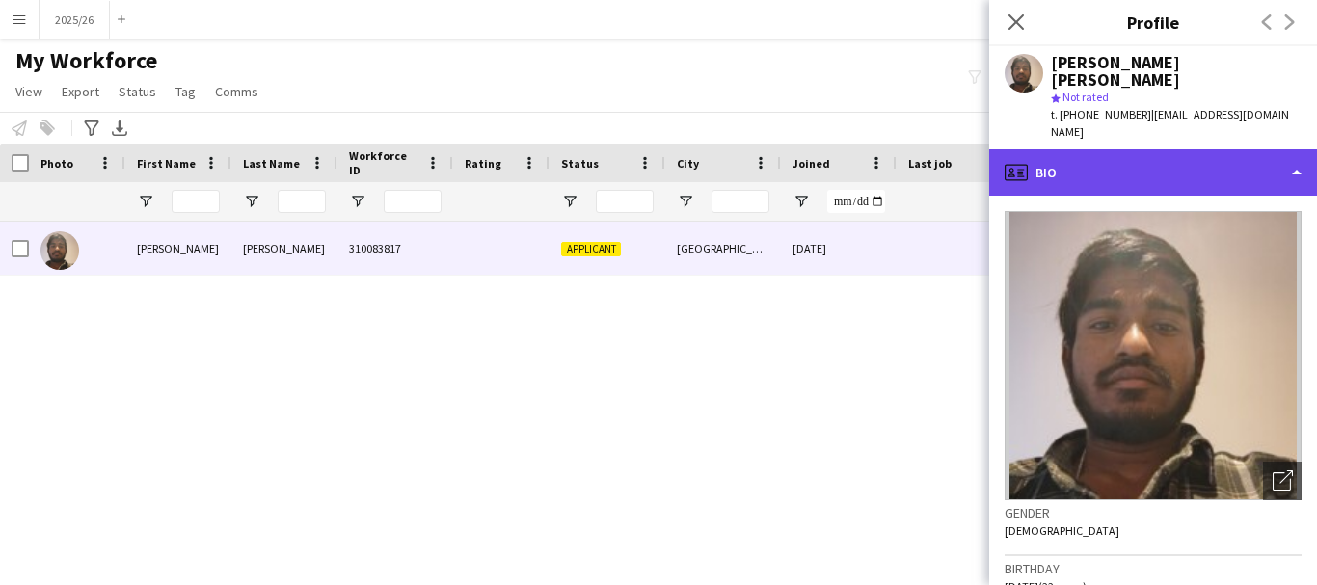
click at [1215, 149] on div "profile Bio" at bounding box center [1153, 172] width 328 height 46
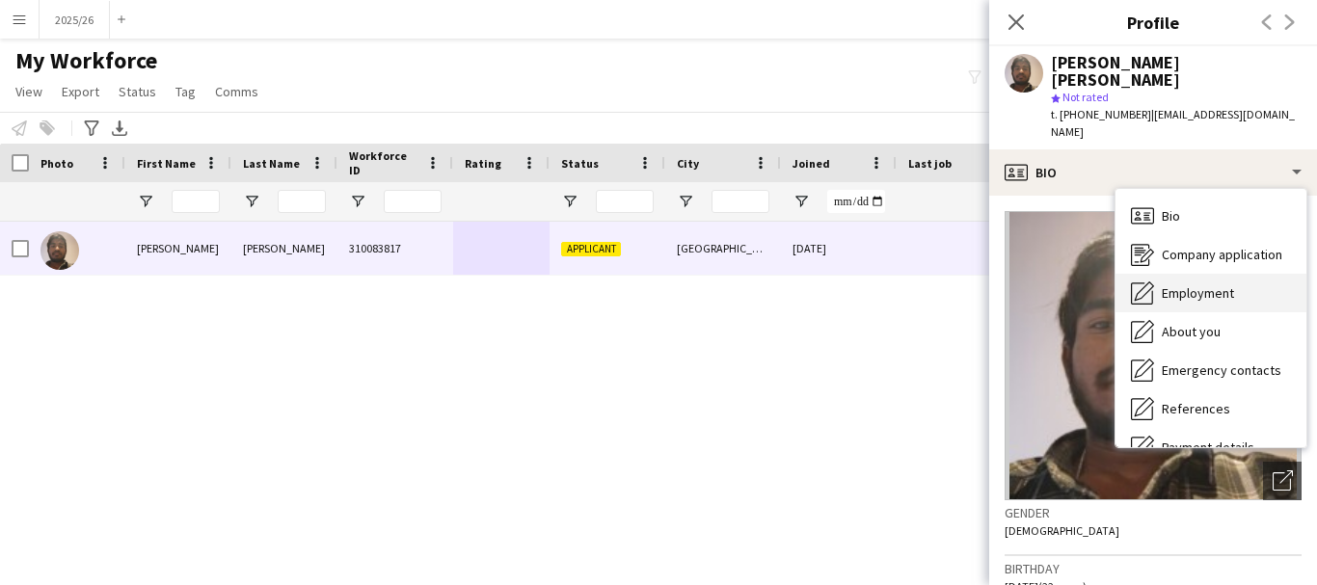
click at [1207, 274] on div "Employment Employment" at bounding box center [1210, 293] width 191 height 39
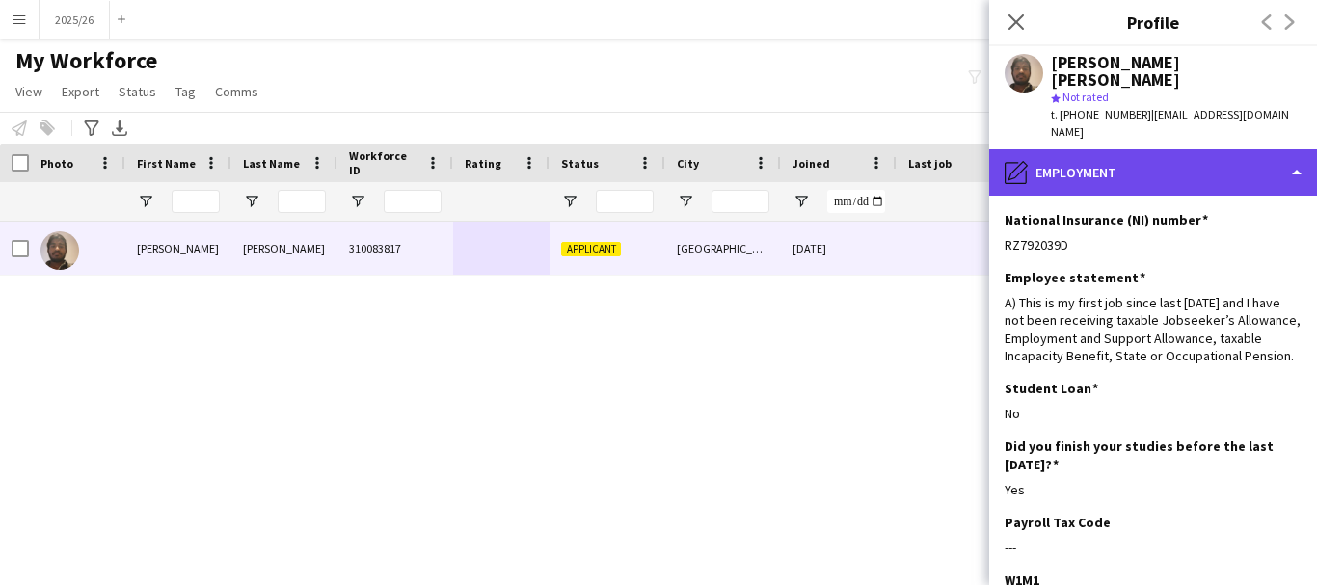
click at [1170, 149] on div "pencil4 Employment" at bounding box center [1153, 172] width 328 height 46
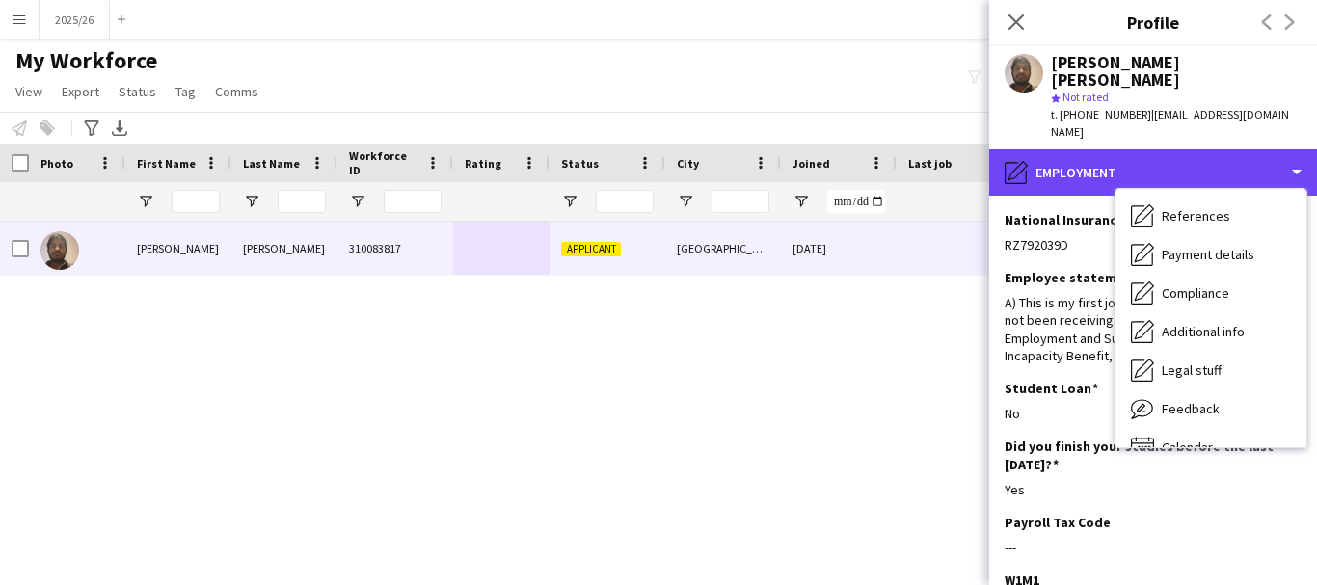
scroll to position [220, 0]
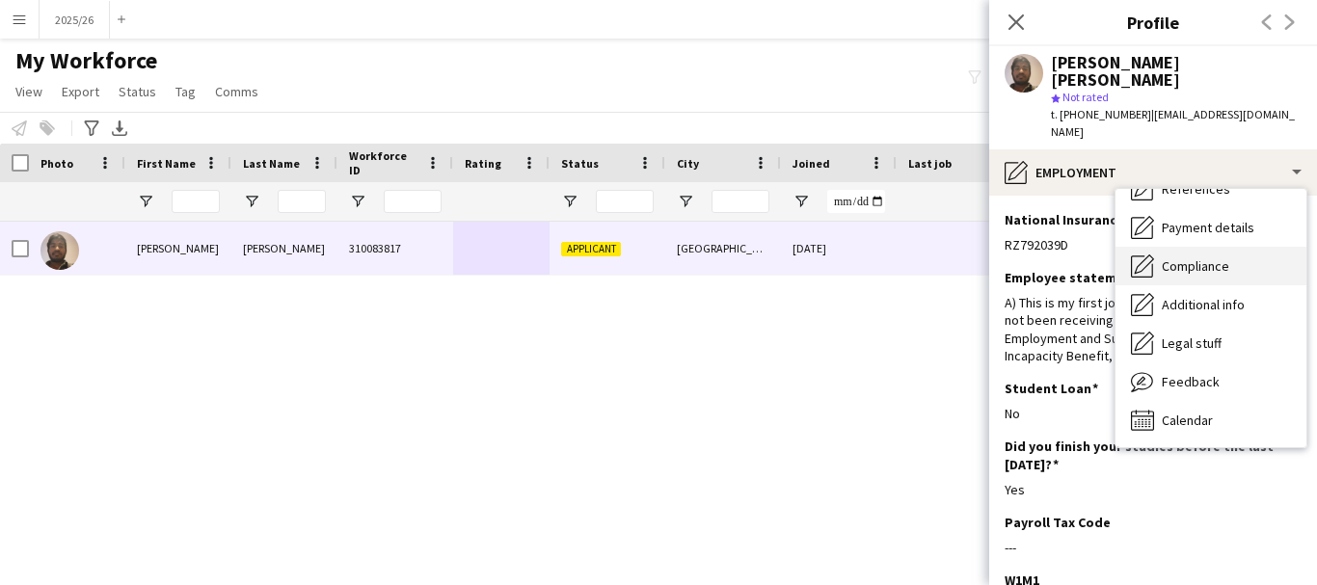
click at [1226, 247] on div "Compliance Compliance" at bounding box center [1210, 266] width 191 height 39
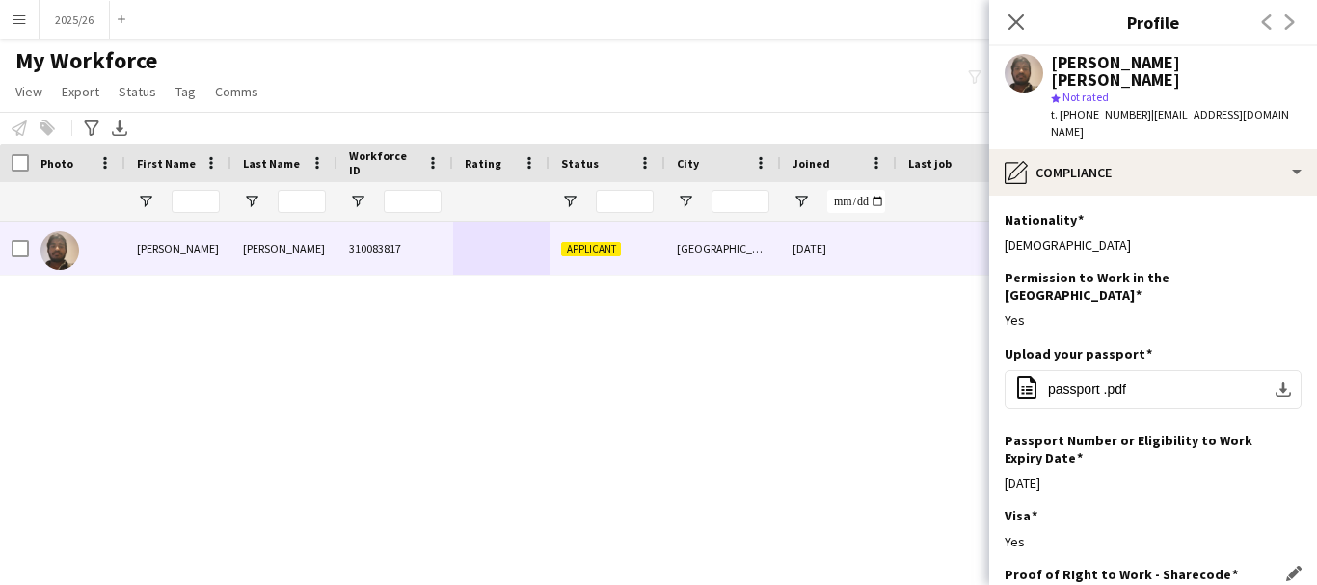
drag, startPoint x: 1110, startPoint y: 557, endPoint x: 1007, endPoint y: 555, distance: 103.2
click at [1005, 566] on div "Proof of RIght to Work - Sharecode Edit this field WCTNGE6S6" at bounding box center [1152, 595] width 297 height 58
copy div "WCTNGE6S6"
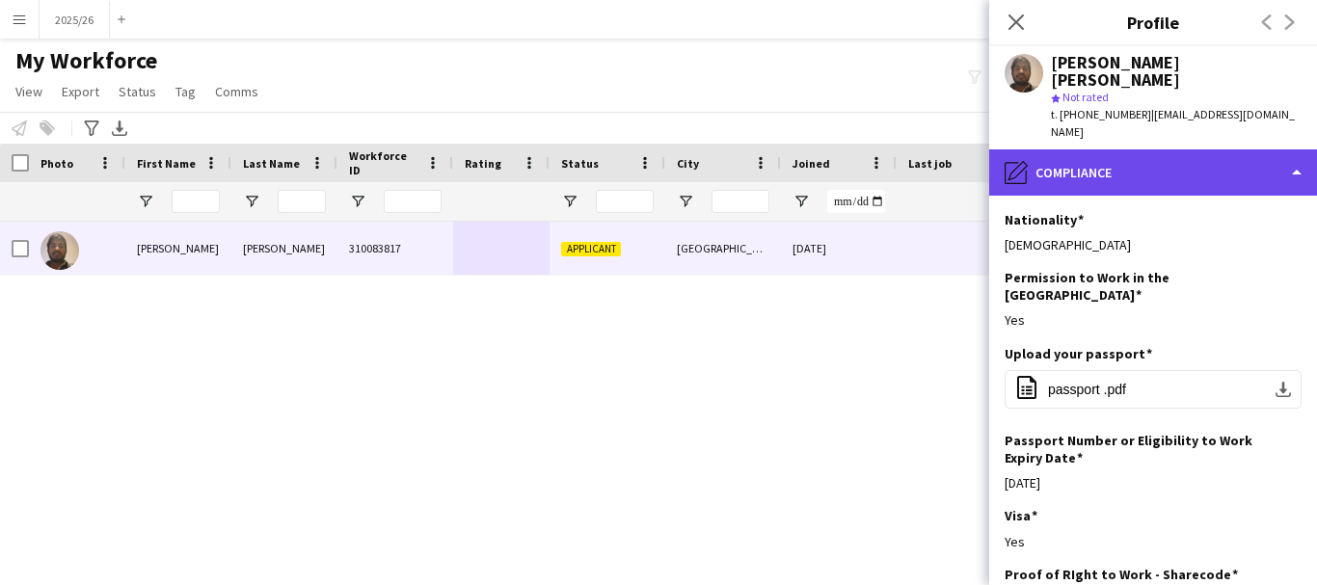
click at [1239, 149] on div "pencil4 Compliance" at bounding box center [1153, 172] width 328 height 46
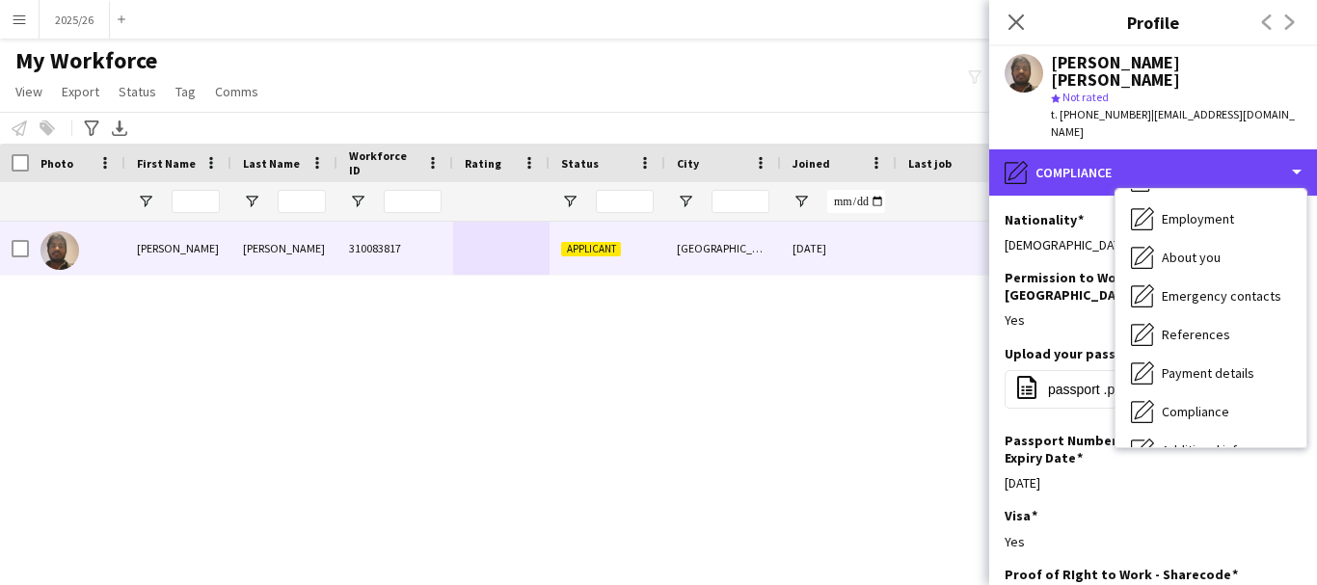
scroll to position [0, 0]
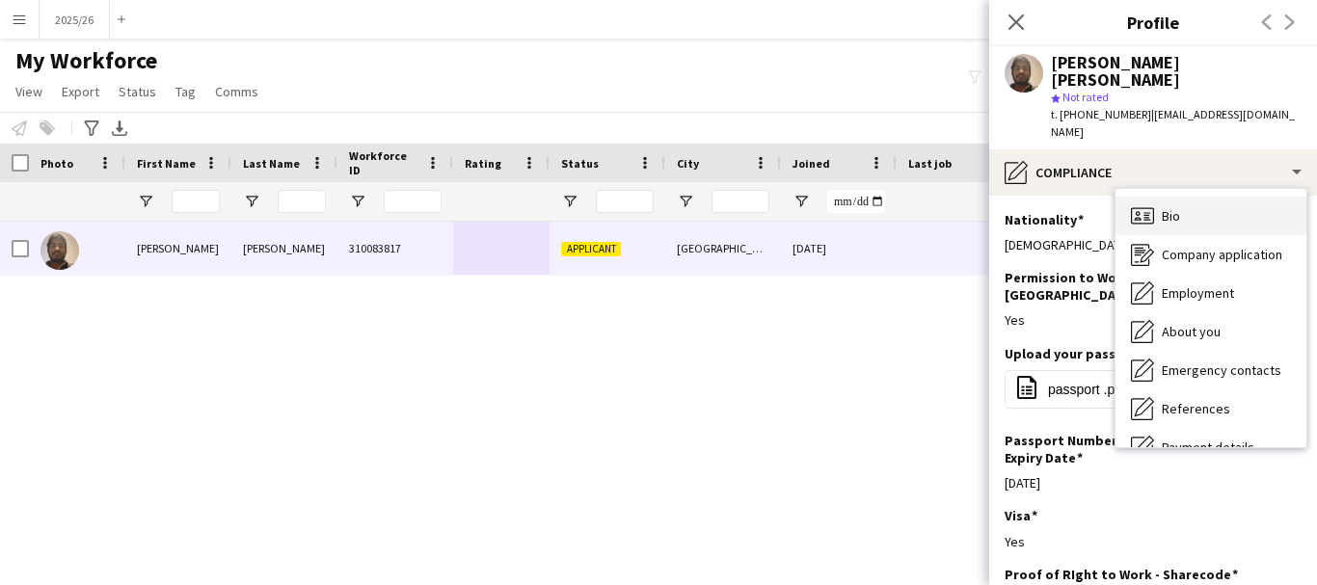
click at [1256, 197] on div "Bio Bio" at bounding box center [1210, 216] width 191 height 39
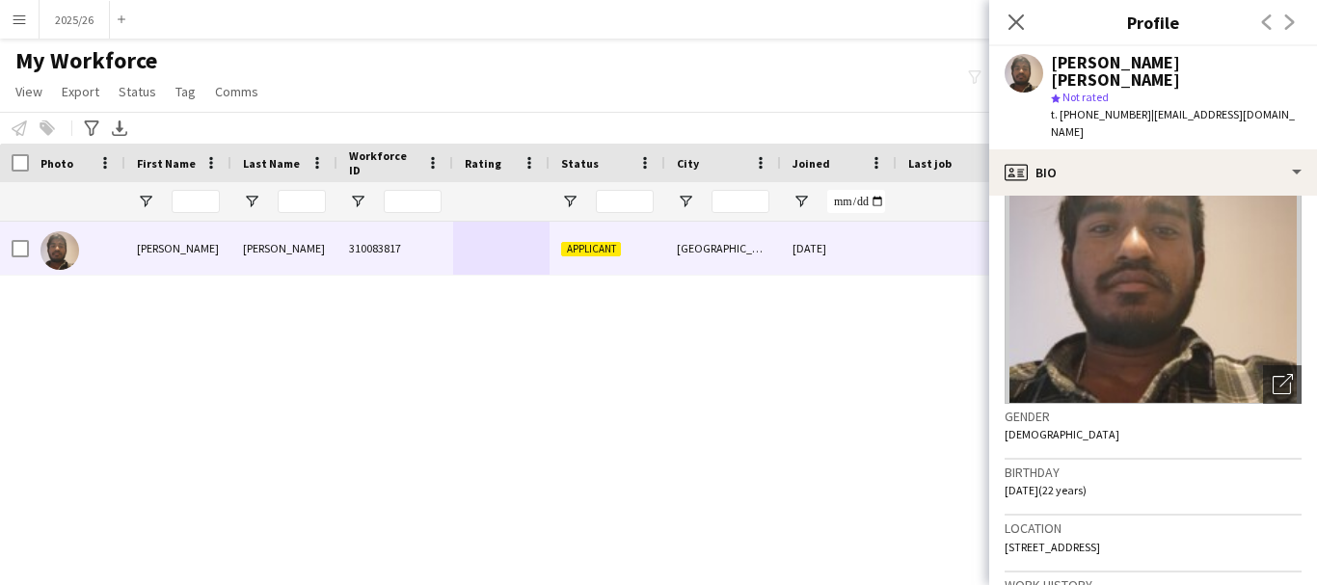
scroll to position [107, 0]
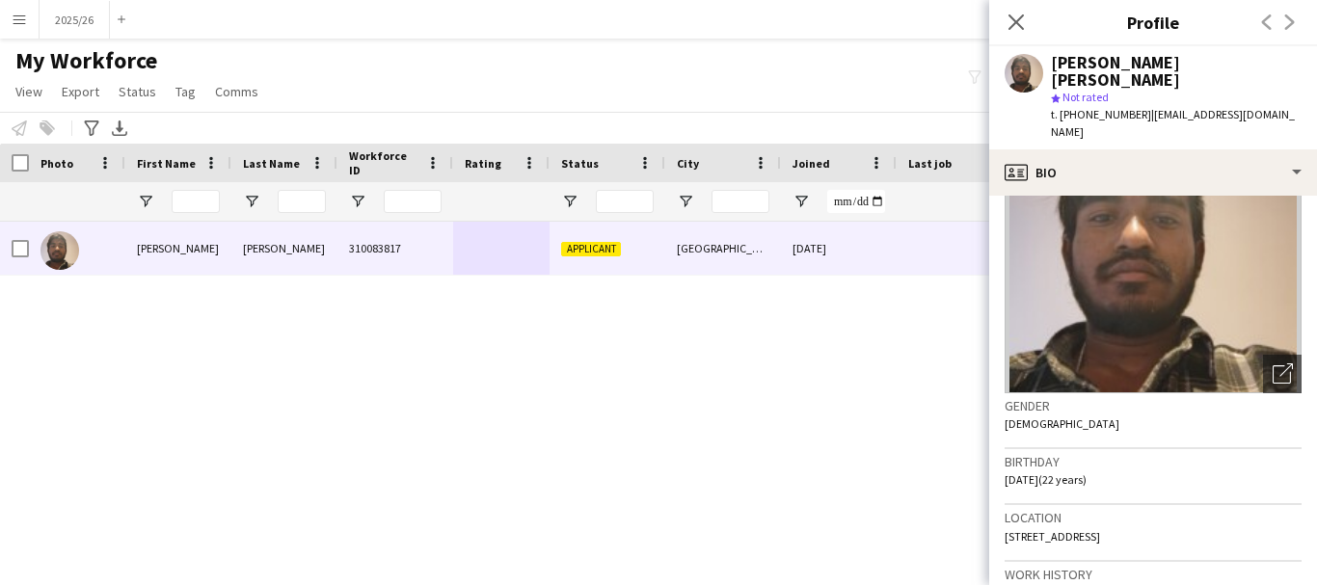
click at [1145, 112] on div "[PERSON_NAME] [PERSON_NAME] star Not rated t. [PHONE_NUMBER] | [EMAIL_ADDRESS][…" at bounding box center [1153, 97] width 328 height 103
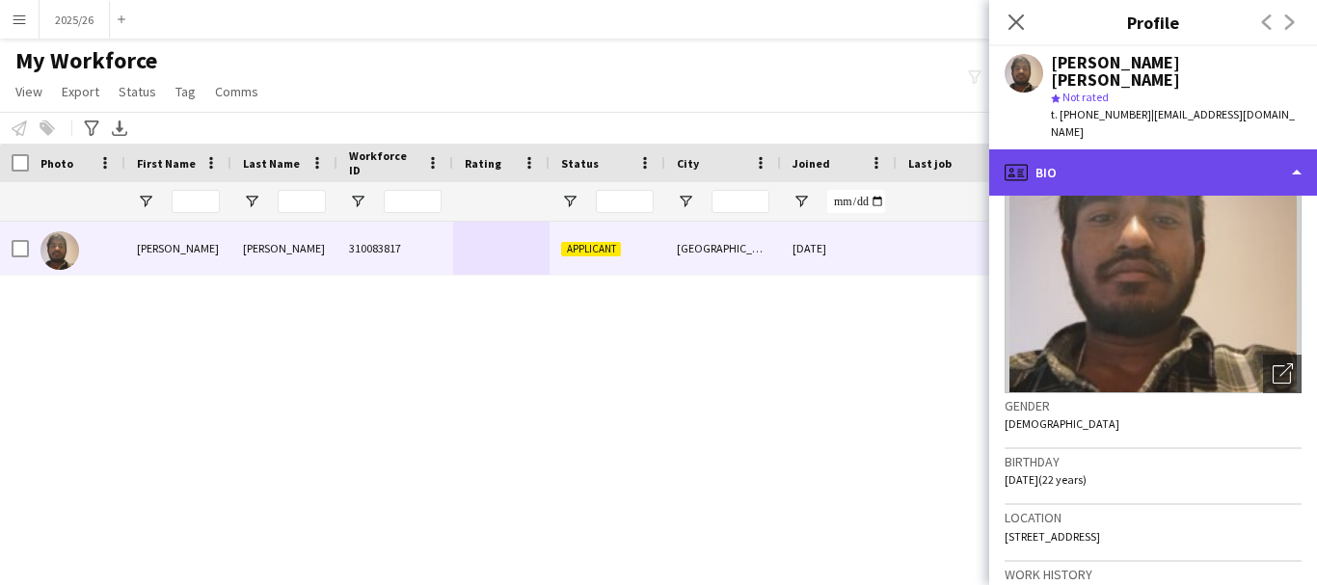
click at [1152, 149] on div "profile Bio" at bounding box center [1153, 172] width 328 height 46
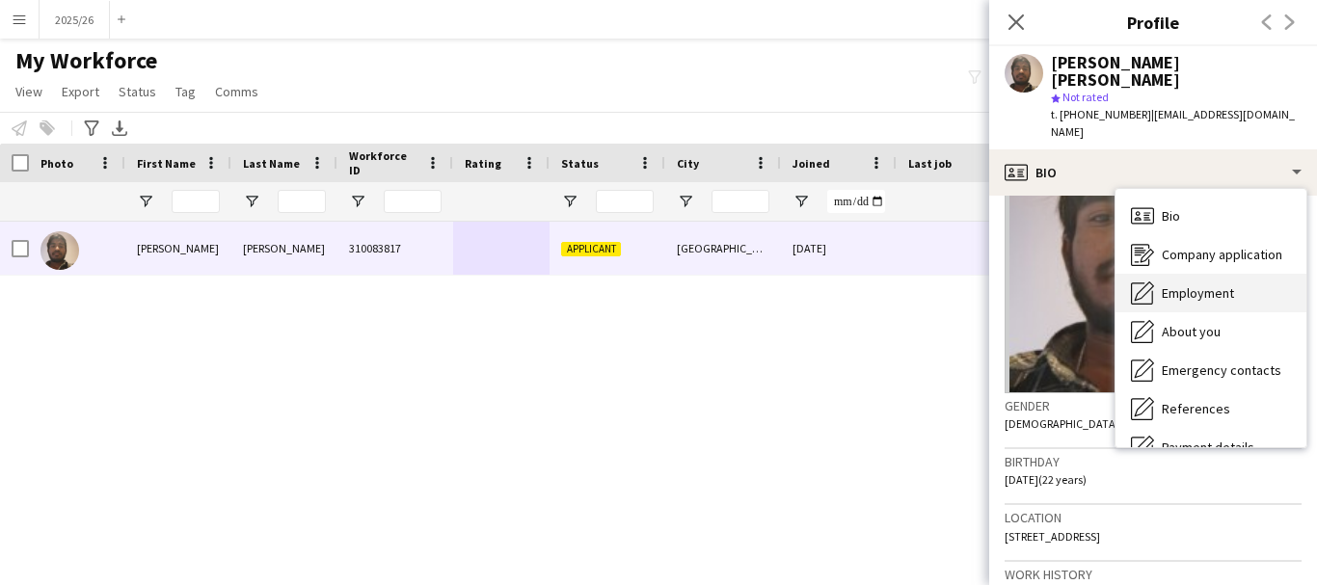
click at [1236, 274] on div "Employment Employment" at bounding box center [1210, 293] width 191 height 39
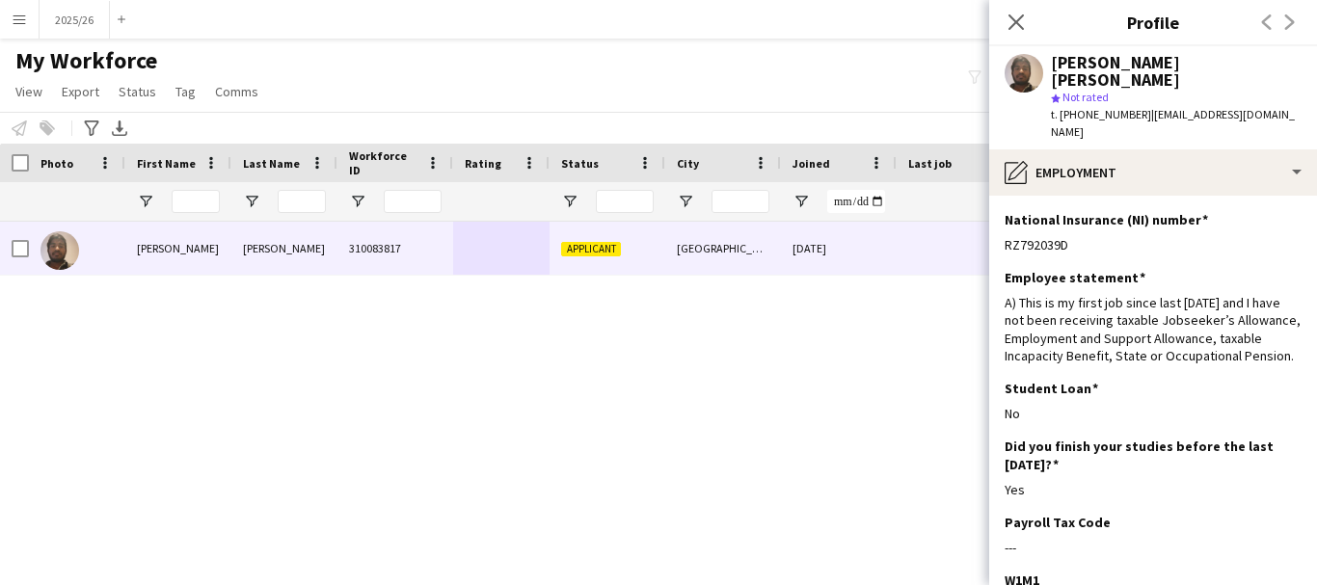
click at [1244, 196] on app-section-data-types "National Insurance (NI) number Edit this field RZ792039D Employee statement Edi…" at bounding box center [1153, 390] width 328 height 389
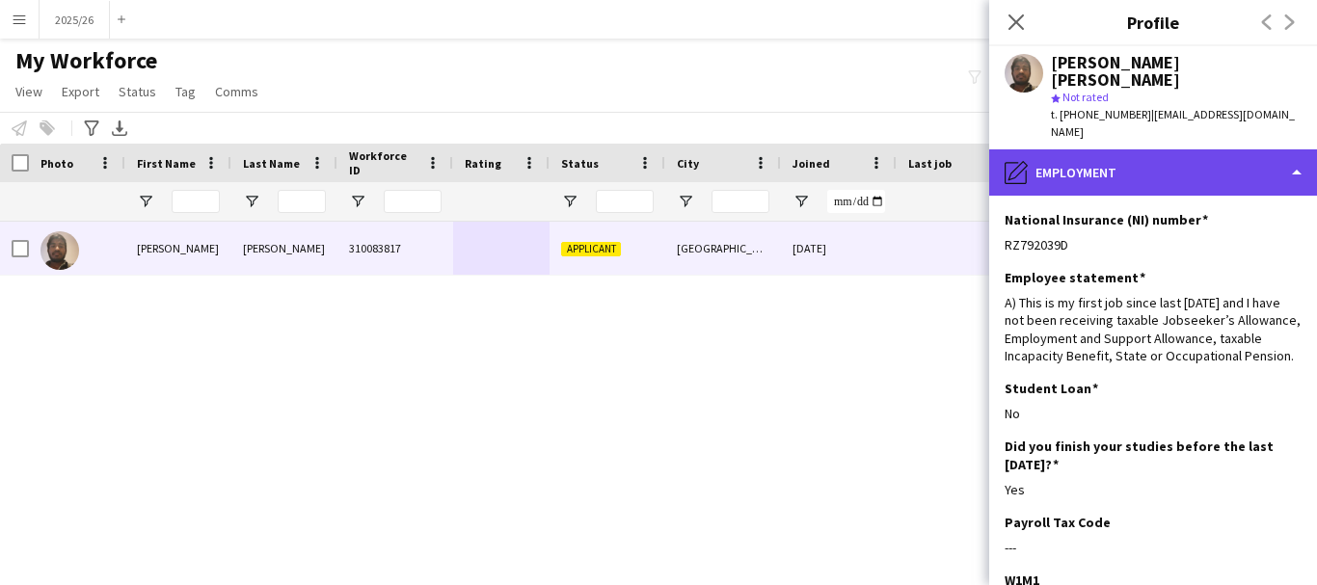
click at [1192, 149] on div "pencil4 Employment" at bounding box center [1153, 172] width 328 height 46
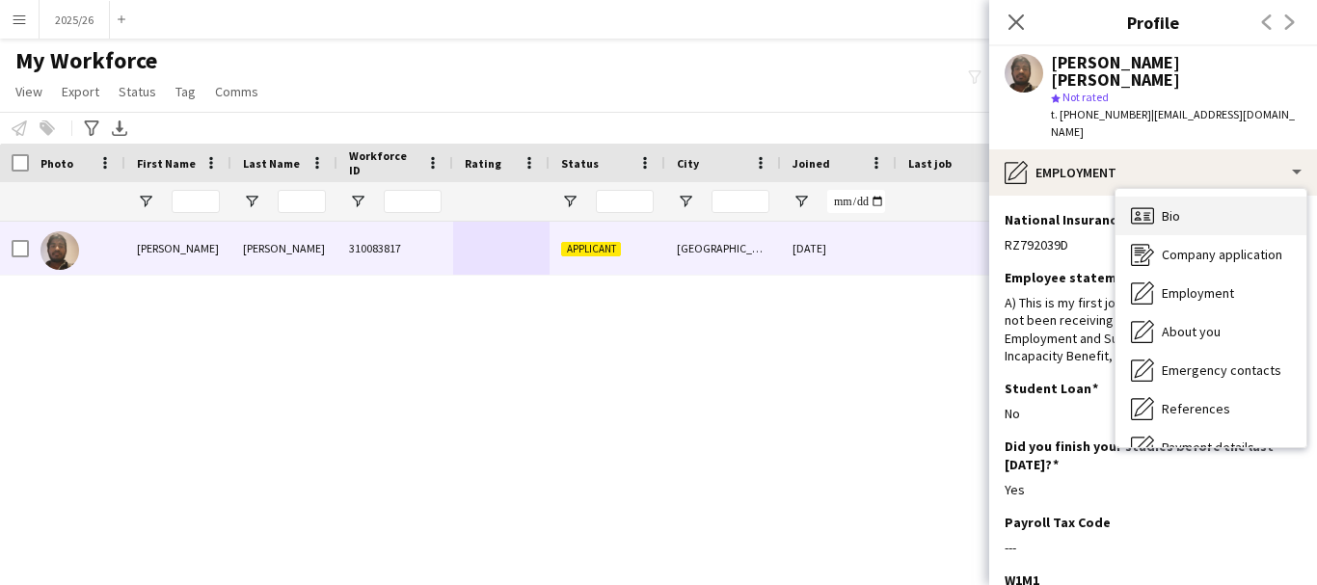
click at [1196, 197] on div "Bio Bio" at bounding box center [1210, 216] width 191 height 39
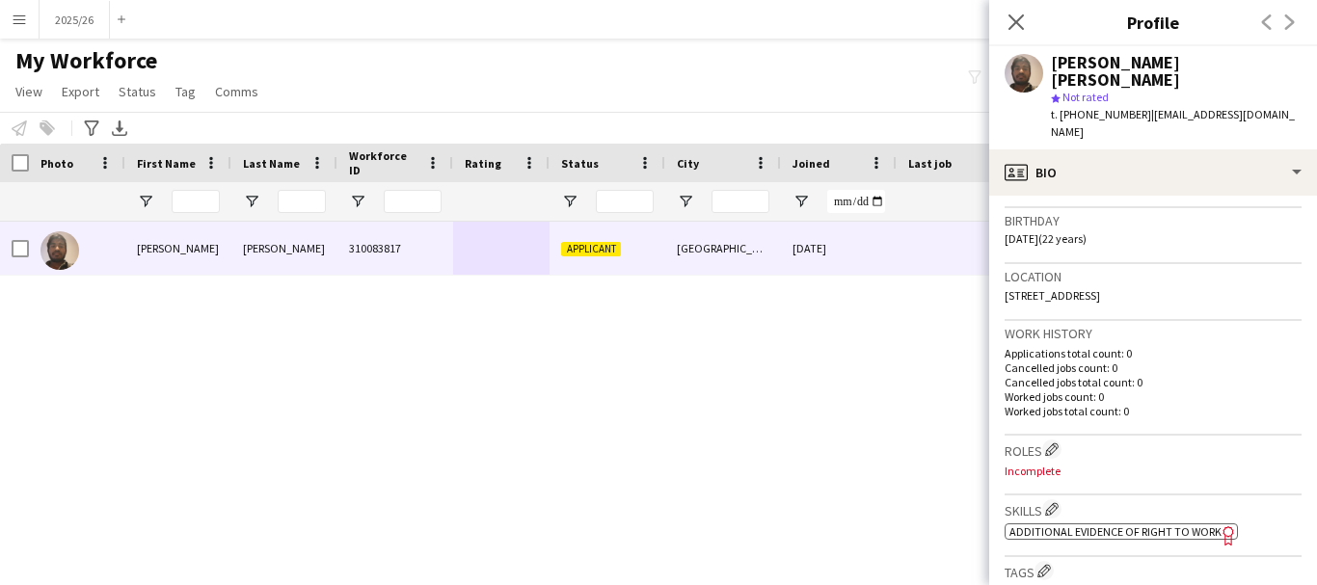
scroll to position [352, 0]
click at [1057, 520] on app-spec-pill "ok-circled2 background Layer 1 cross-circle-red background Layer 1 Additional e…" at bounding box center [1120, 528] width 233 height 16
click at [1054, 498] on app-icon "Edit crew company skills" at bounding box center [1051, 504] width 13 height 13
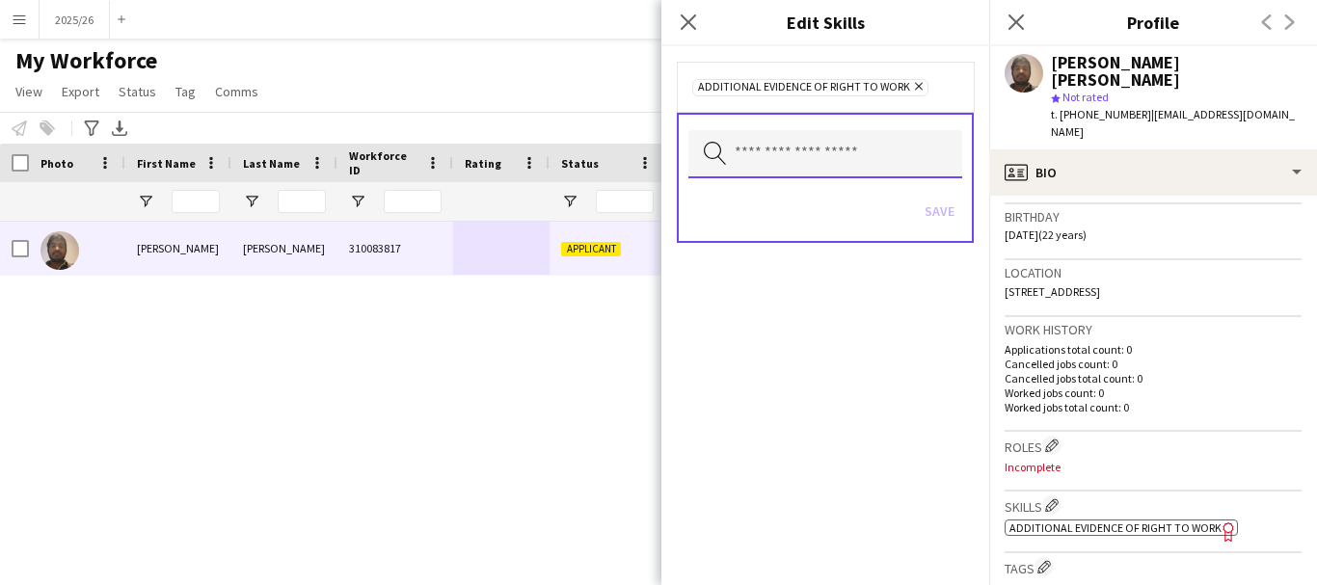
click at [899, 144] on input "text" at bounding box center [825, 154] width 274 height 48
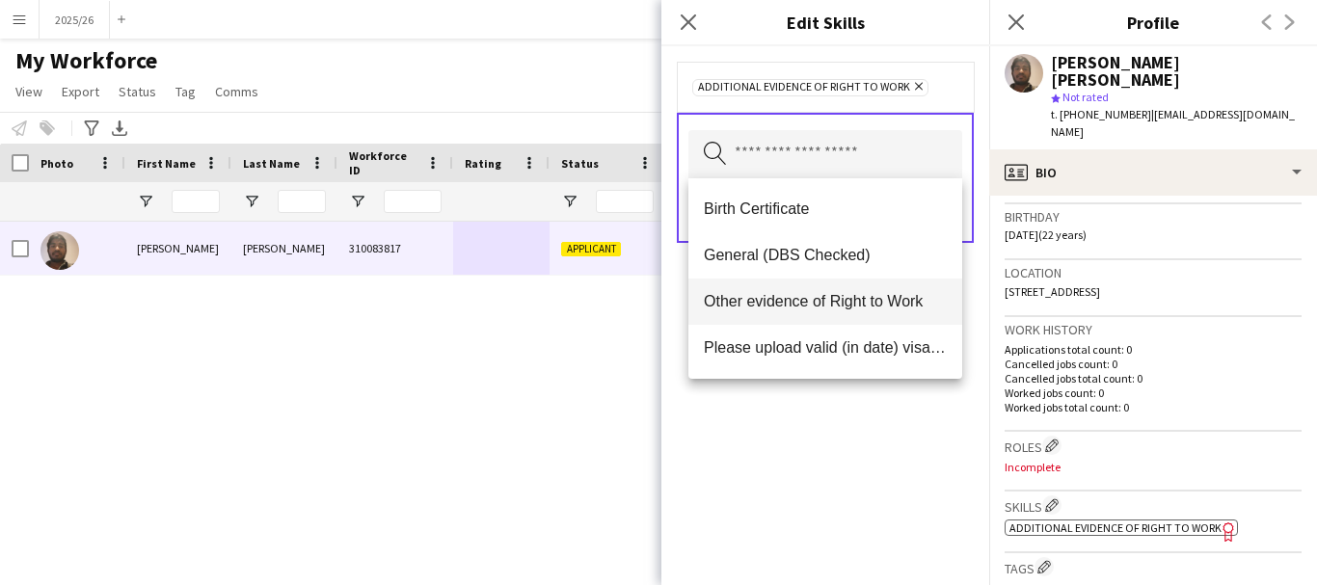
click at [778, 289] on mat-option "Other evidence of Right to Work" at bounding box center [825, 302] width 274 height 46
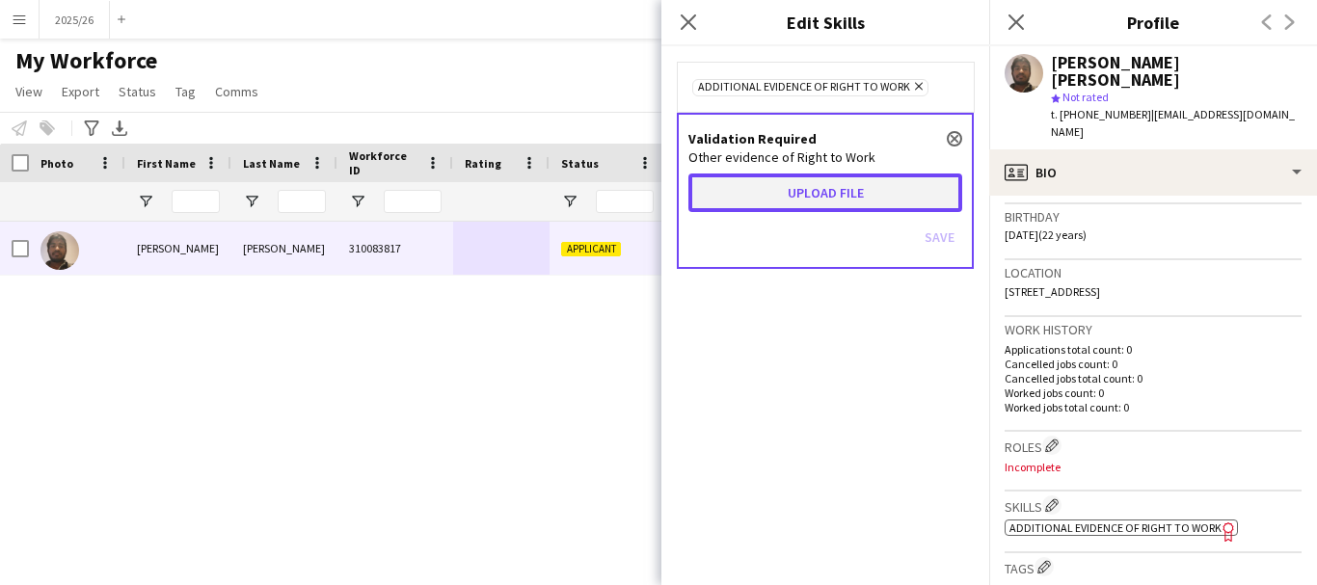
click at [832, 208] on button "Upload file" at bounding box center [825, 193] width 274 height 39
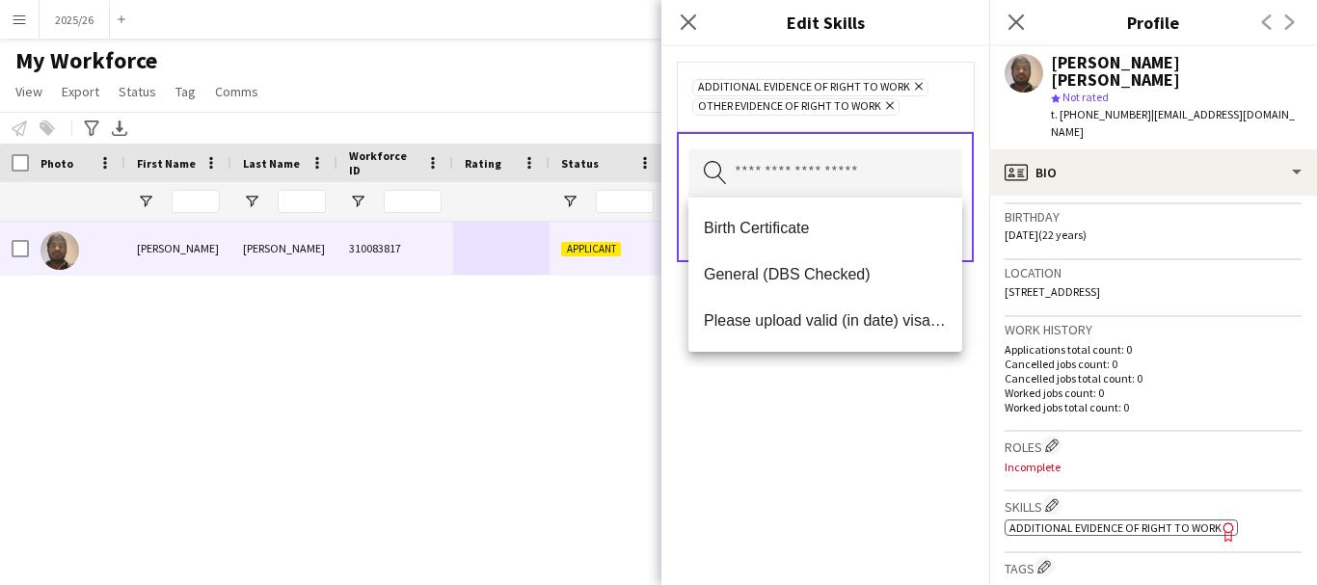
click at [946, 402] on div "Additional evidence of Right to Work Remove Other evidence of Right to Work Rem…" at bounding box center [825, 315] width 328 height 539
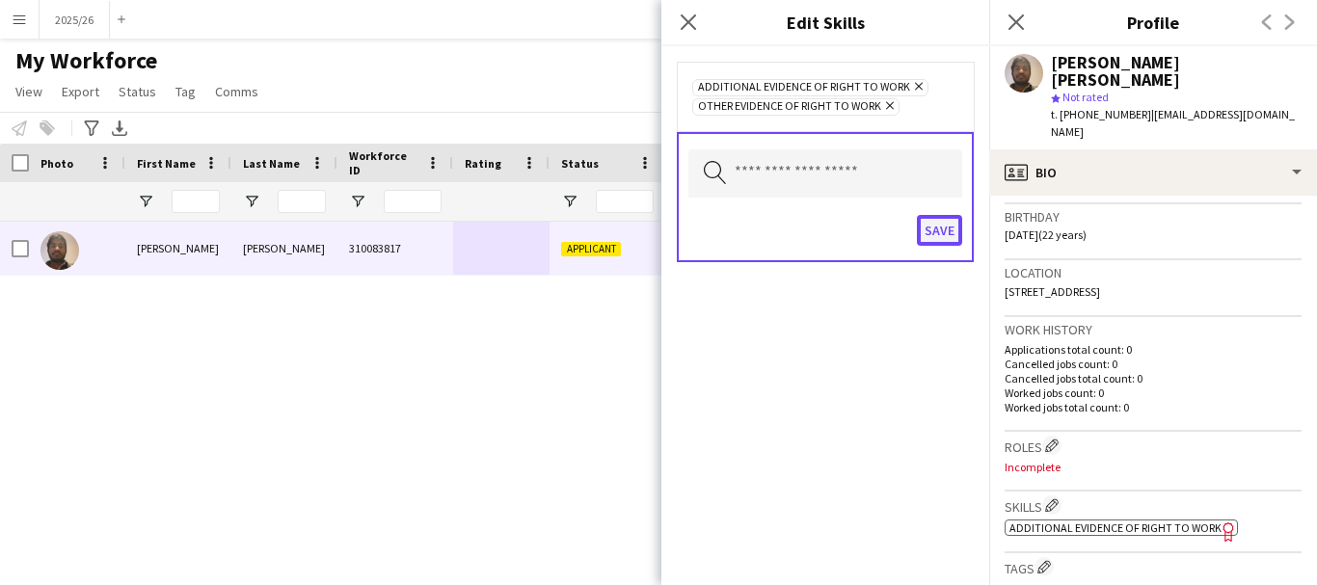
click at [943, 236] on button "Save" at bounding box center [939, 230] width 45 height 31
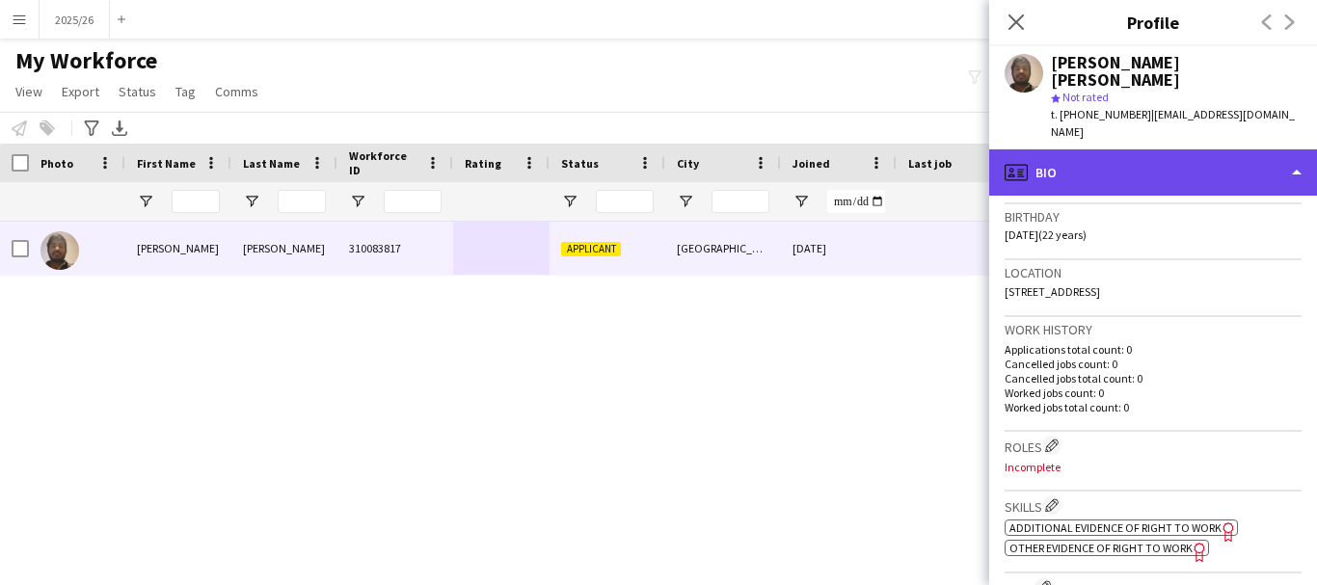
click at [1053, 149] on div "profile Bio" at bounding box center [1153, 172] width 328 height 46
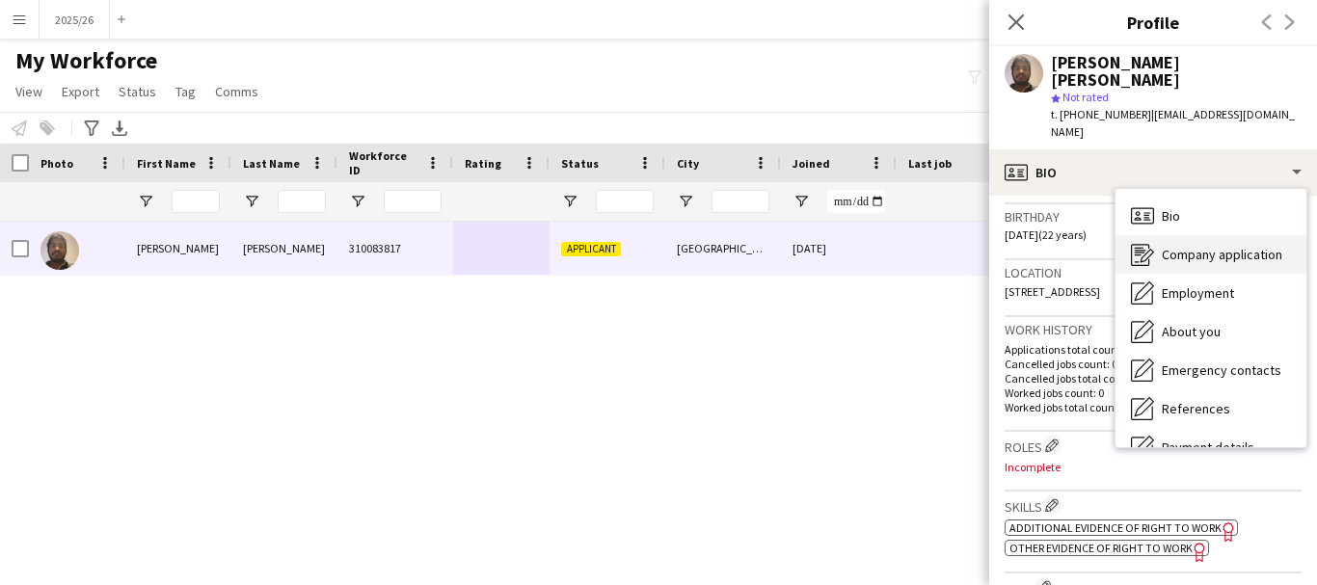
click at [1191, 235] on div "Company application Company application" at bounding box center [1210, 254] width 191 height 39
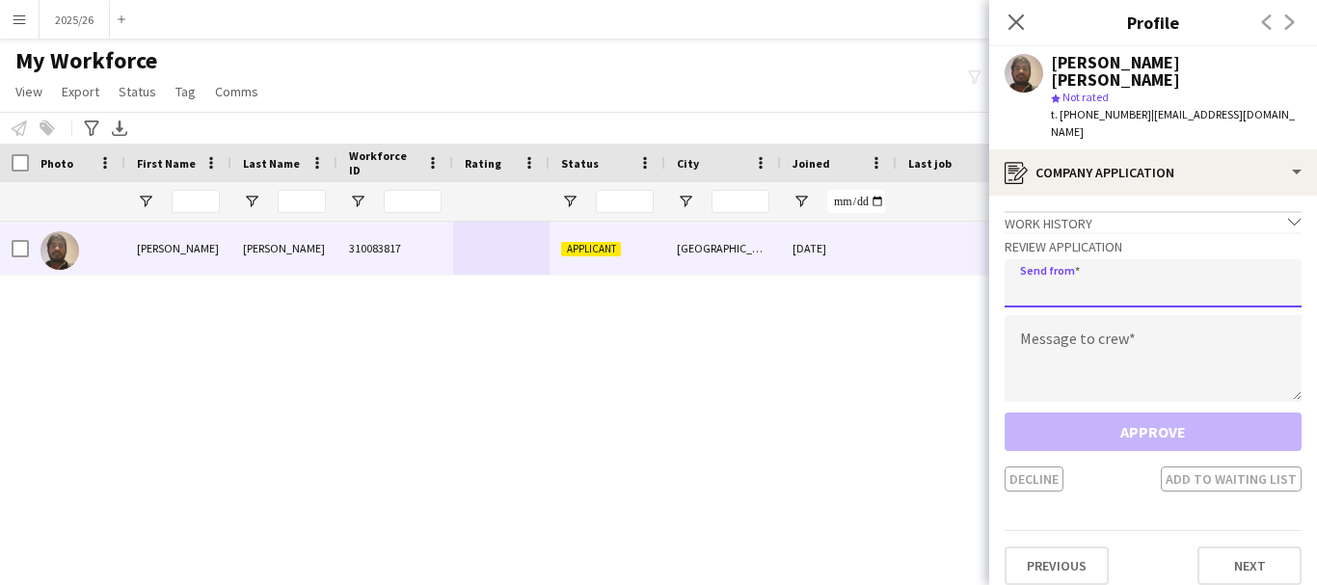
drag, startPoint x: 1164, startPoint y: 246, endPoint x: 1203, endPoint y: 242, distance: 38.7
click at [1203, 259] on input "email" at bounding box center [1152, 283] width 297 height 48
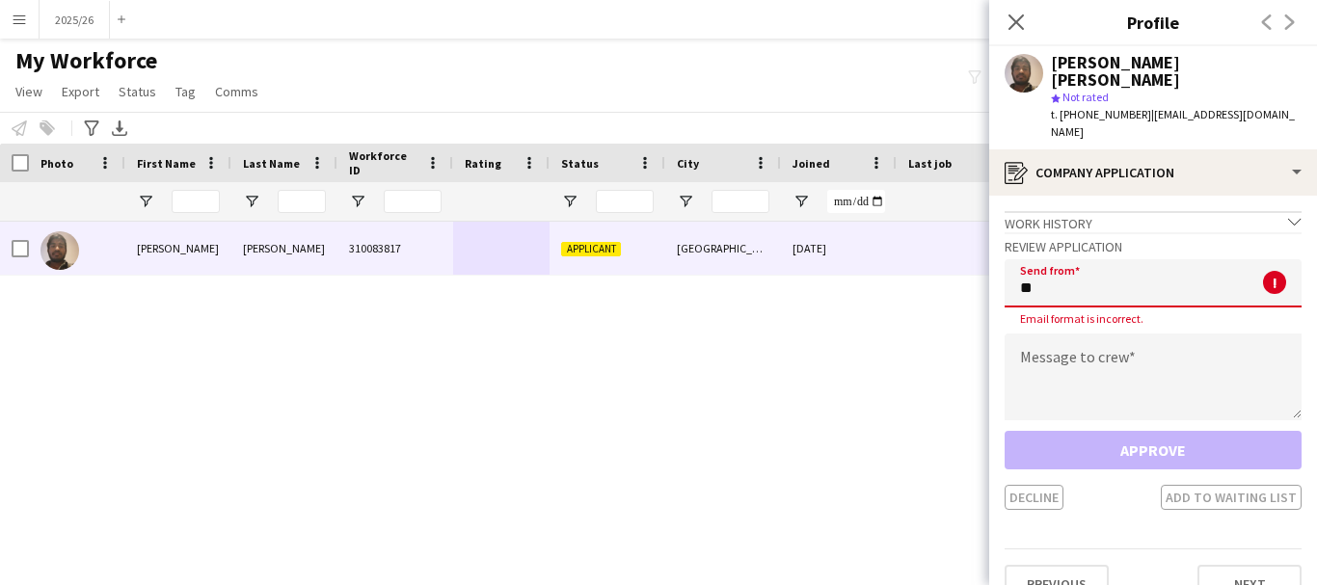
type input "*"
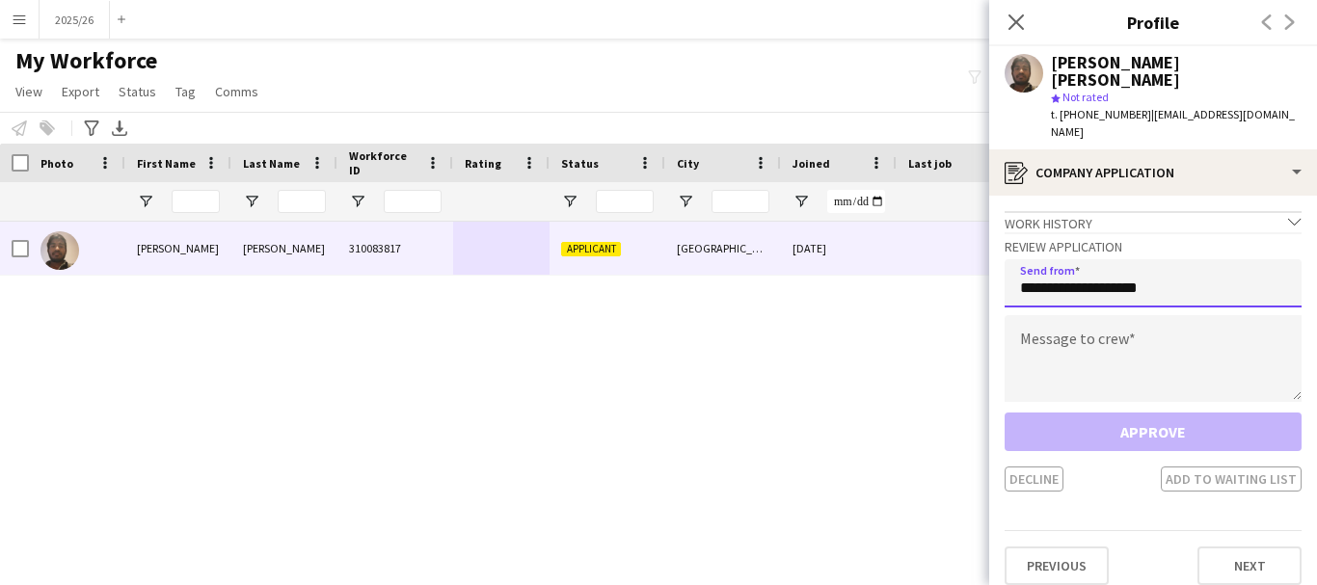
type input "**********"
click at [1157, 315] on textarea at bounding box center [1152, 358] width 297 height 87
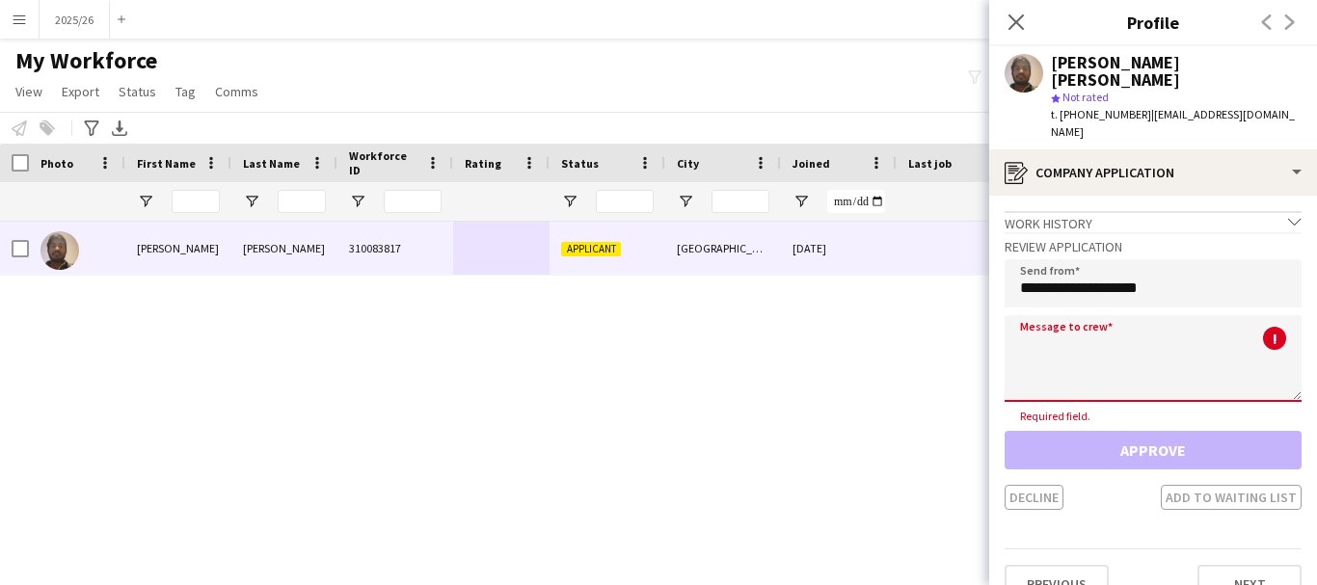
paste textarea "**********"
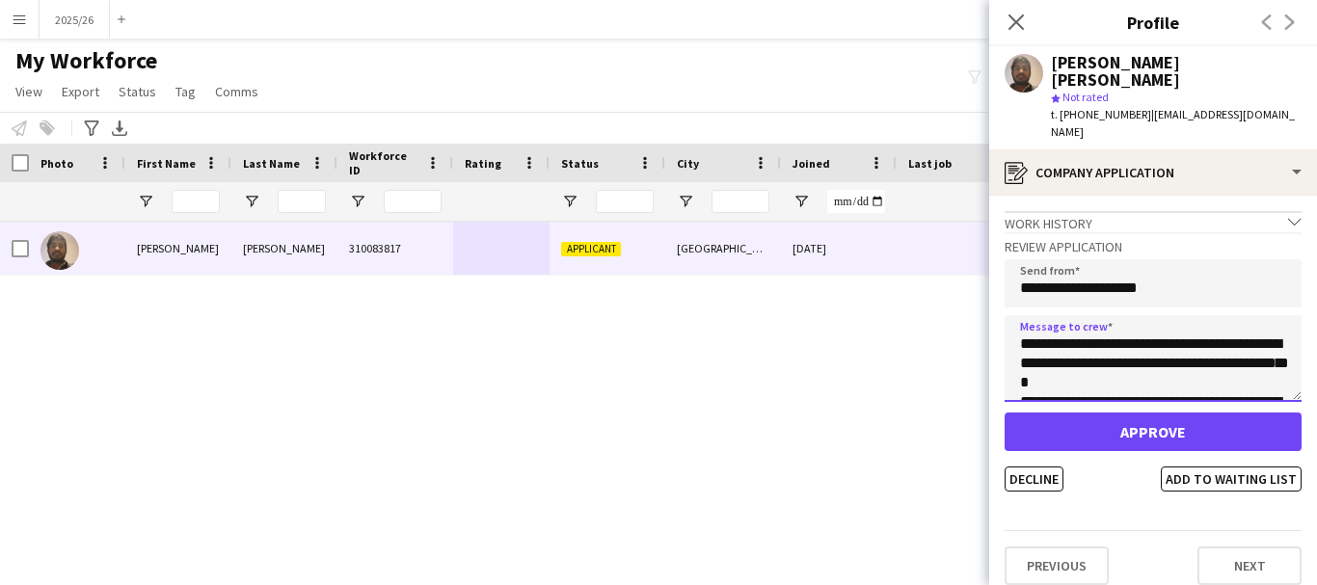
scroll to position [359, 0]
type textarea "**********"
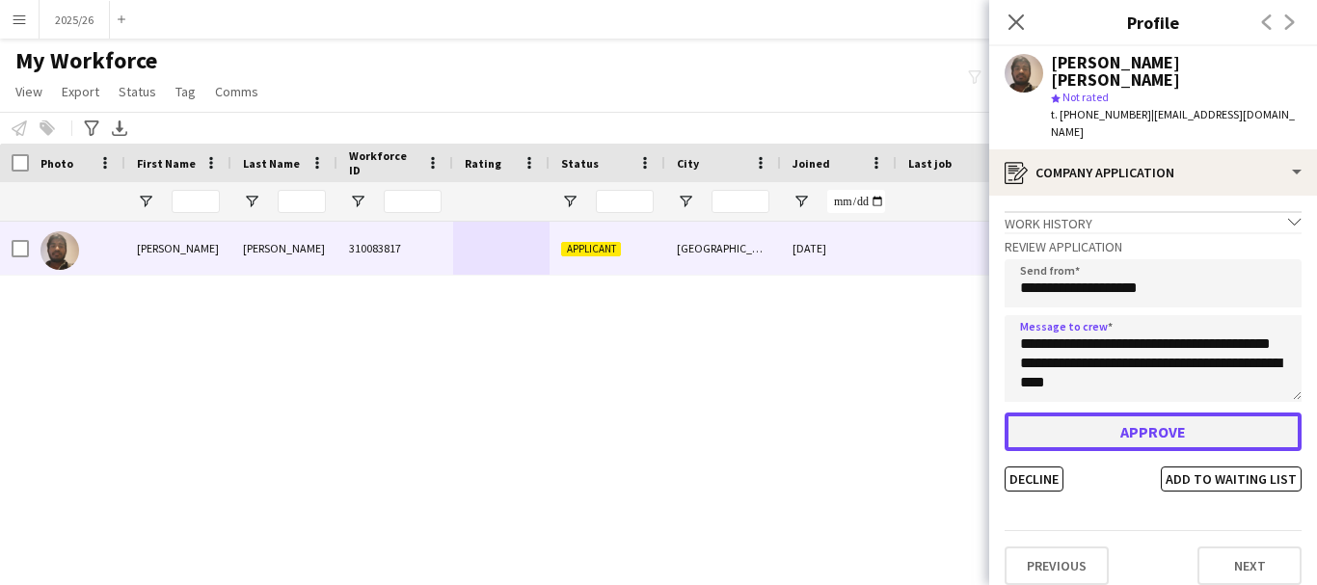
click at [1212, 413] on button "Approve" at bounding box center [1152, 432] width 297 height 39
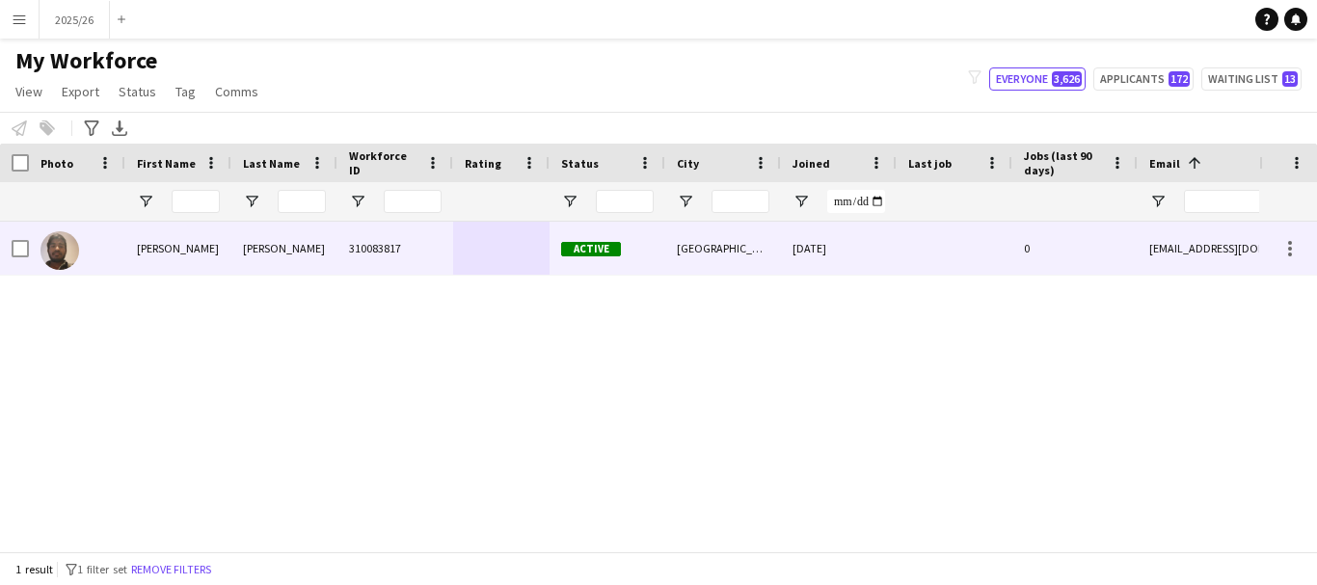
click at [621, 268] on div "Active" at bounding box center [607, 248] width 116 height 53
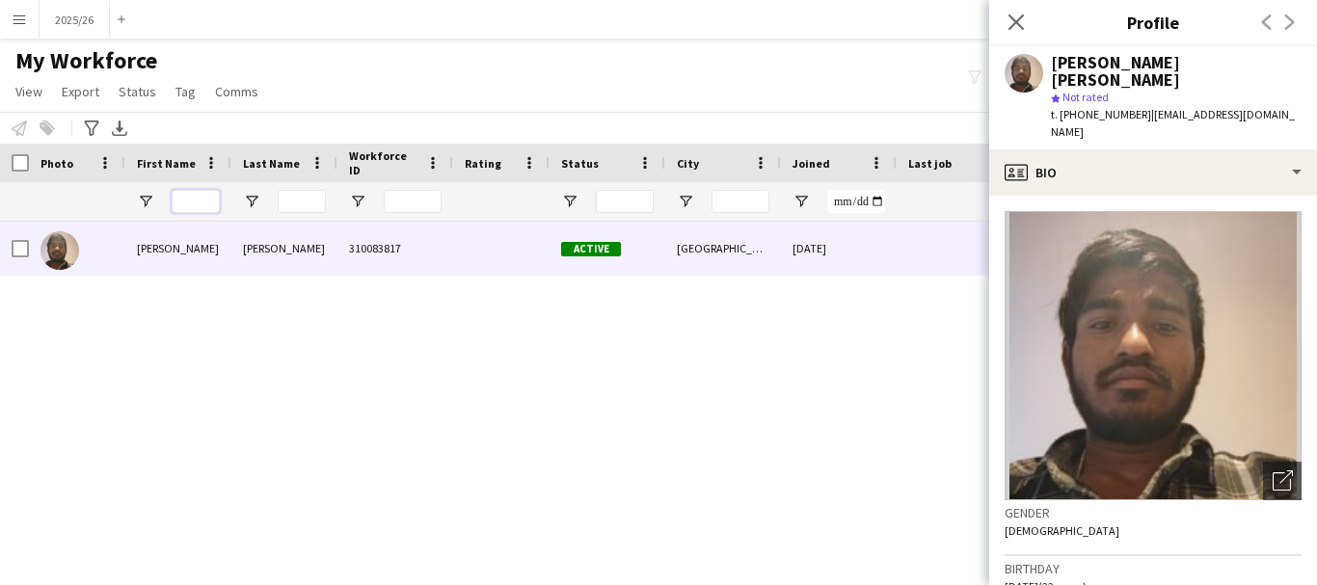
click at [195, 197] on input "First Name Filter Input" at bounding box center [196, 201] width 48 height 23
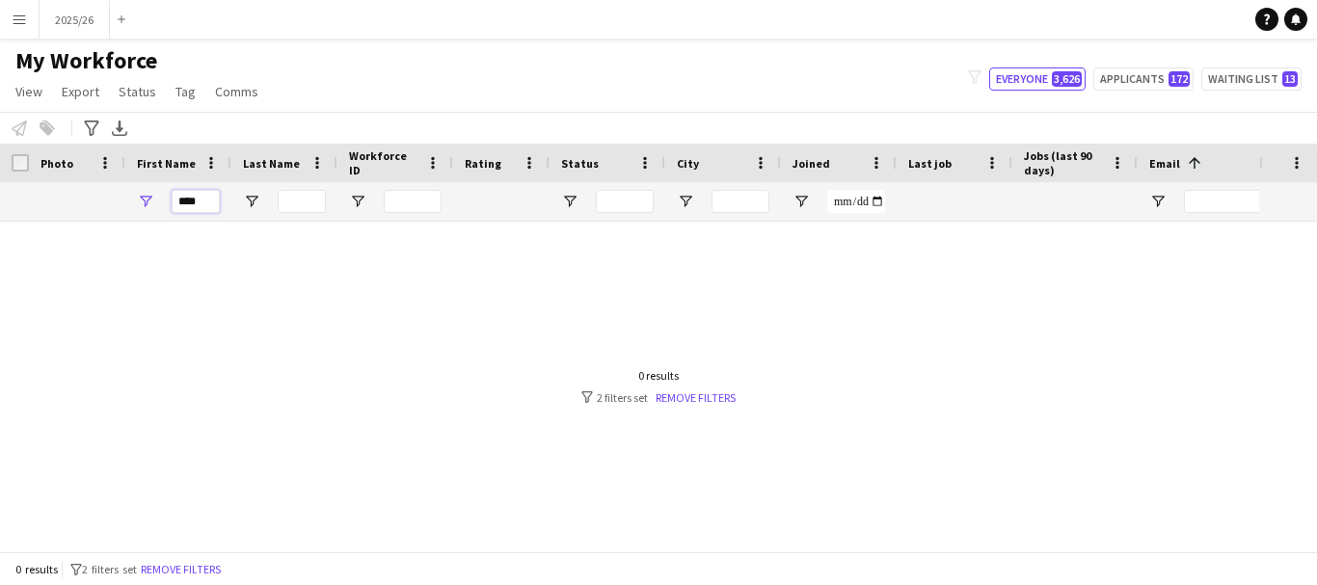
scroll to position [0, 831]
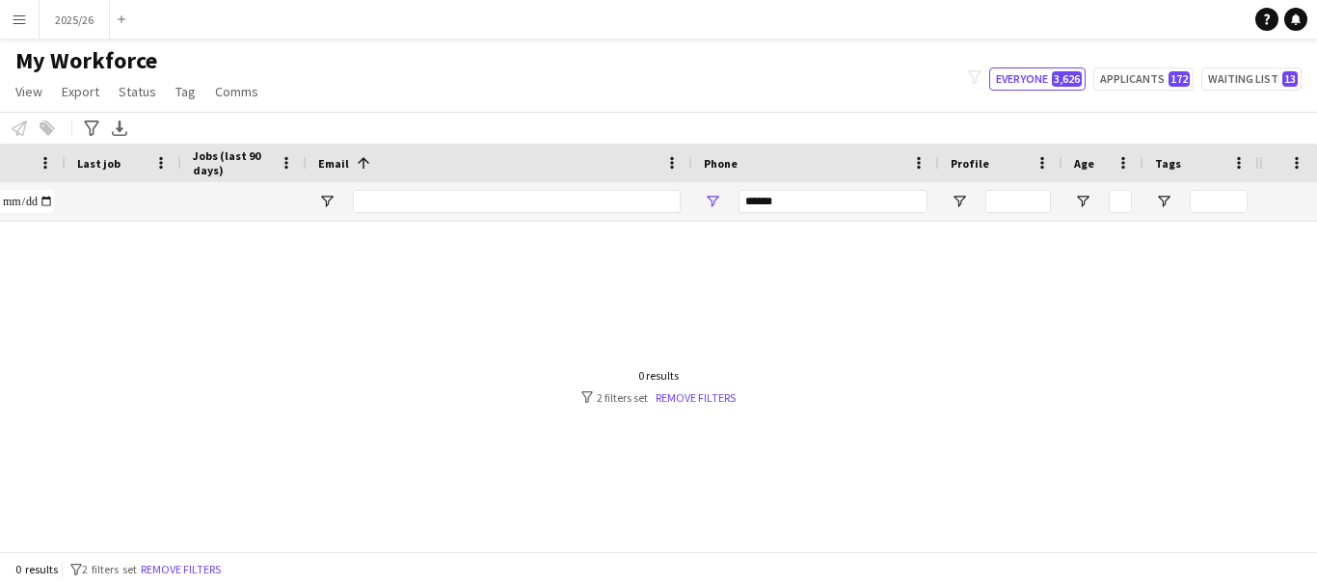
type input "****"
click at [879, 186] on div "******" at bounding box center [832, 201] width 189 height 39
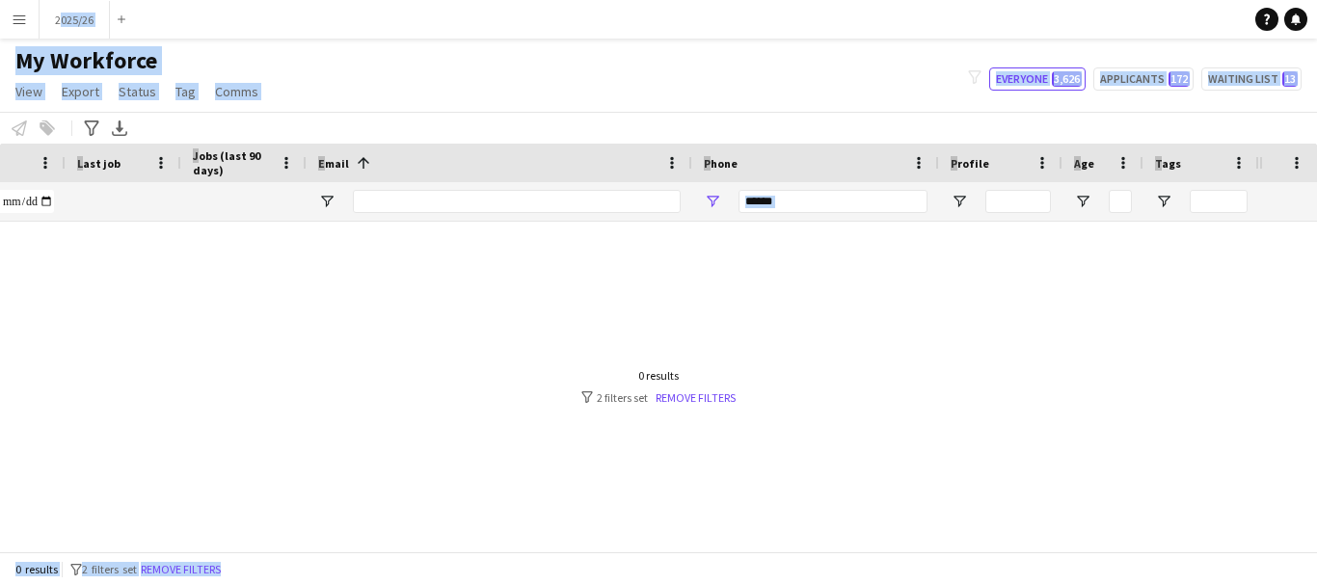
click at [850, 214] on div "******" at bounding box center [832, 201] width 189 height 39
click at [837, 204] on input "******" at bounding box center [832, 201] width 189 height 23
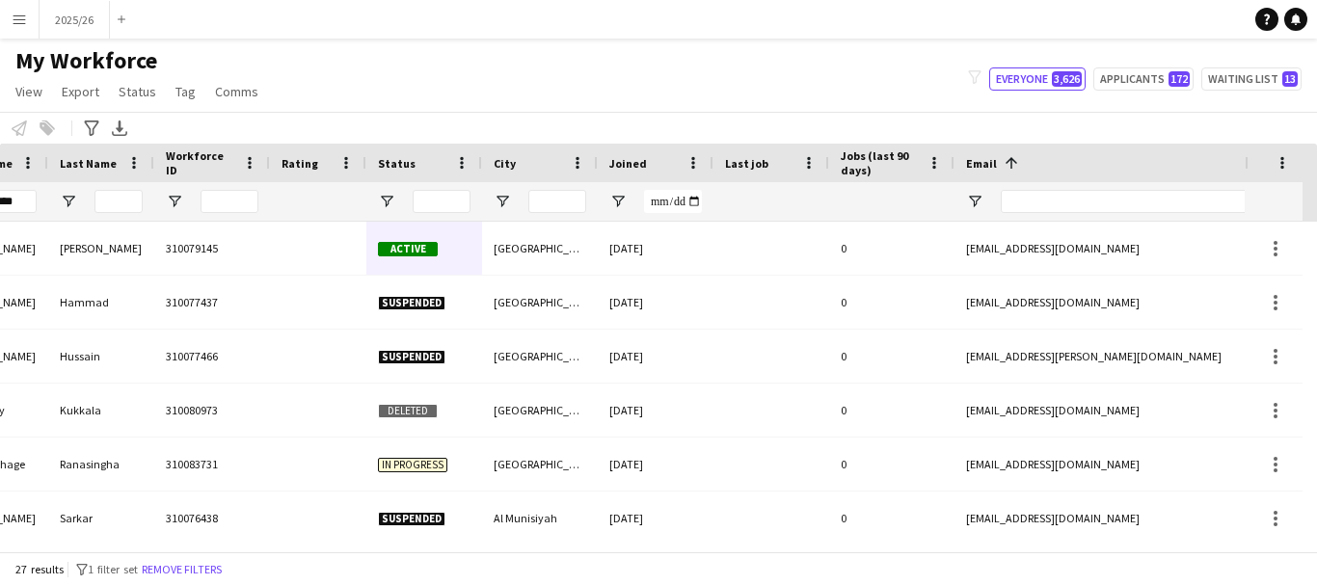
scroll to position [0, 0]
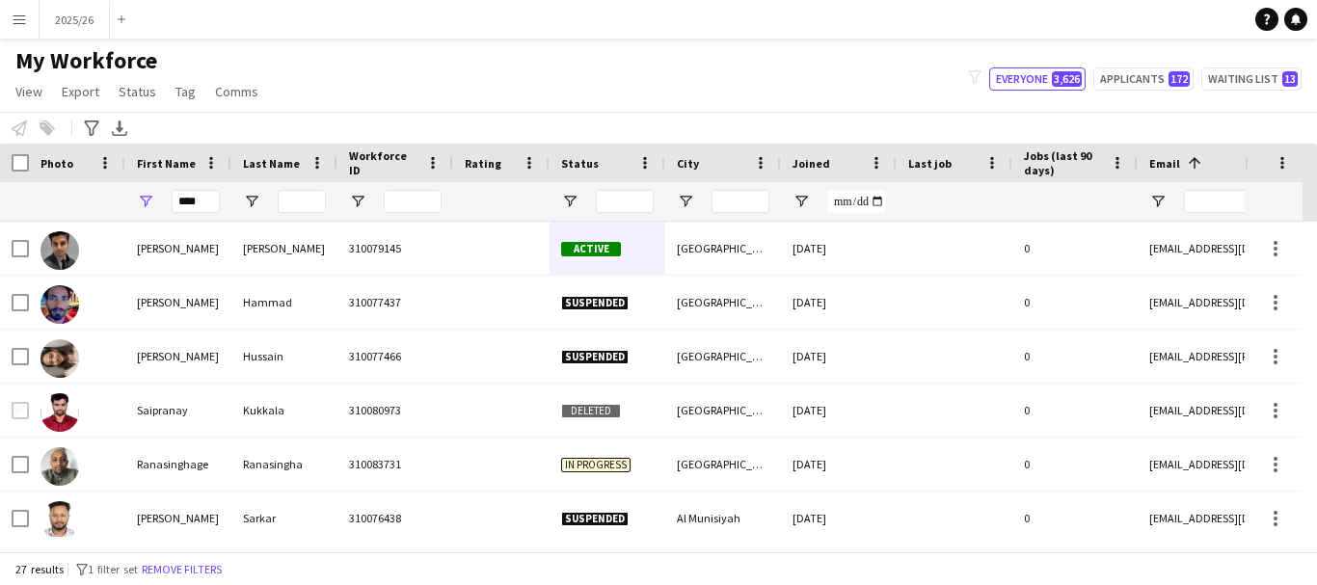
click at [220, 199] on div "****" at bounding box center [178, 201] width 106 height 39
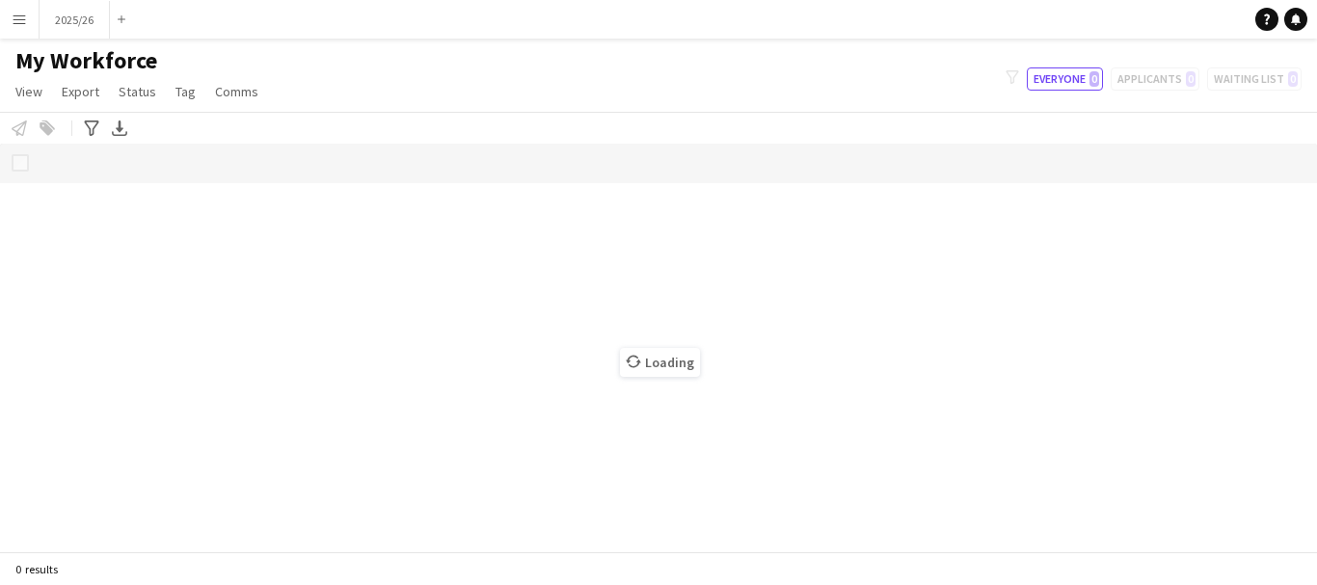
click at [549, 186] on div "Loading" at bounding box center [658, 348] width 1317 height 408
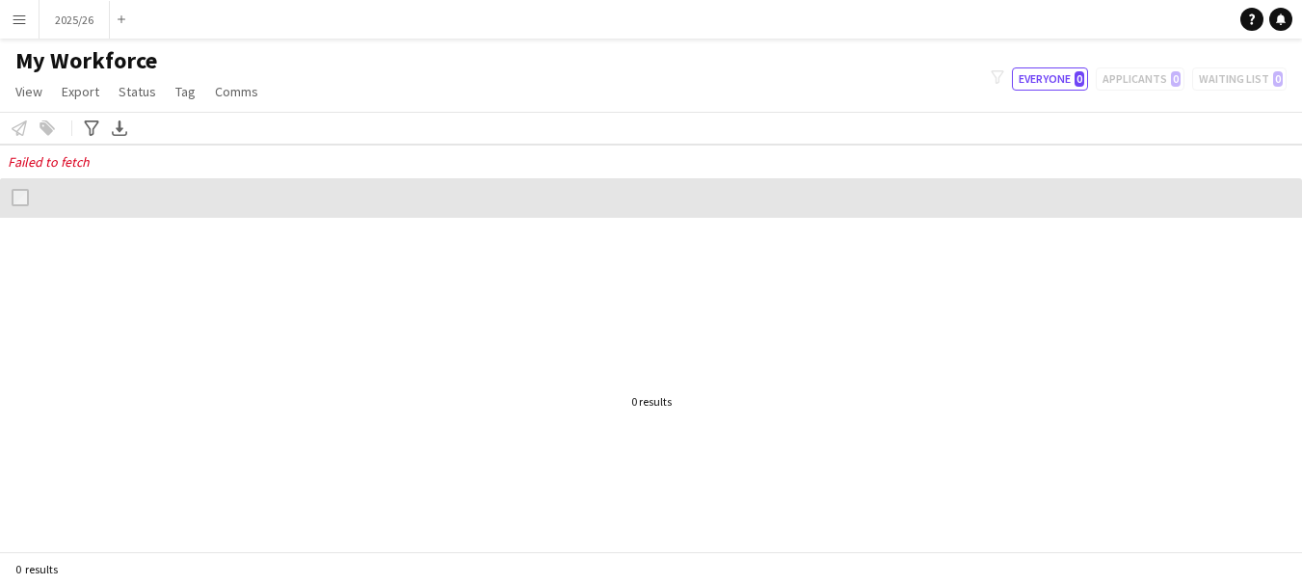
click at [786, 153] on p "Failed to fetch" at bounding box center [651, 161] width 1302 height 35
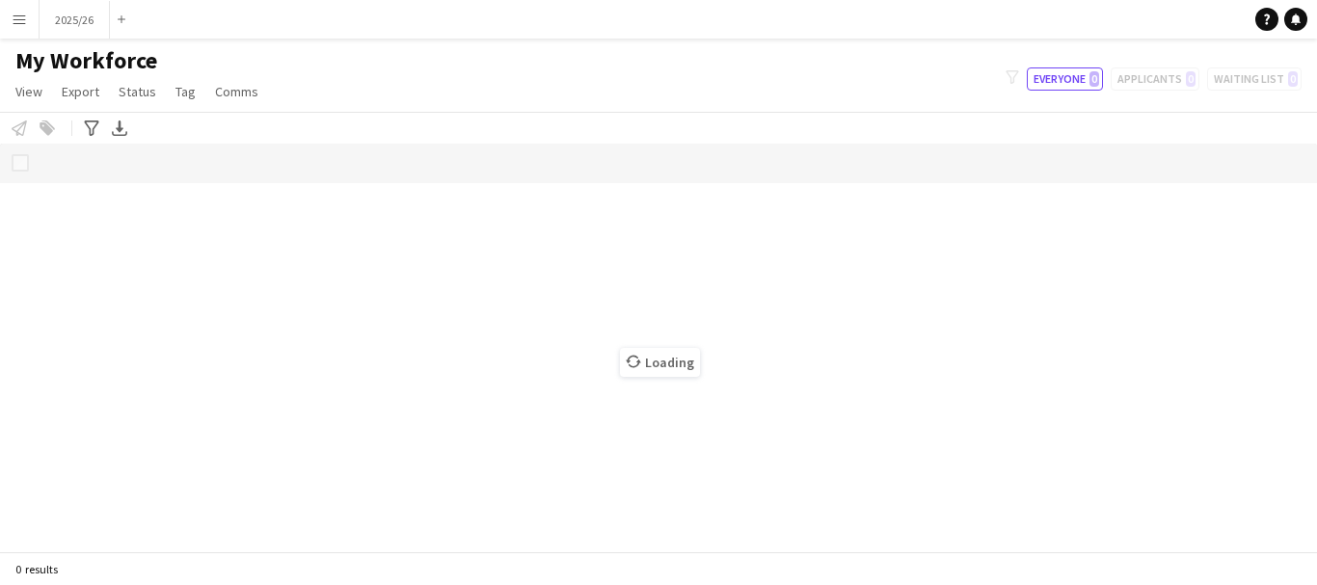
click at [741, 173] on div "Loading" at bounding box center [658, 348] width 1317 height 408
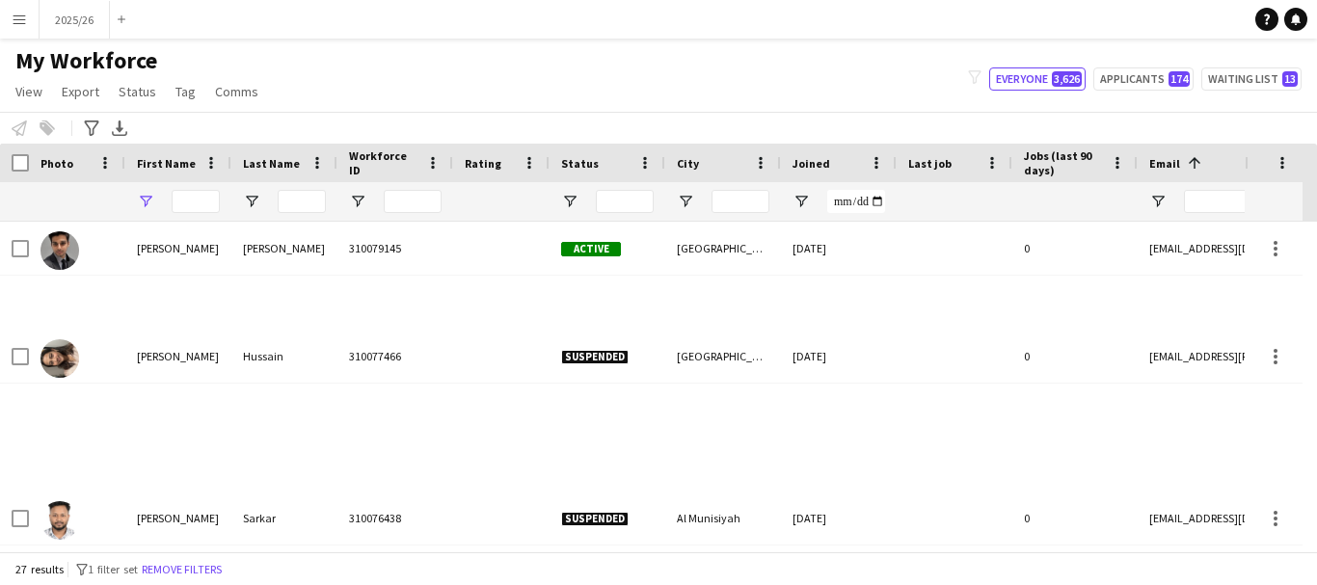
type input "****"
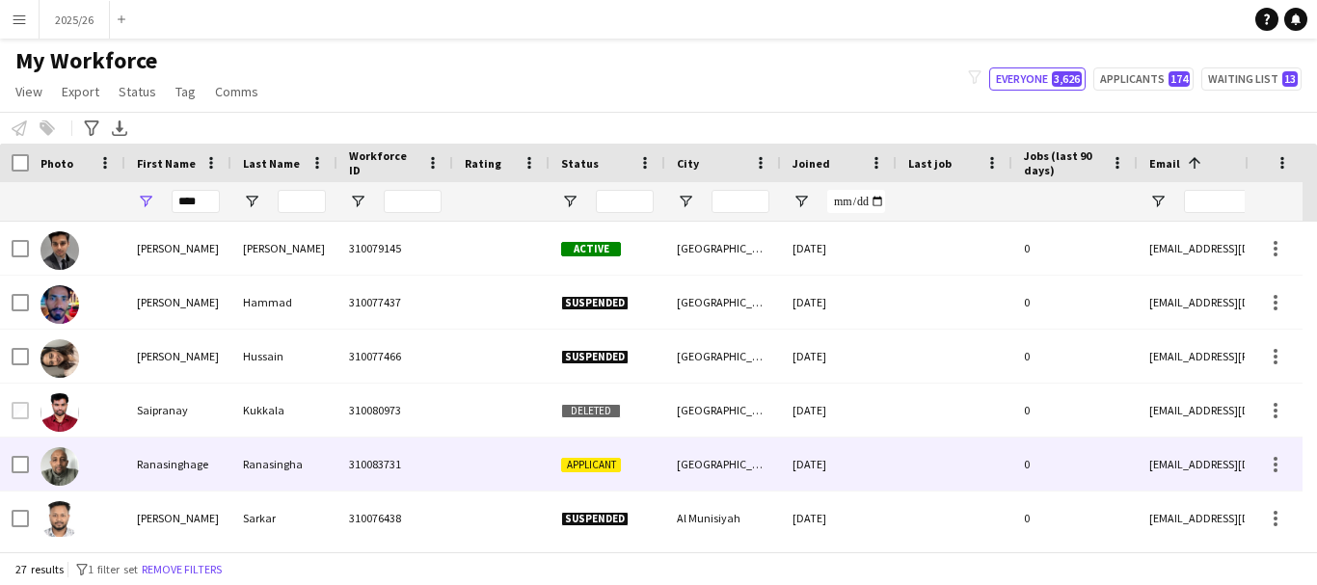
drag, startPoint x: 306, startPoint y: 447, endPoint x: 310, endPoint y: 459, distance: 12.5
click at [310, 459] on div "Ranasingha" at bounding box center [284, 464] width 106 height 53
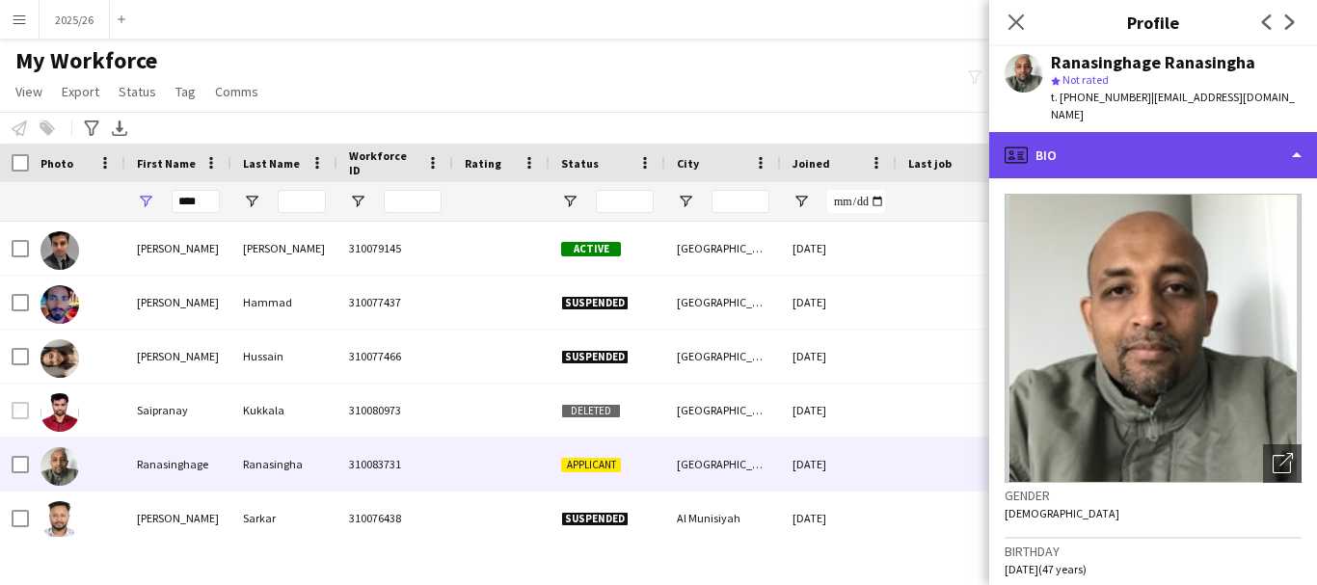
click at [1181, 153] on div "profile Bio" at bounding box center [1153, 155] width 328 height 46
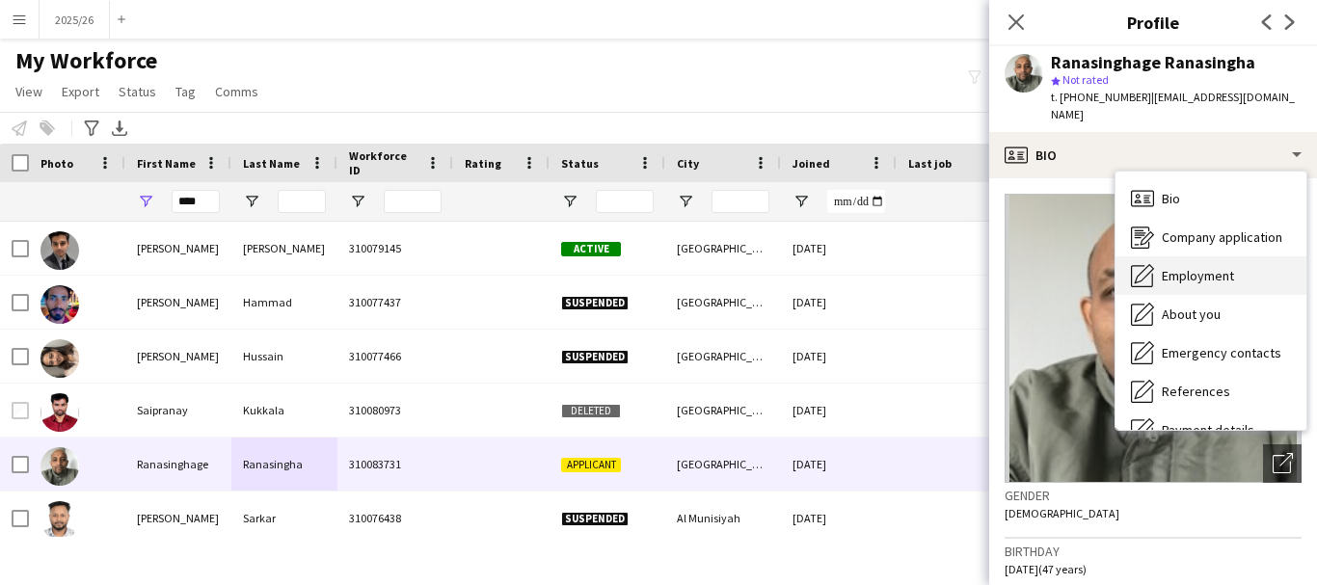
click at [1244, 266] on div "Employment Employment" at bounding box center [1210, 275] width 191 height 39
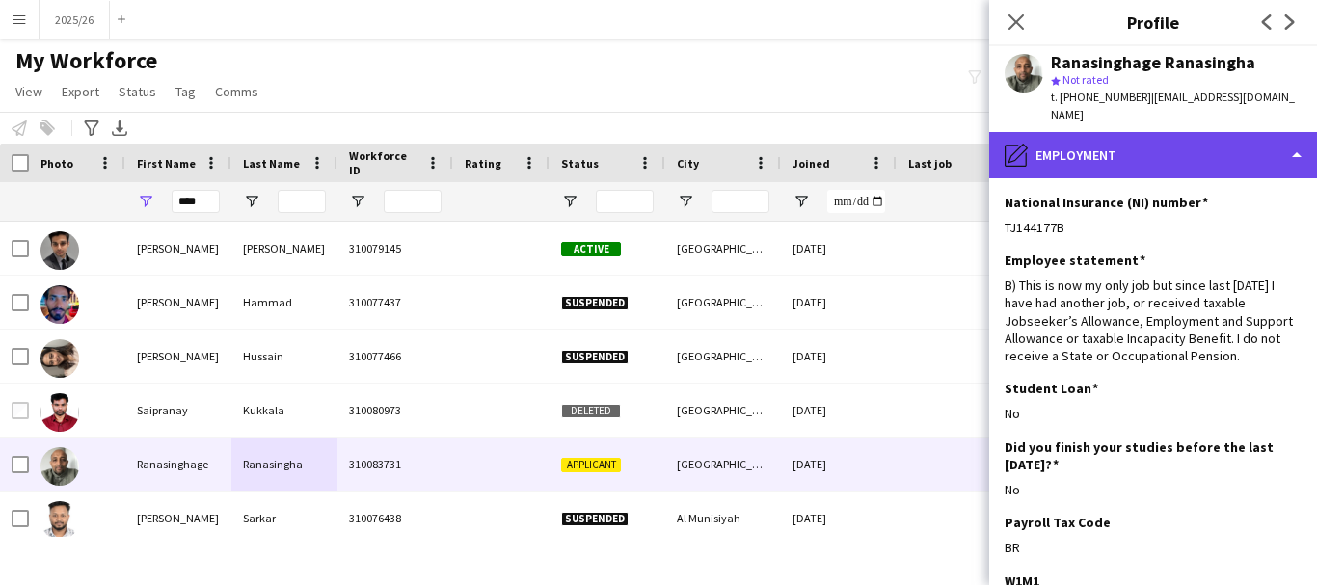
click at [1170, 140] on div "pencil4 Employment" at bounding box center [1153, 155] width 328 height 46
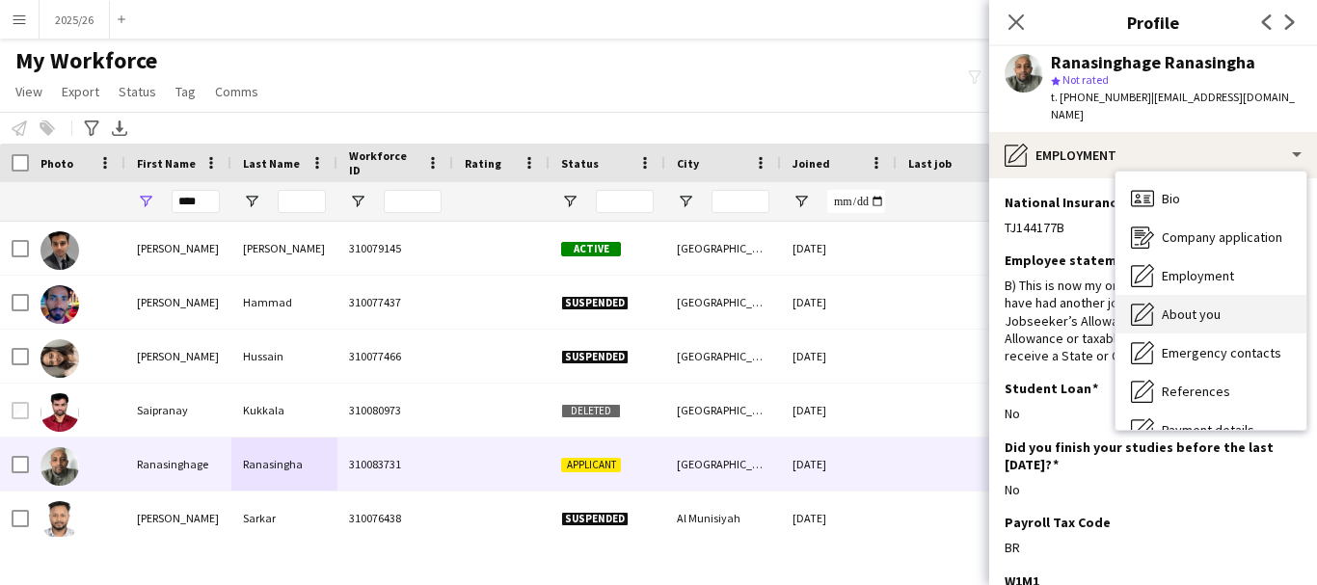
click at [1271, 330] on div "About you About you" at bounding box center [1210, 314] width 191 height 39
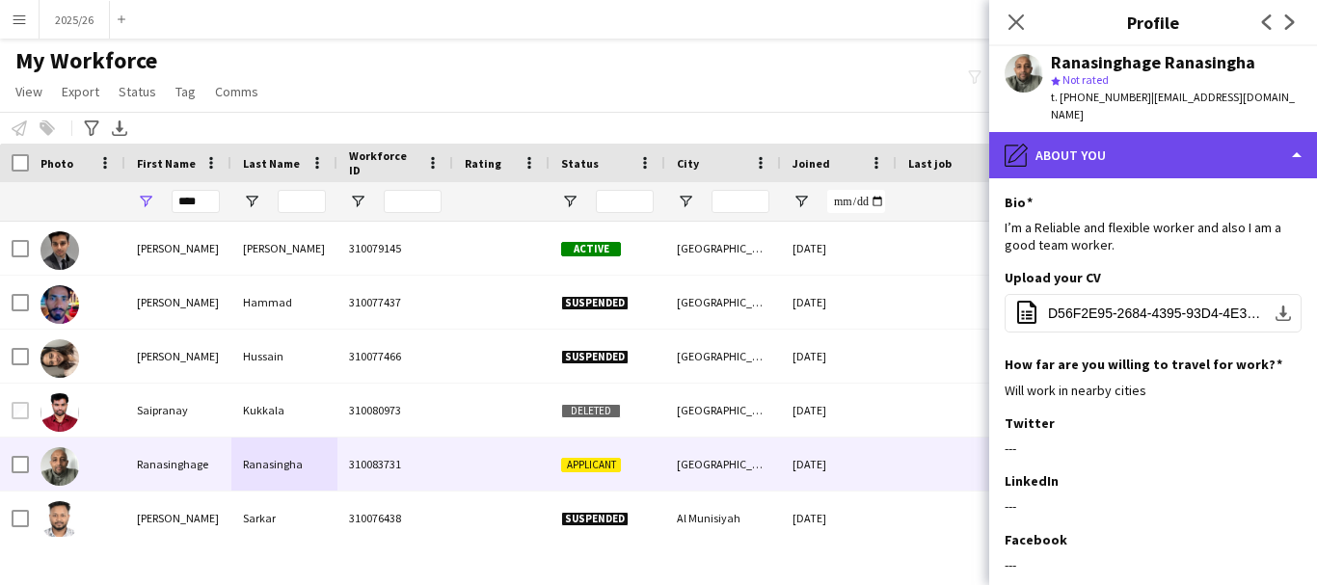
click at [1137, 155] on div "pencil4 About you" at bounding box center [1153, 155] width 328 height 46
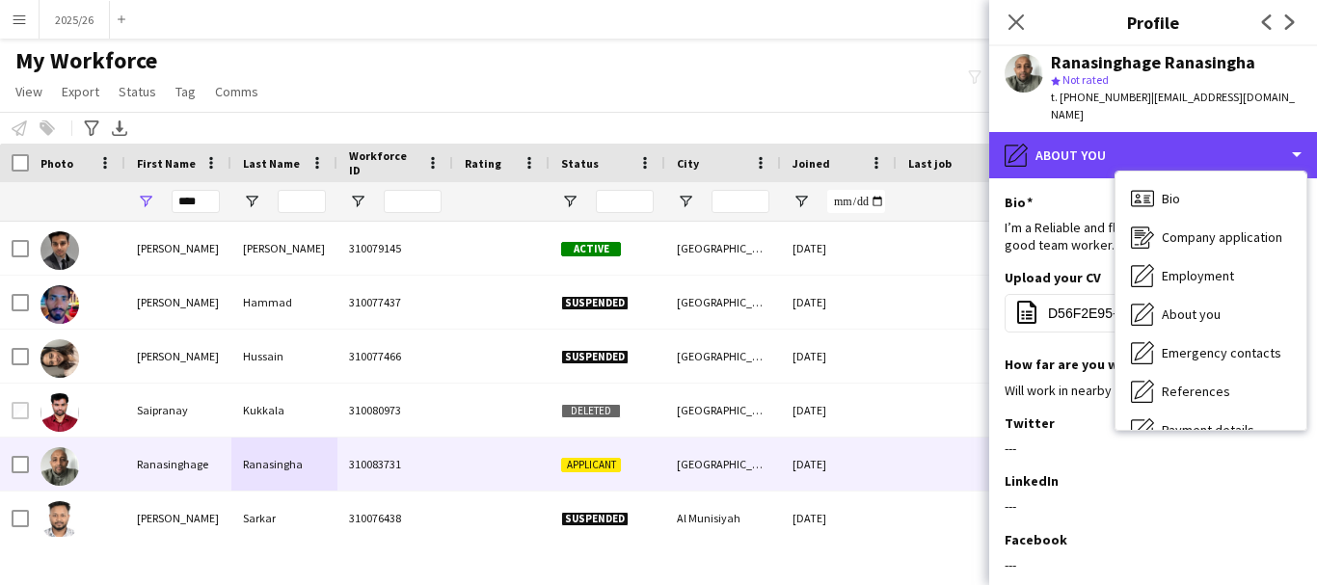
scroll to position [220, 0]
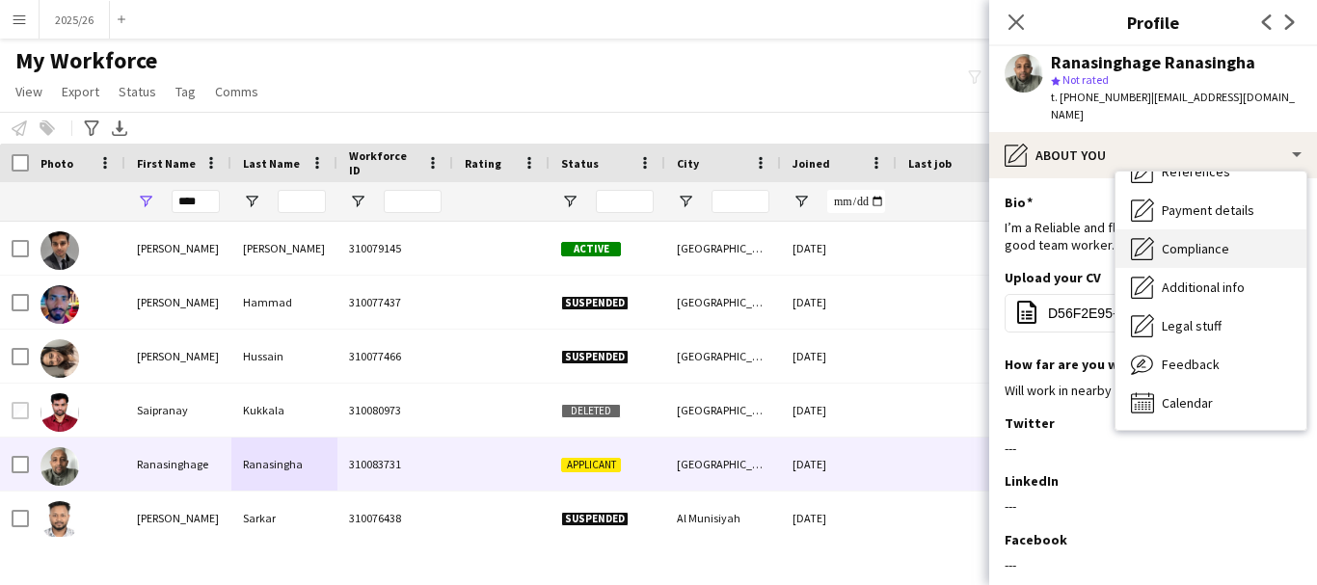
click at [1195, 248] on span "Compliance" at bounding box center [1195, 248] width 67 height 17
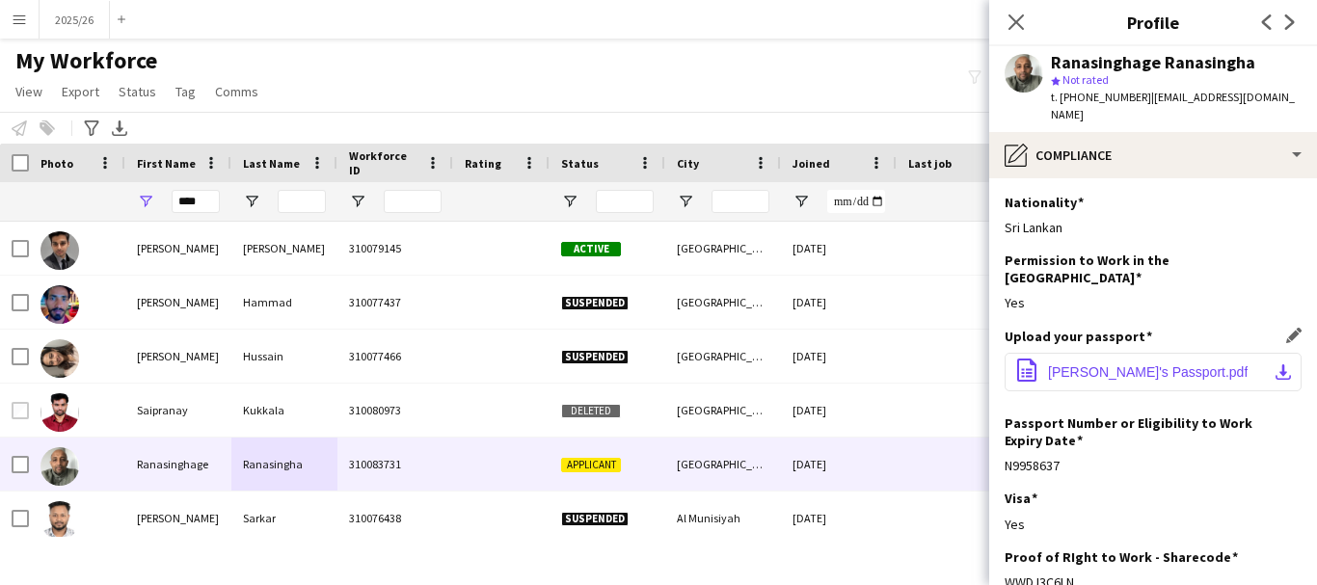
click at [1155, 364] on span "Manjula's Passport.pdf" at bounding box center [1148, 371] width 200 height 15
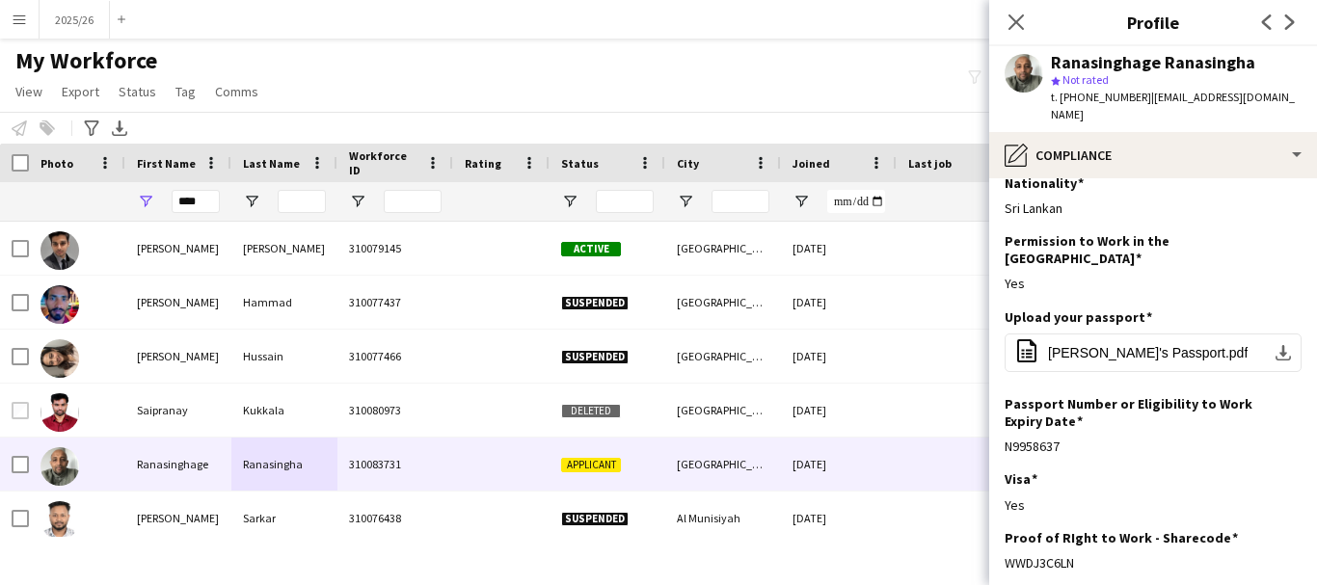
scroll to position [155, 0]
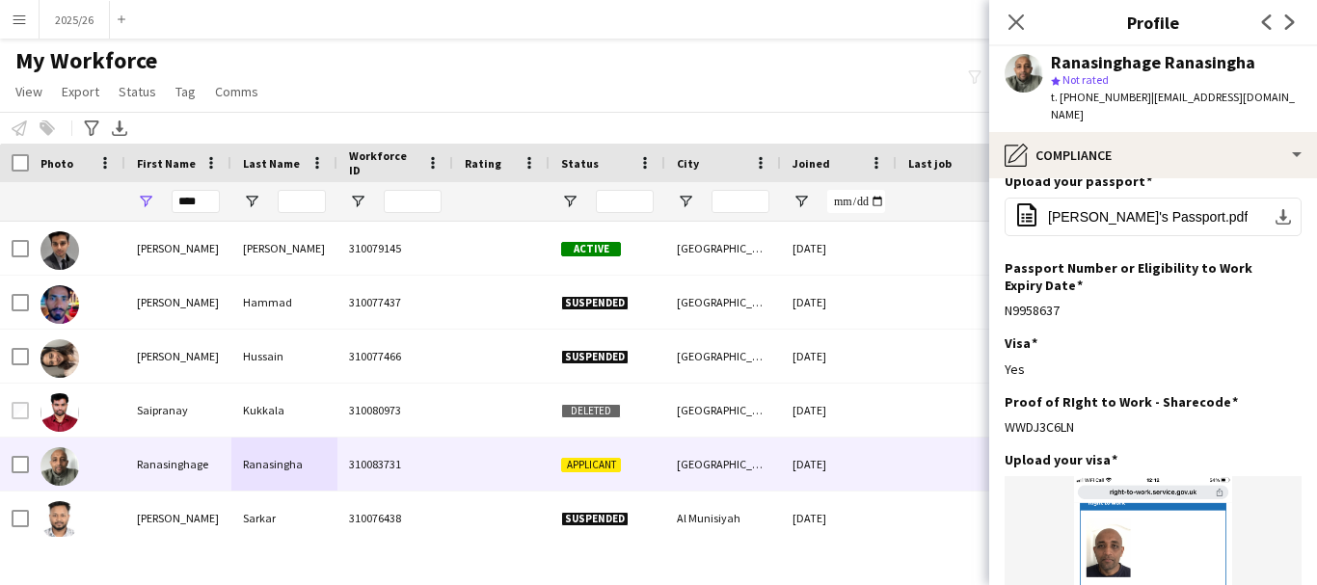
drag, startPoint x: 1085, startPoint y: 566, endPoint x: 997, endPoint y: 421, distance: 169.6
click at [997, 421] on app-section-data-types "Nationality Edit this field Sri Lankan Permission to Work in the UK Edit this f…" at bounding box center [1153, 381] width 328 height 407
copy div "WWDJ3C6LN"
click at [1260, 126] on div "Ranasinghage Ranasingha star Not rated t. +4407477066116 | manjularanasingha78@…" at bounding box center [1153, 89] width 328 height 86
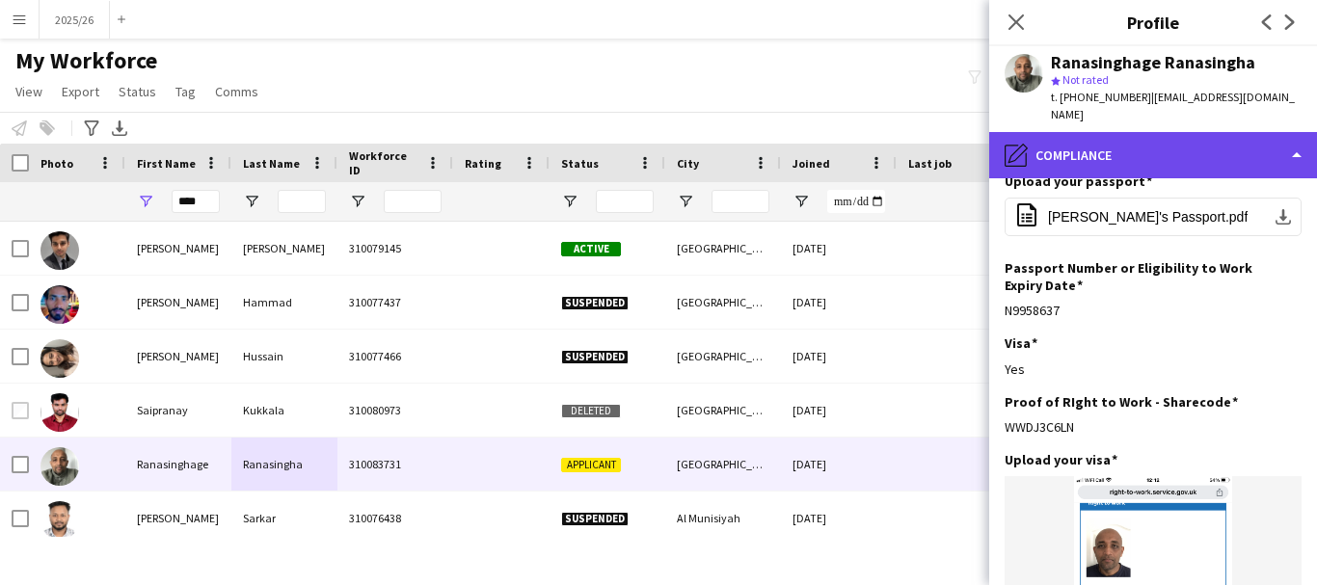
click at [1263, 139] on div "pencil4 Compliance" at bounding box center [1153, 155] width 328 height 46
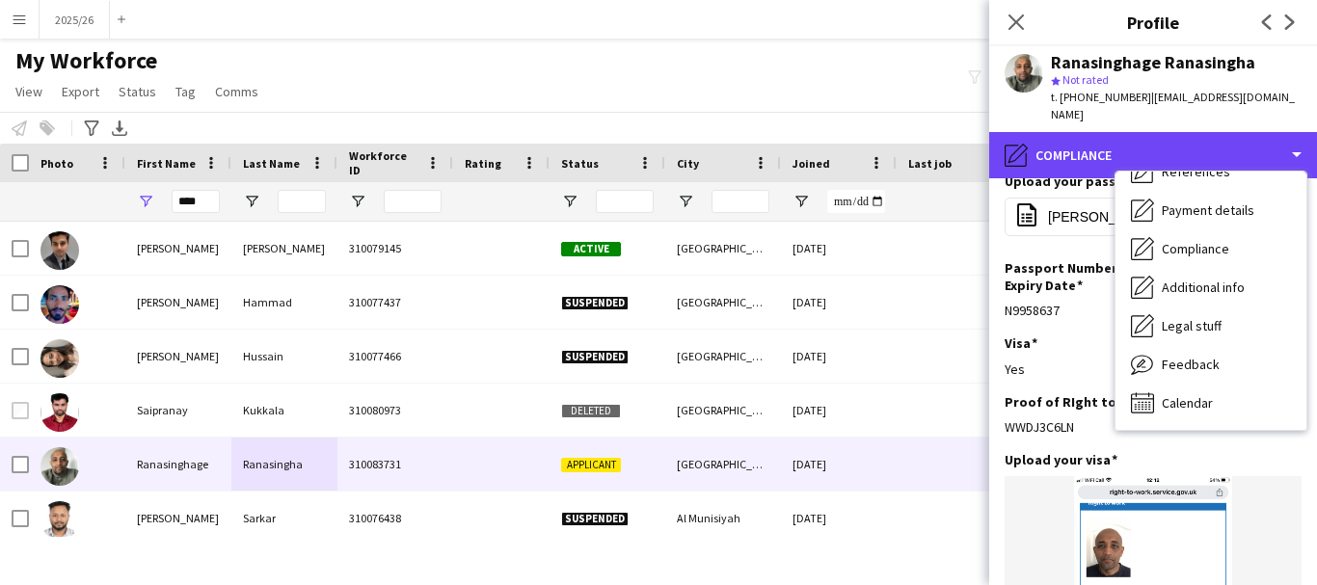
scroll to position [0, 0]
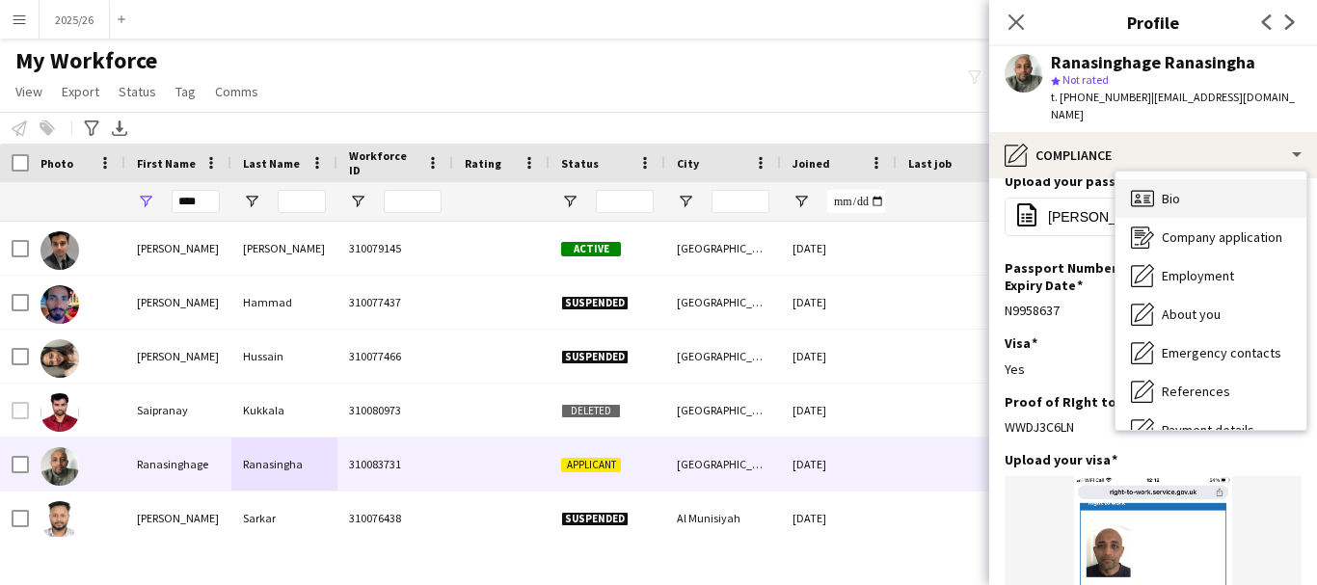
click at [1224, 191] on div "Bio Bio" at bounding box center [1210, 198] width 191 height 39
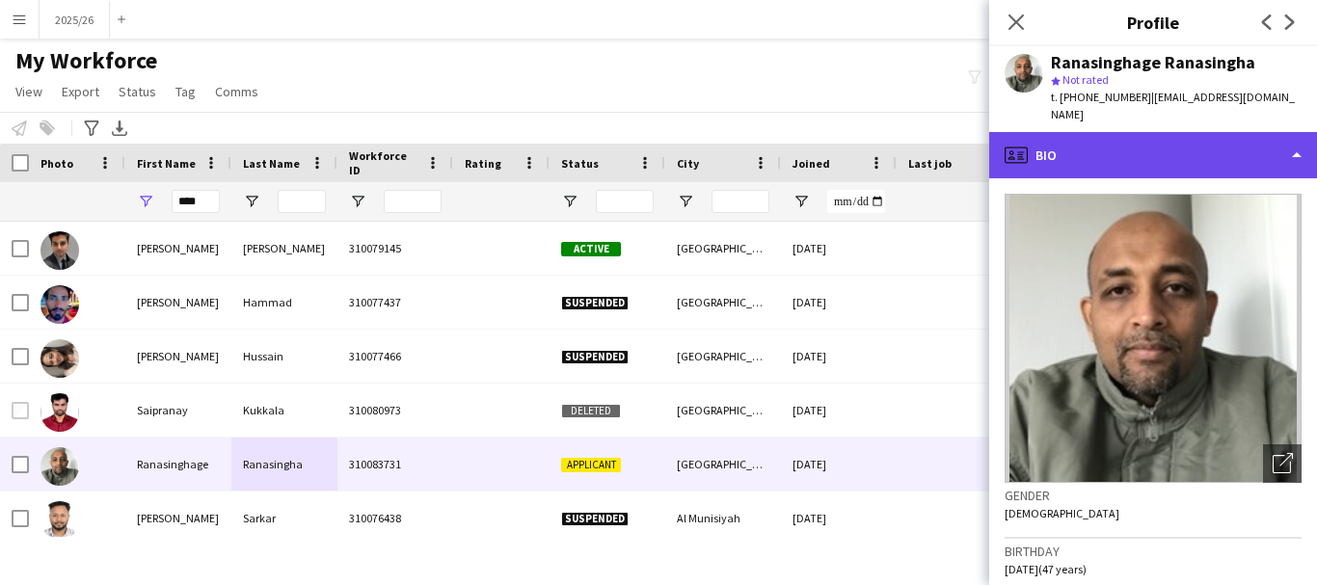
click at [1179, 168] on div "profile Bio" at bounding box center [1153, 155] width 328 height 46
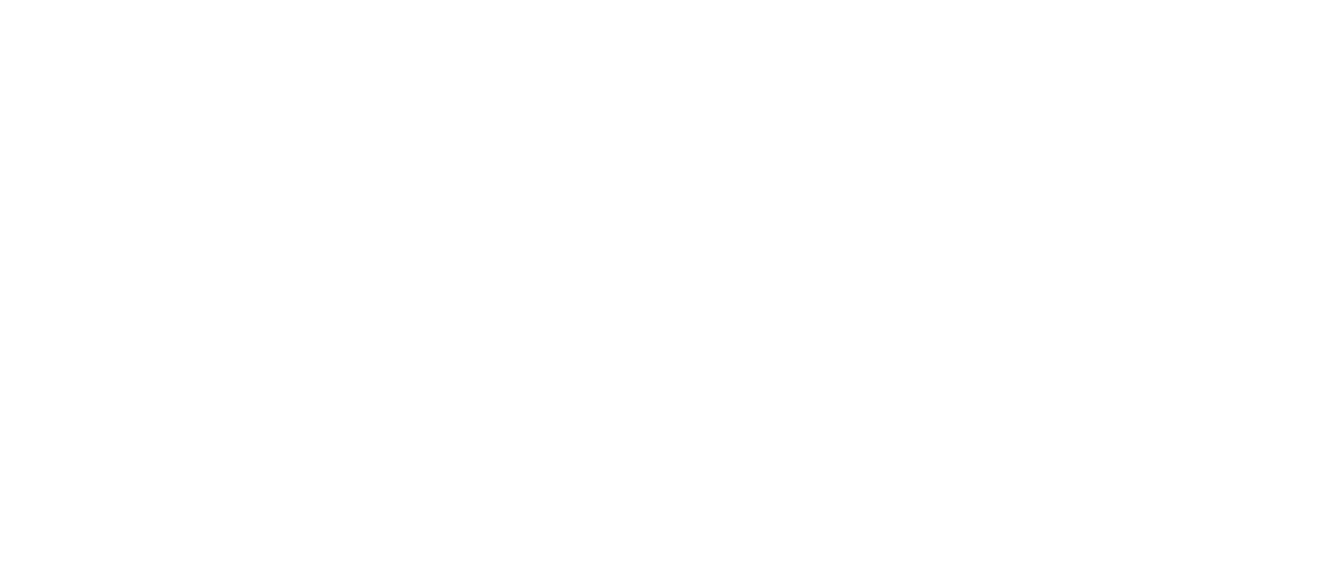
click at [596, 227] on div at bounding box center [658, 292] width 1317 height 585
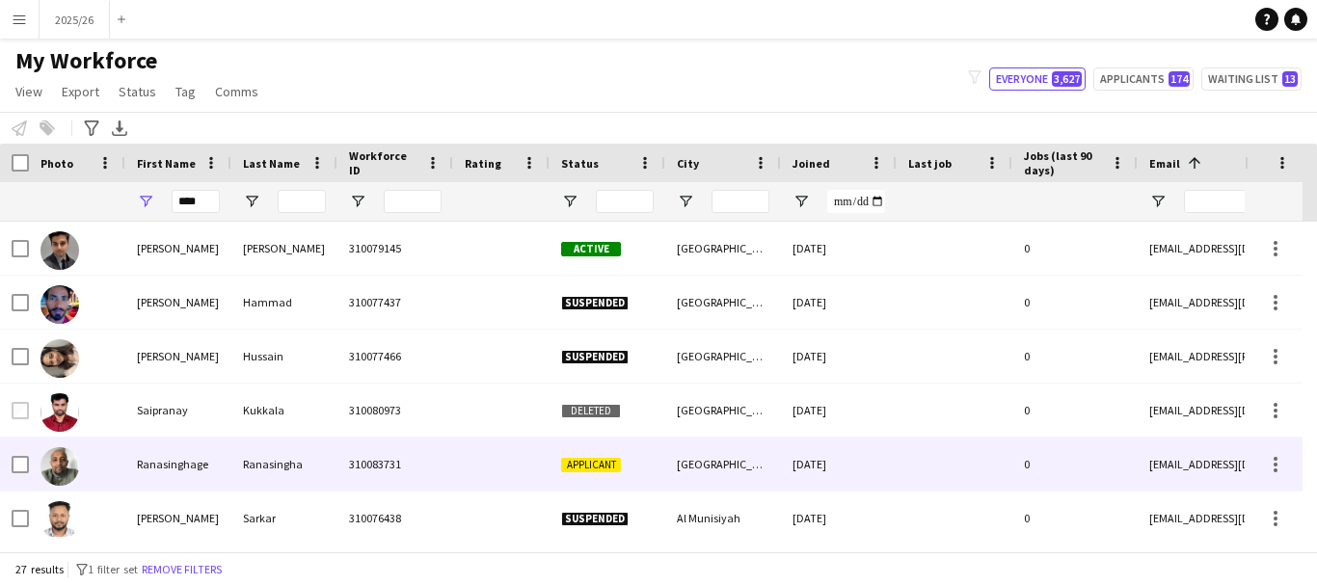
click at [270, 466] on div "Ranasingha" at bounding box center [284, 464] width 106 height 53
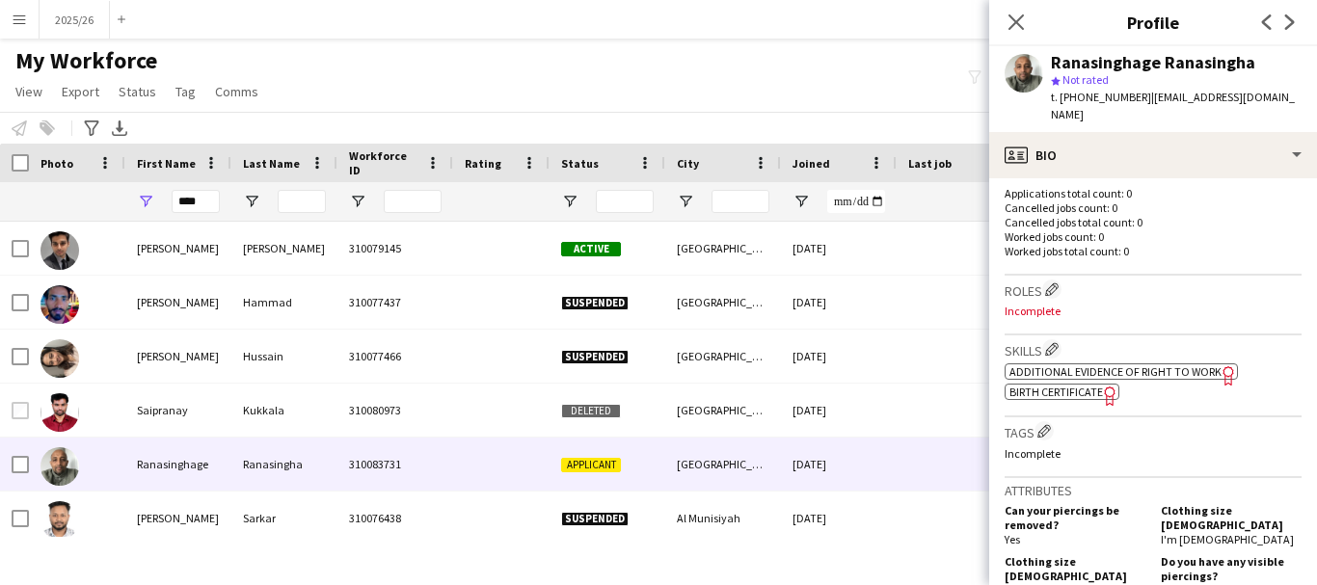
scroll to position [521, 0]
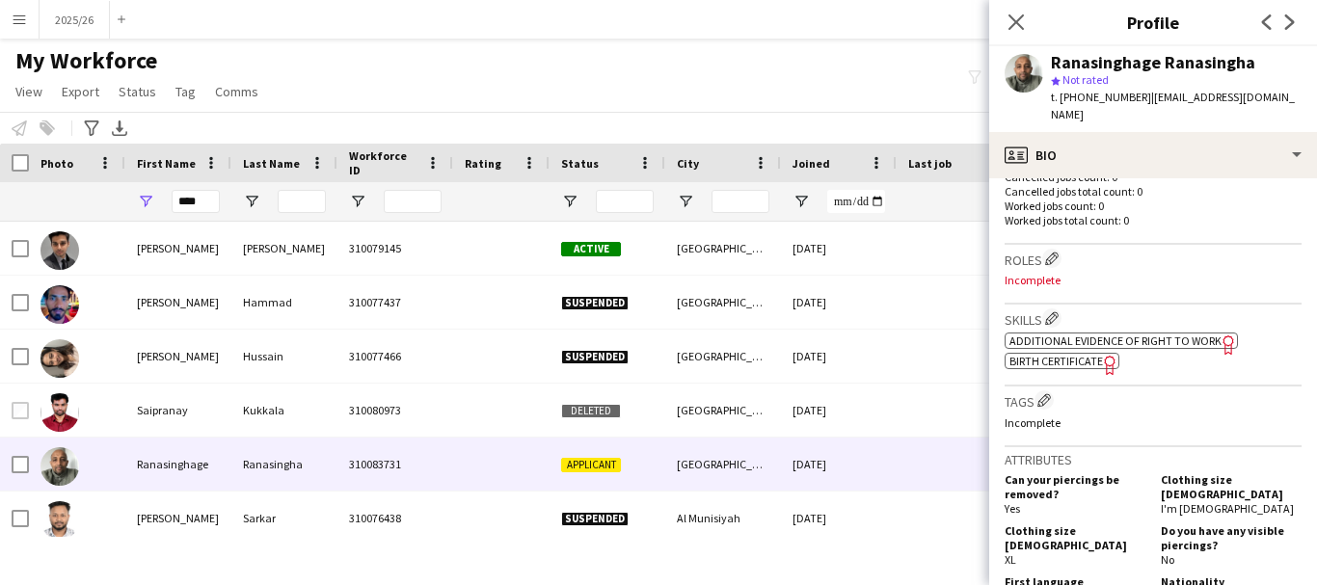
drag, startPoint x: 1316, startPoint y: 245, endPoint x: 1103, endPoint y: 307, distance: 221.8
click at [1290, 373] on app-crew-profile-bio "Open photos pop-in Gender [DEMOGRAPHIC_DATA] Birthday [DEMOGRAPHIC_DATA] (47 ye…" at bounding box center [1153, 381] width 328 height 407
click at [1048, 325] on app-icon "Edit crew company skills" at bounding box center [1051, 317] width 13 height 13
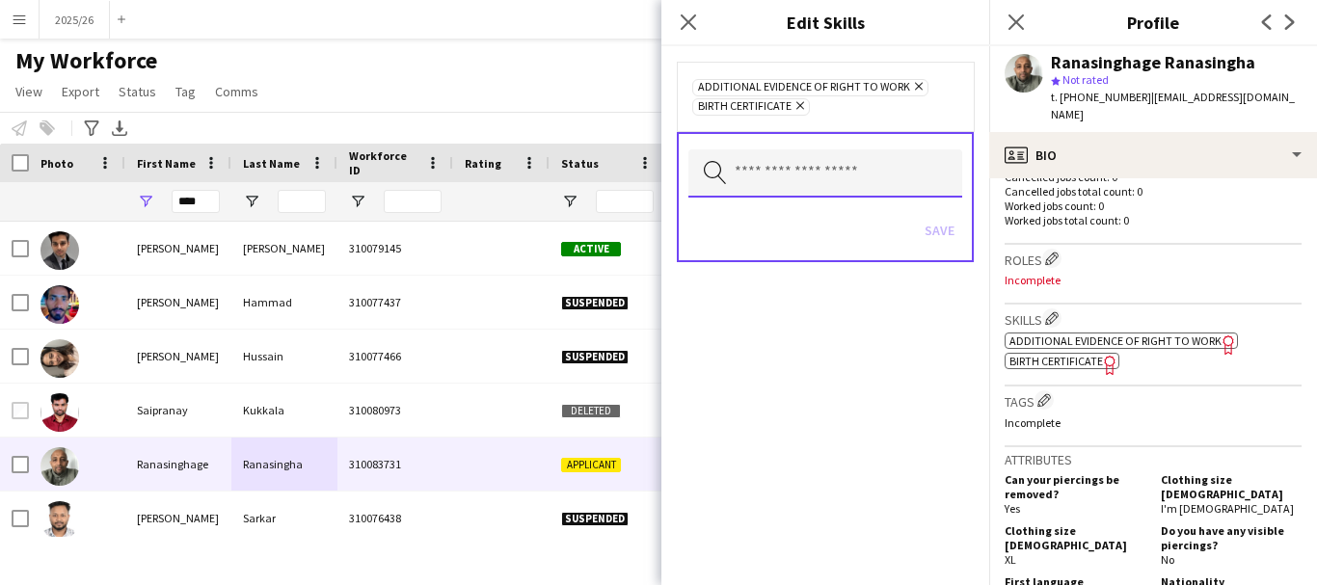
click at [846, 158] on input "text" at bounding box center [825, 173] width 274 height 48
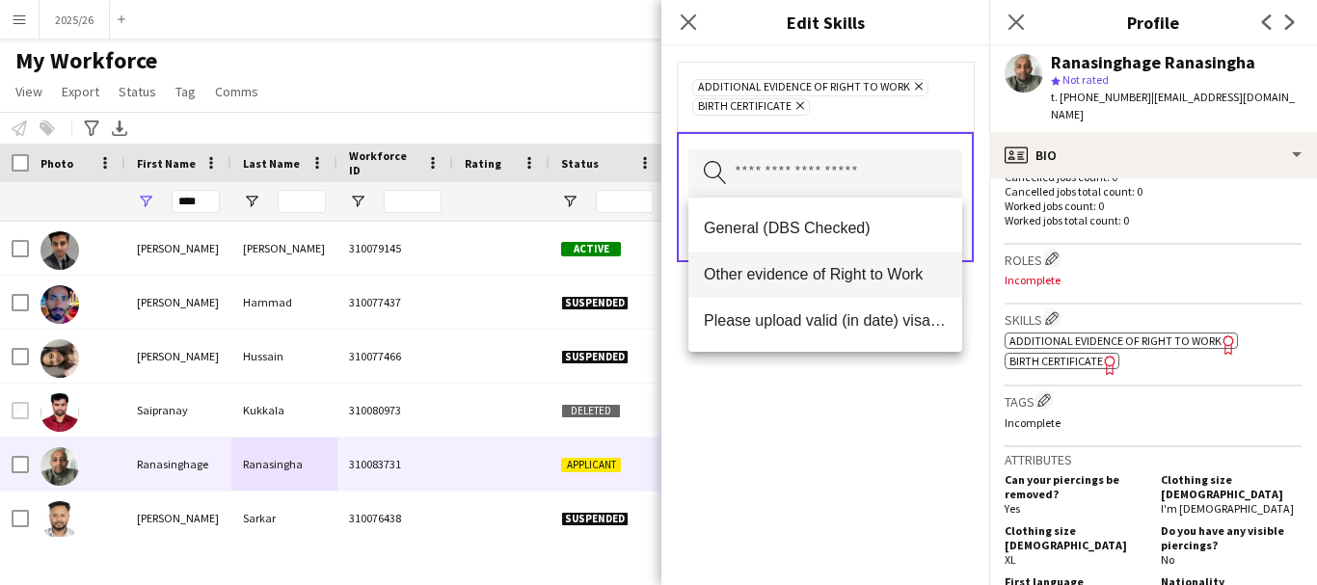
click at [822, 280] on span "Other evidence of Right to Work" at bounding box center [825, 274] width 243 height 18
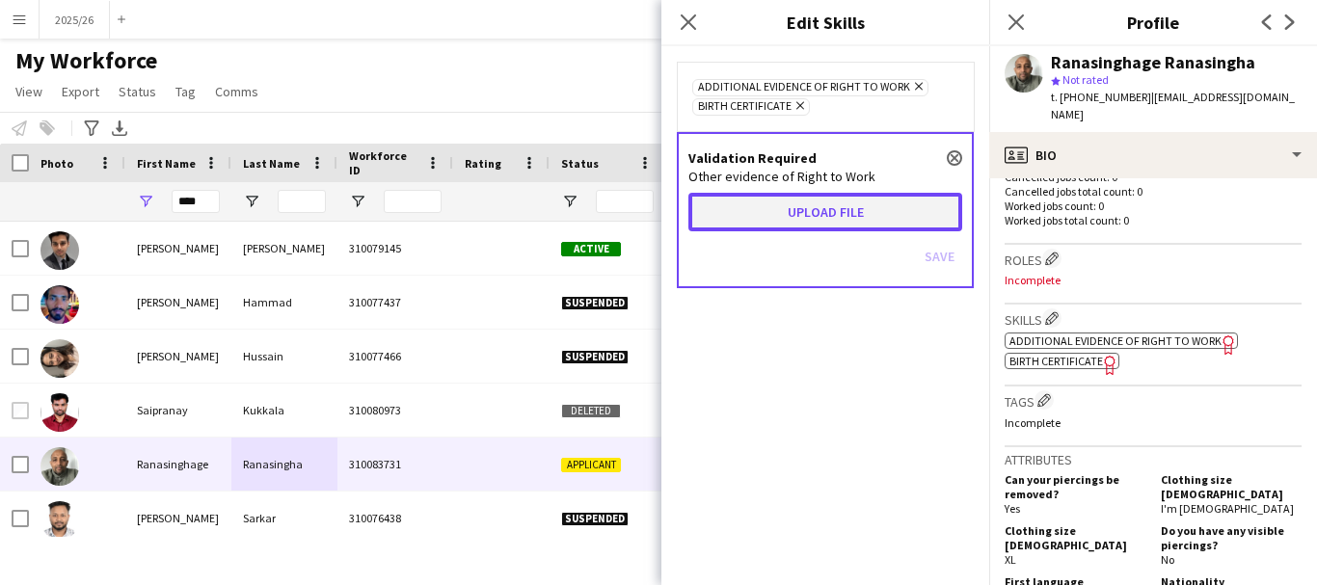
click at [771, 193] on button "Upload file" at bounding box center [825, 212] width 274 height 39
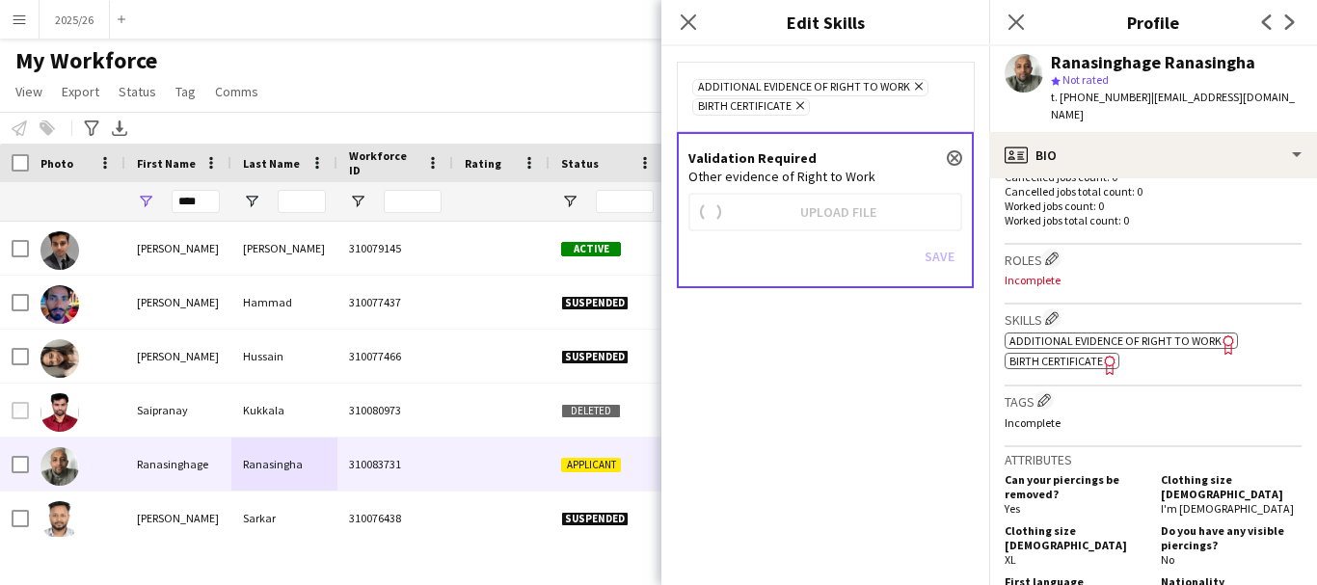
click at [954, 103] on div "Additional evidence of Right to Work Remove Birth Certificate Remove" at bounding box center [825, 96] width 266 height 39
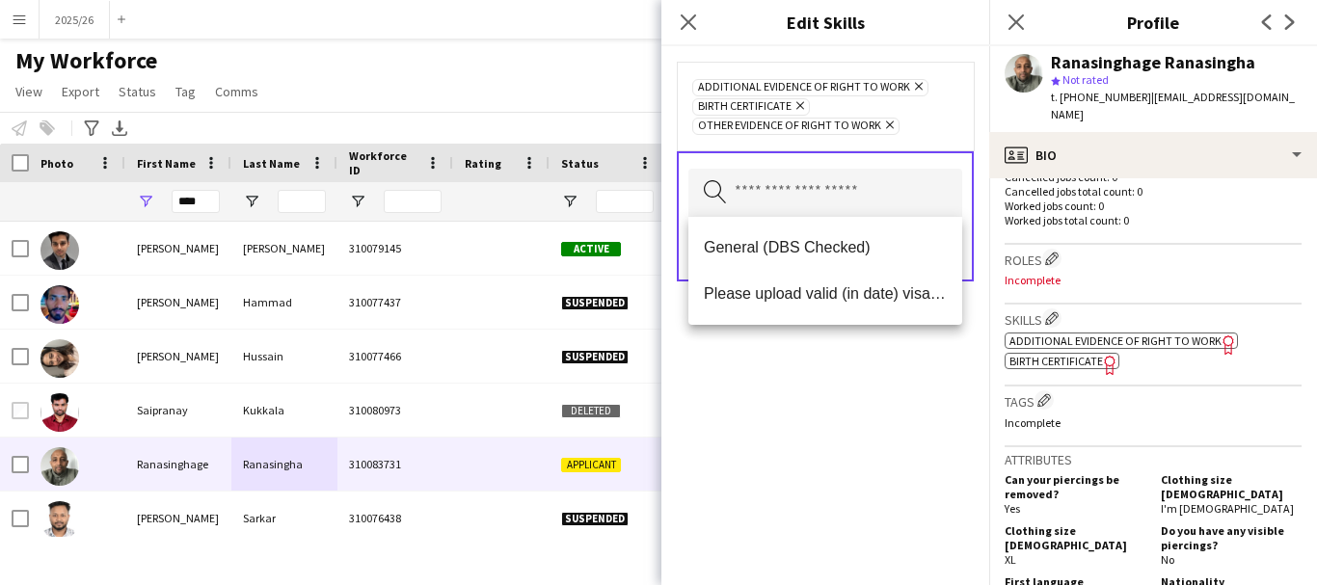
click at [954, 103] on div "Additional evidence of Right to Work Remove Birth Certificate Remove Other evid…" at bounding box center [825, 106] width 266 height 58
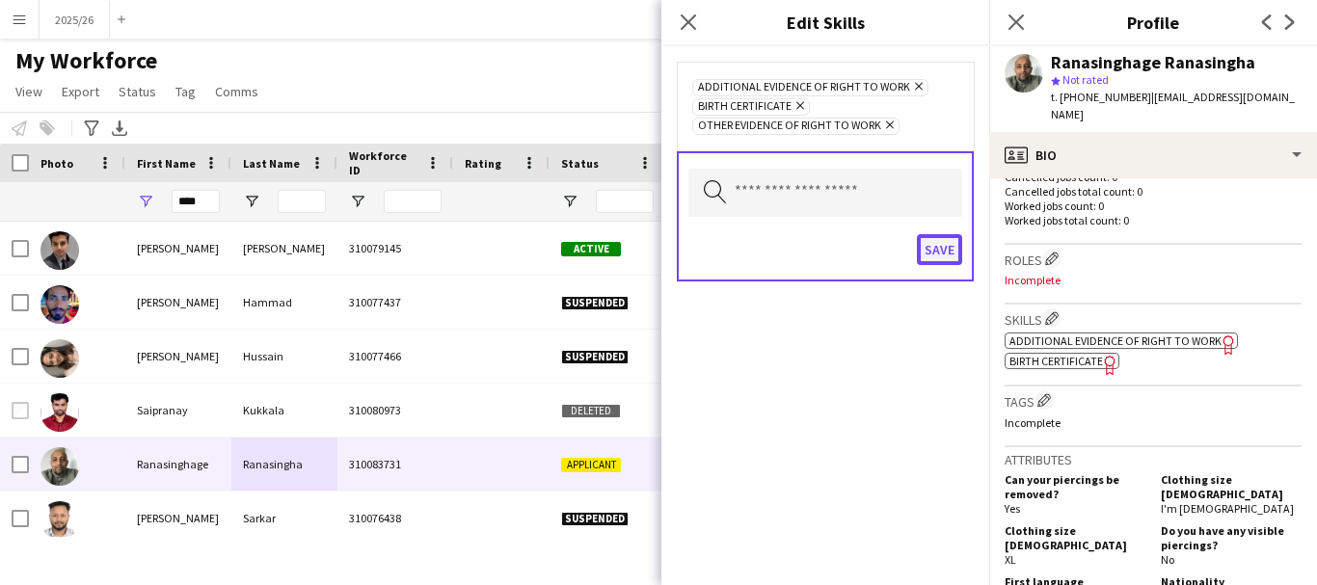
click at [945, 258] on button "Save" at bounding box center [939, 249] width 45 height 31
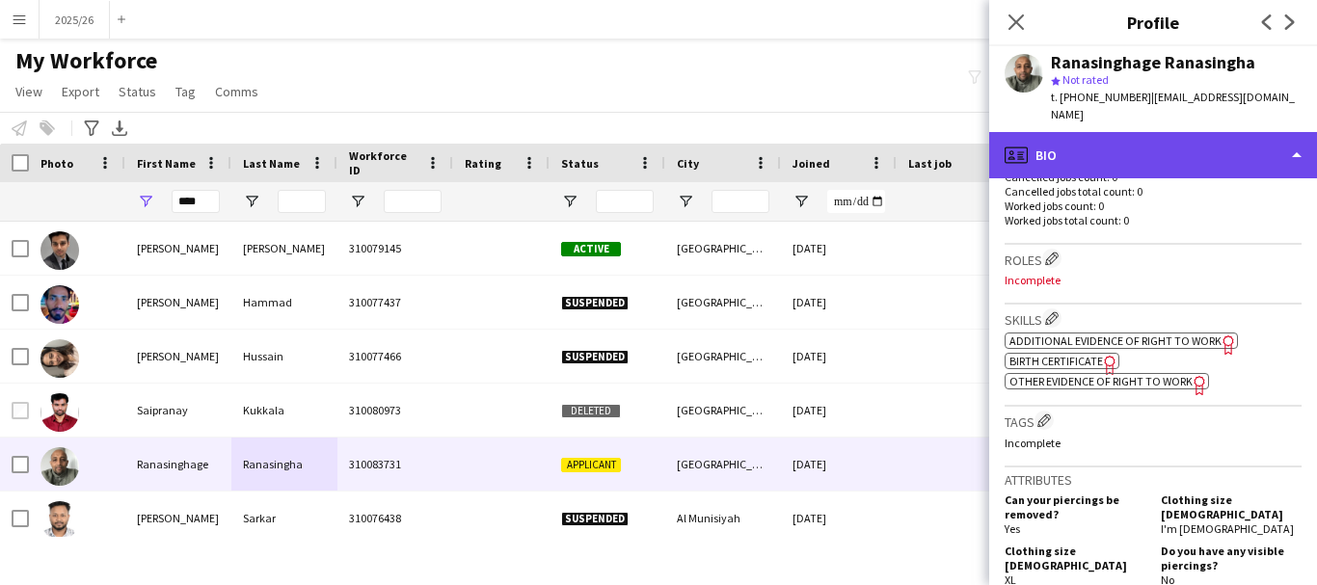
click at [1174, 146] on div "profile Bio" at bounding box center [1153, 155] width 328 height 46
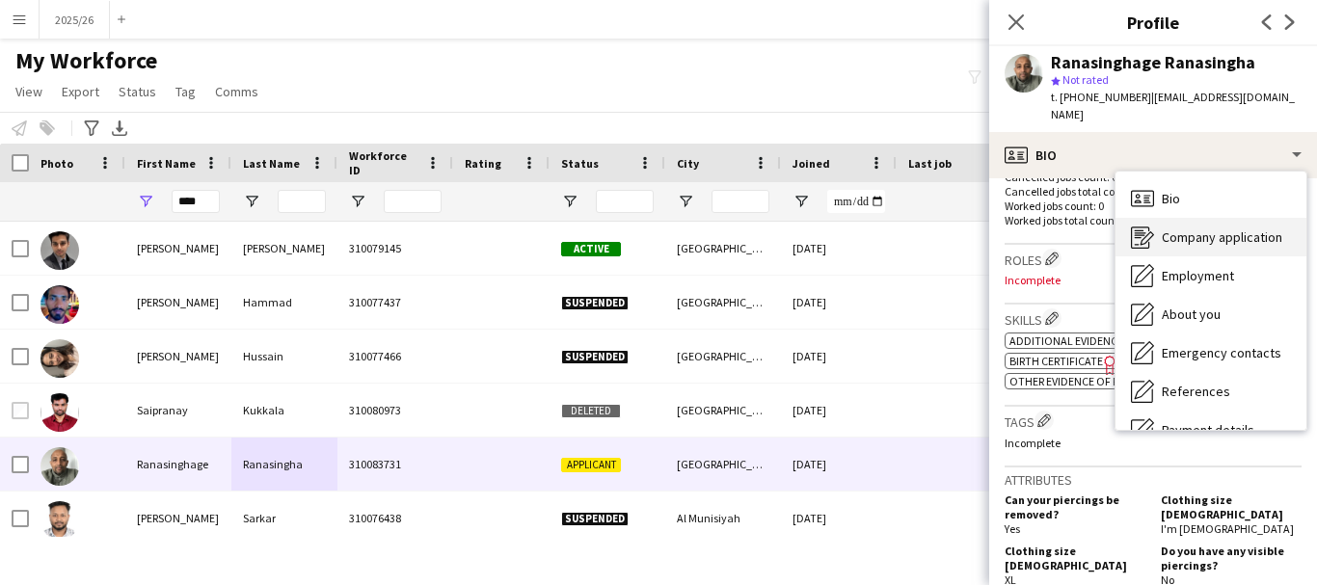
click at [1181, 239] on span "Company application" at bounding box center [1222, 236] width 120 height 17
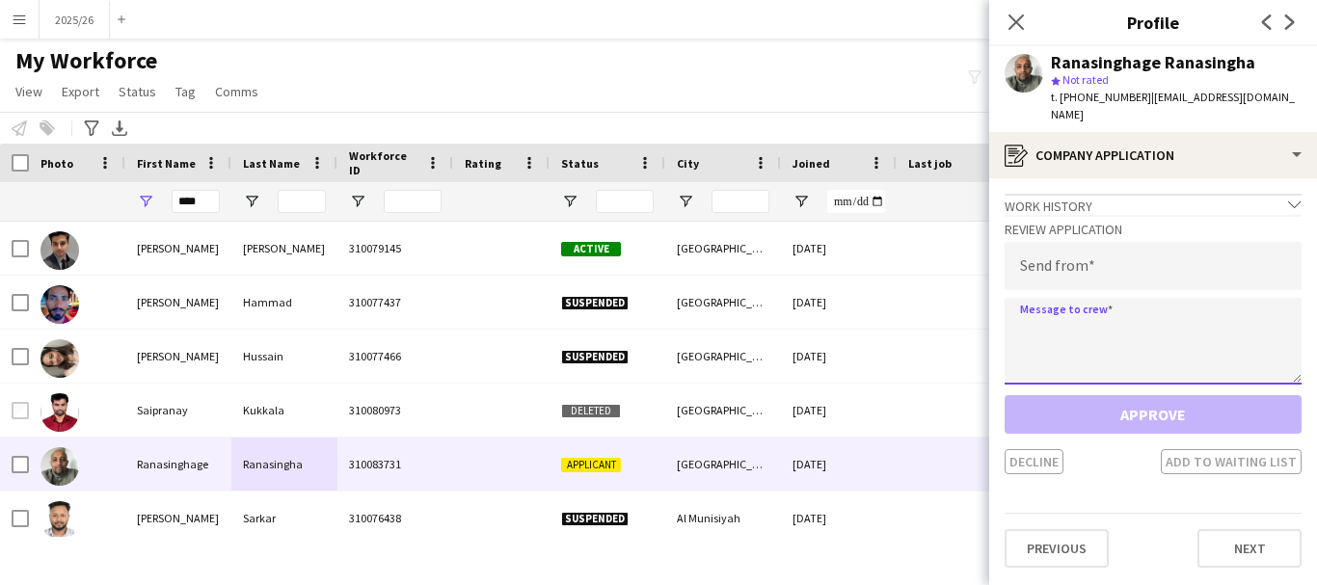
click at [1095, 349] on textarea at bounding box center [1152, 341] width 297 height 87
paste textarea "**********"
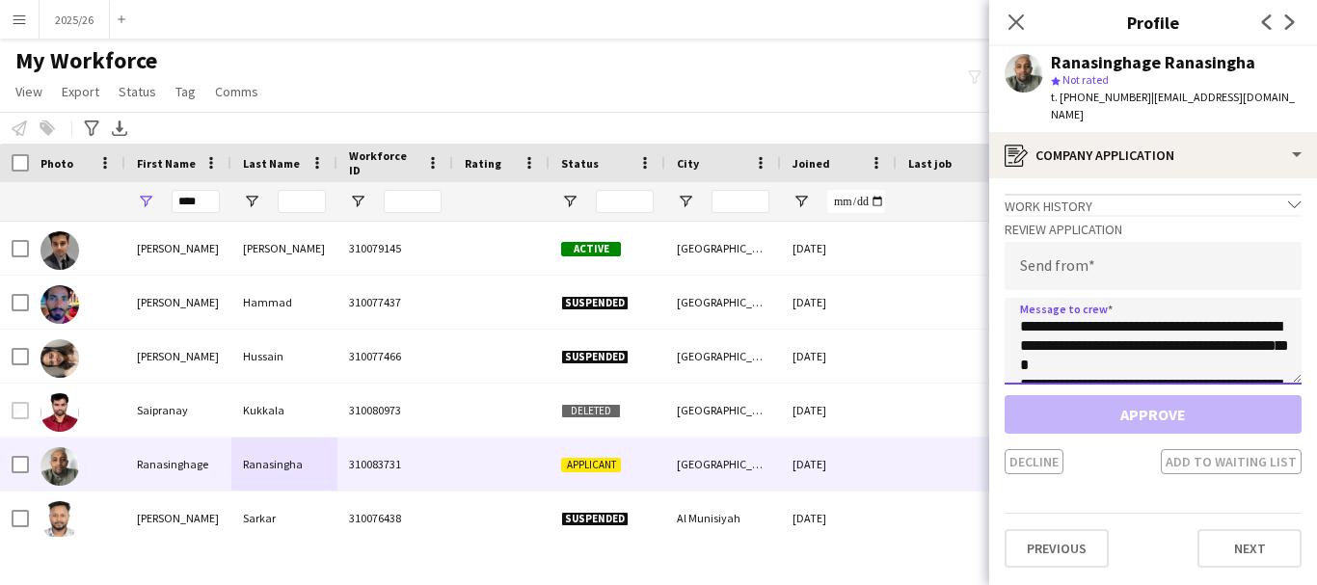
scroll to position [360, 0]
type textarea "**********"
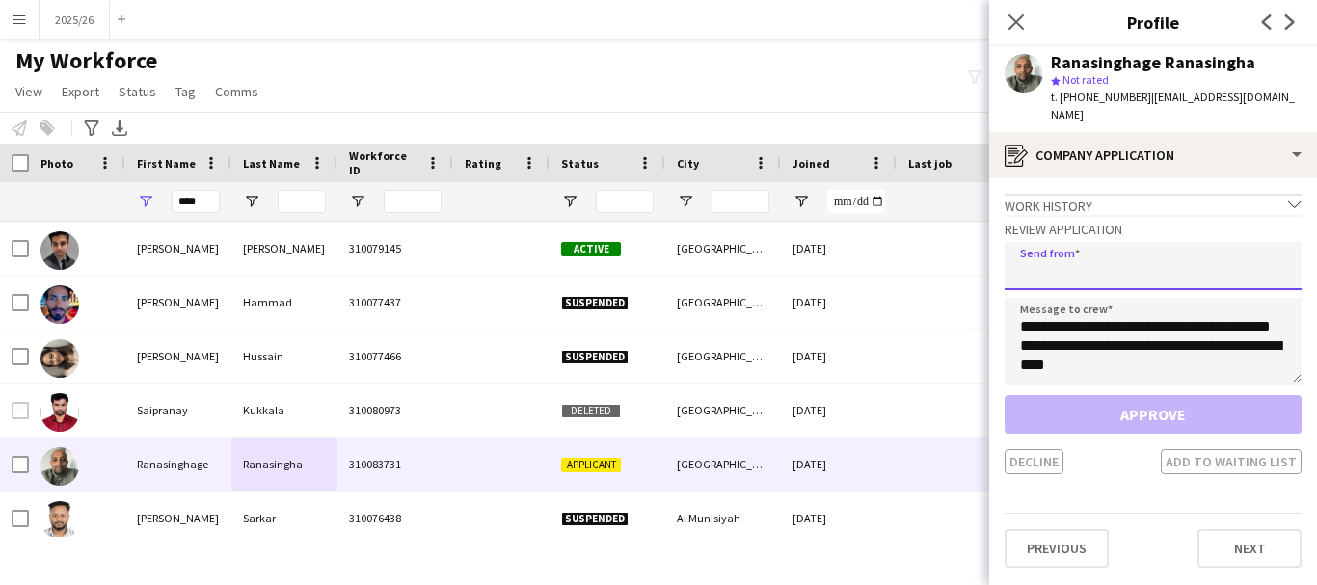
click at [1068, 279] on input "email" at bounding box center [1152, 266] width 297 height 48
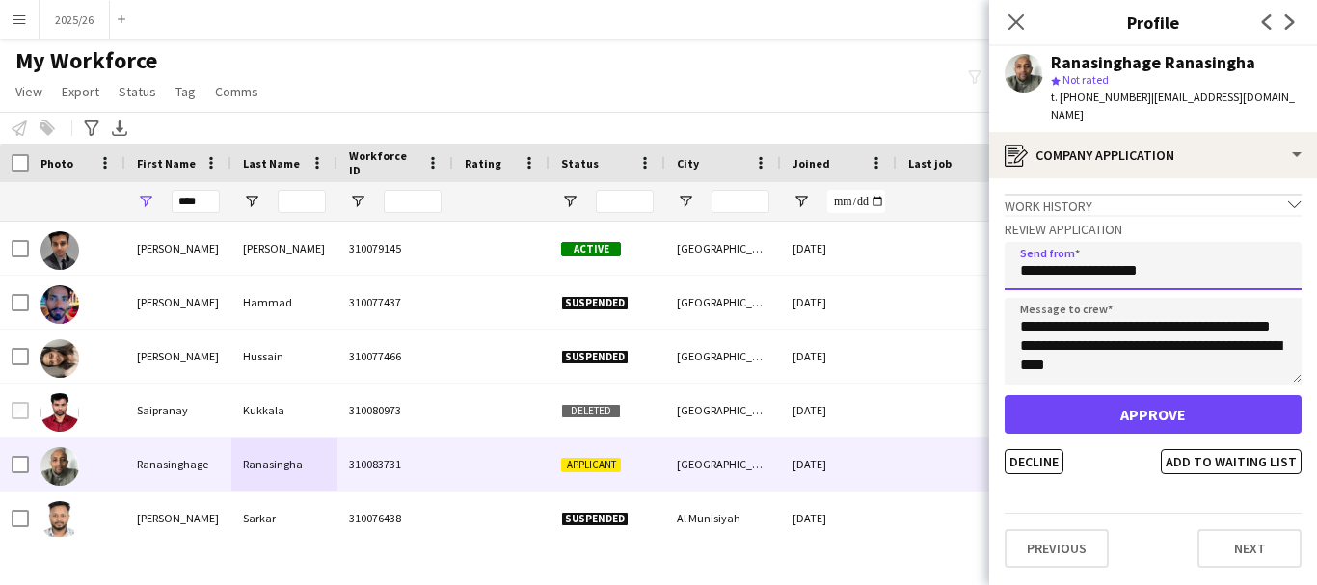
type input "**********"
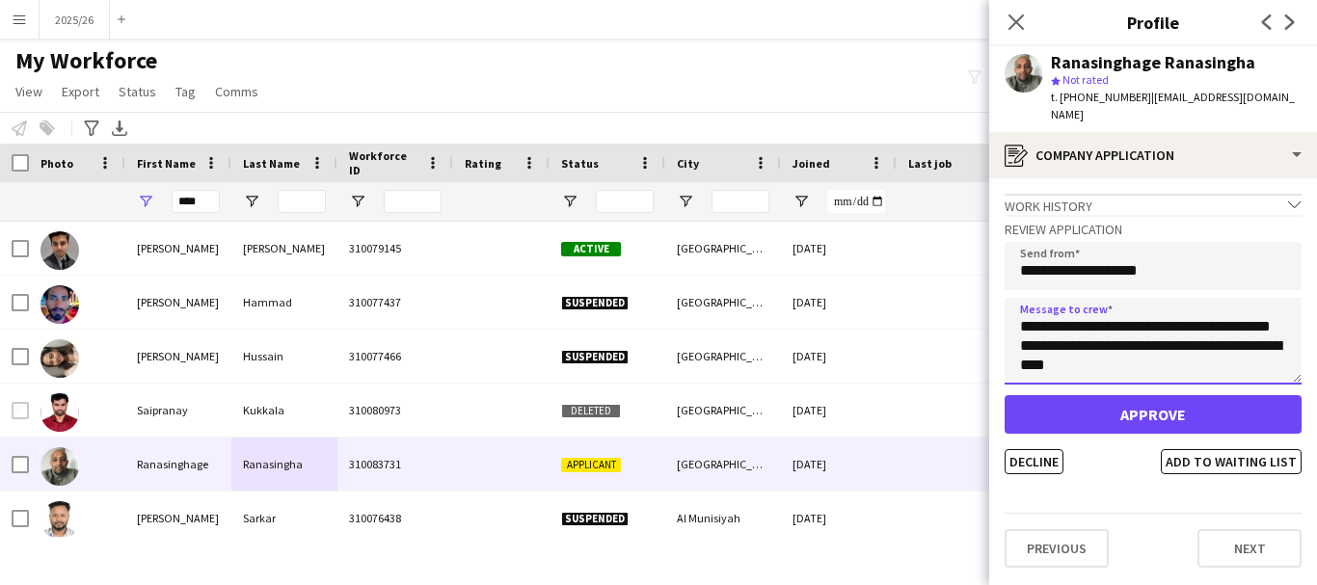
scroll to position [366, 0]
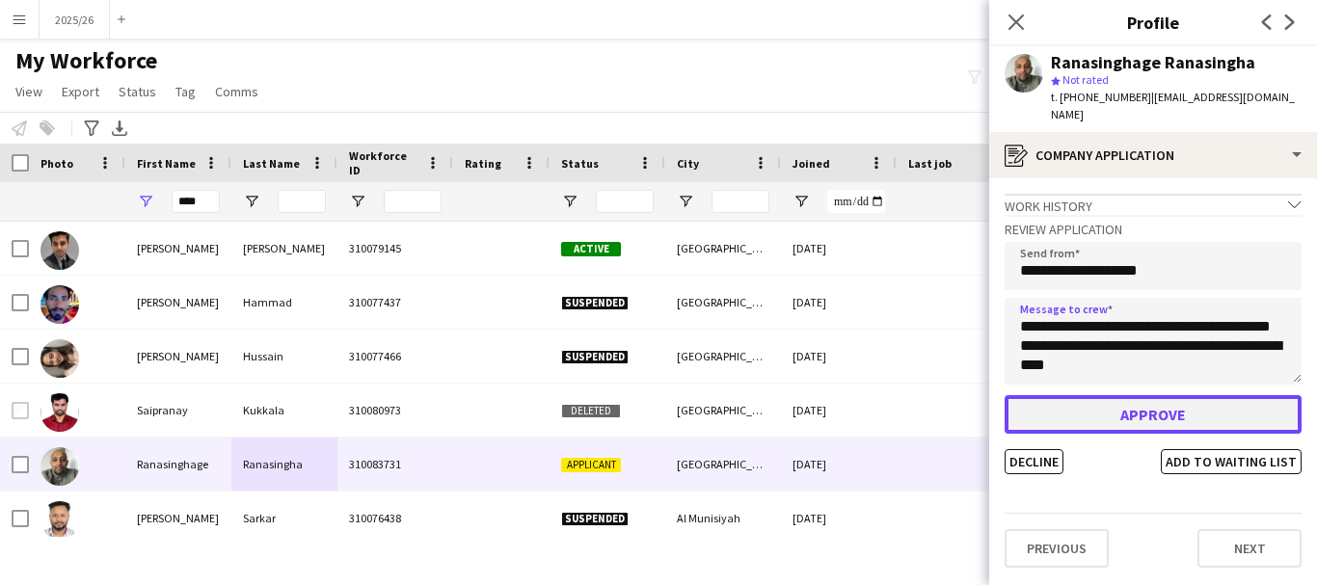
click at [1168, 402] on button "Approve" at bounding box center [1152, 414] width 297 height 39
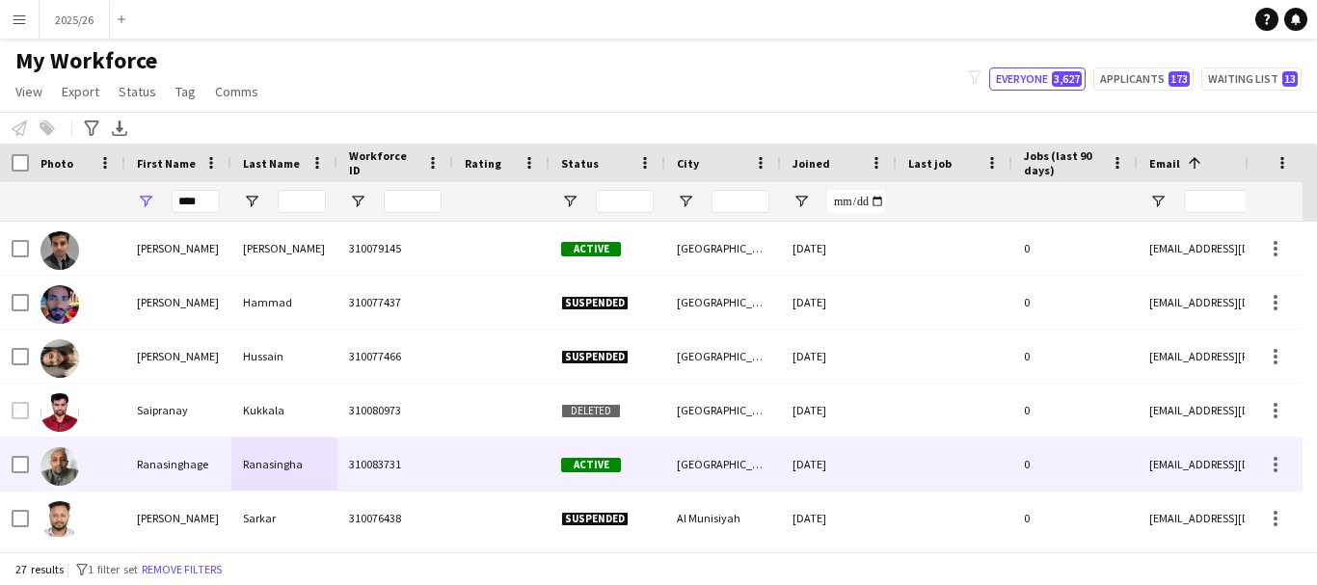
click at [357, 452] on div "310083731" at bounding box center [395, 464] width 116 height 53
